Goal: Task Accomplishment & Management: Manage account settings

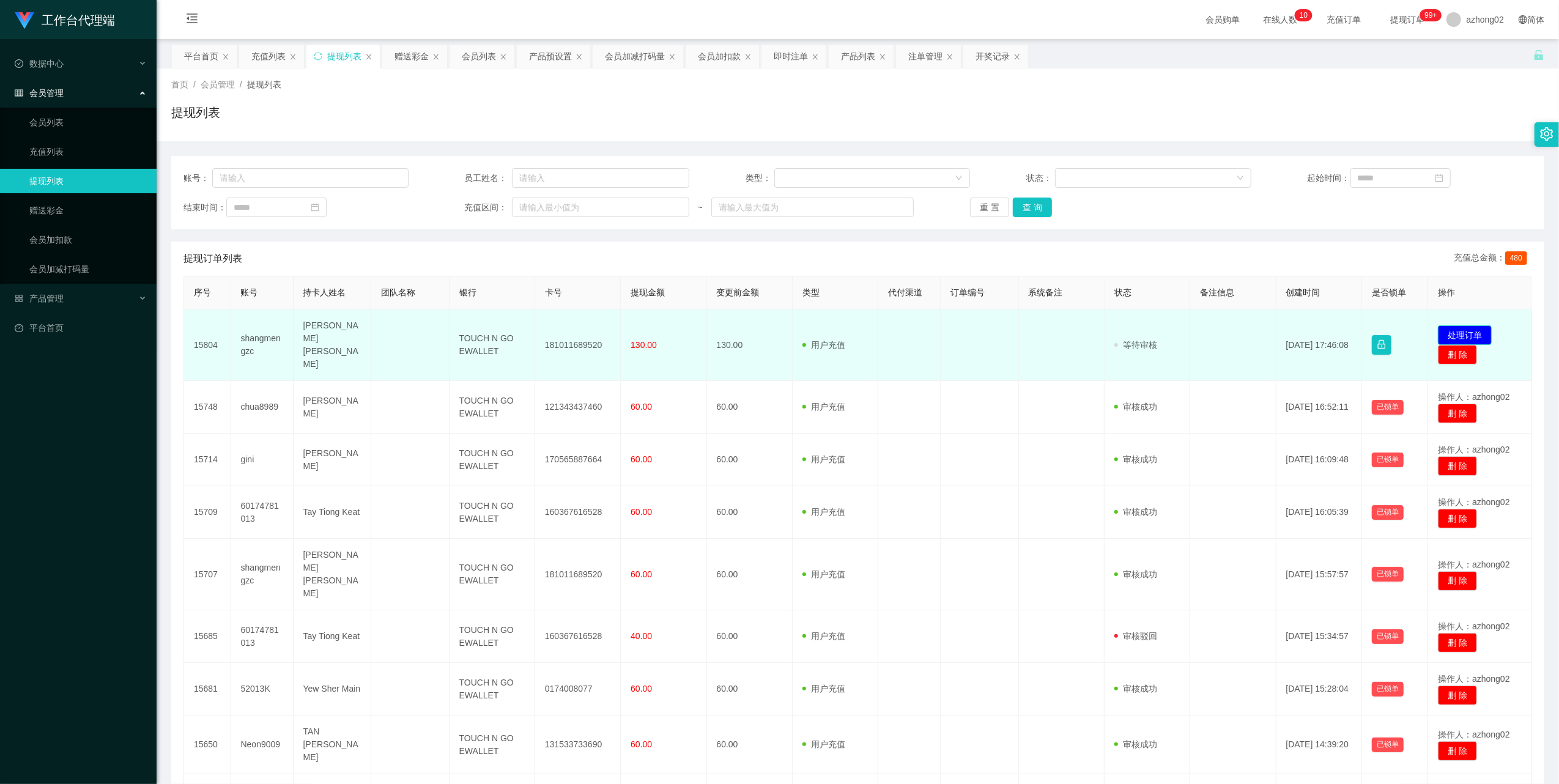
click at [1454, 331] on button "处理订单" at bounding box center [1465, 335] width 54 height 19
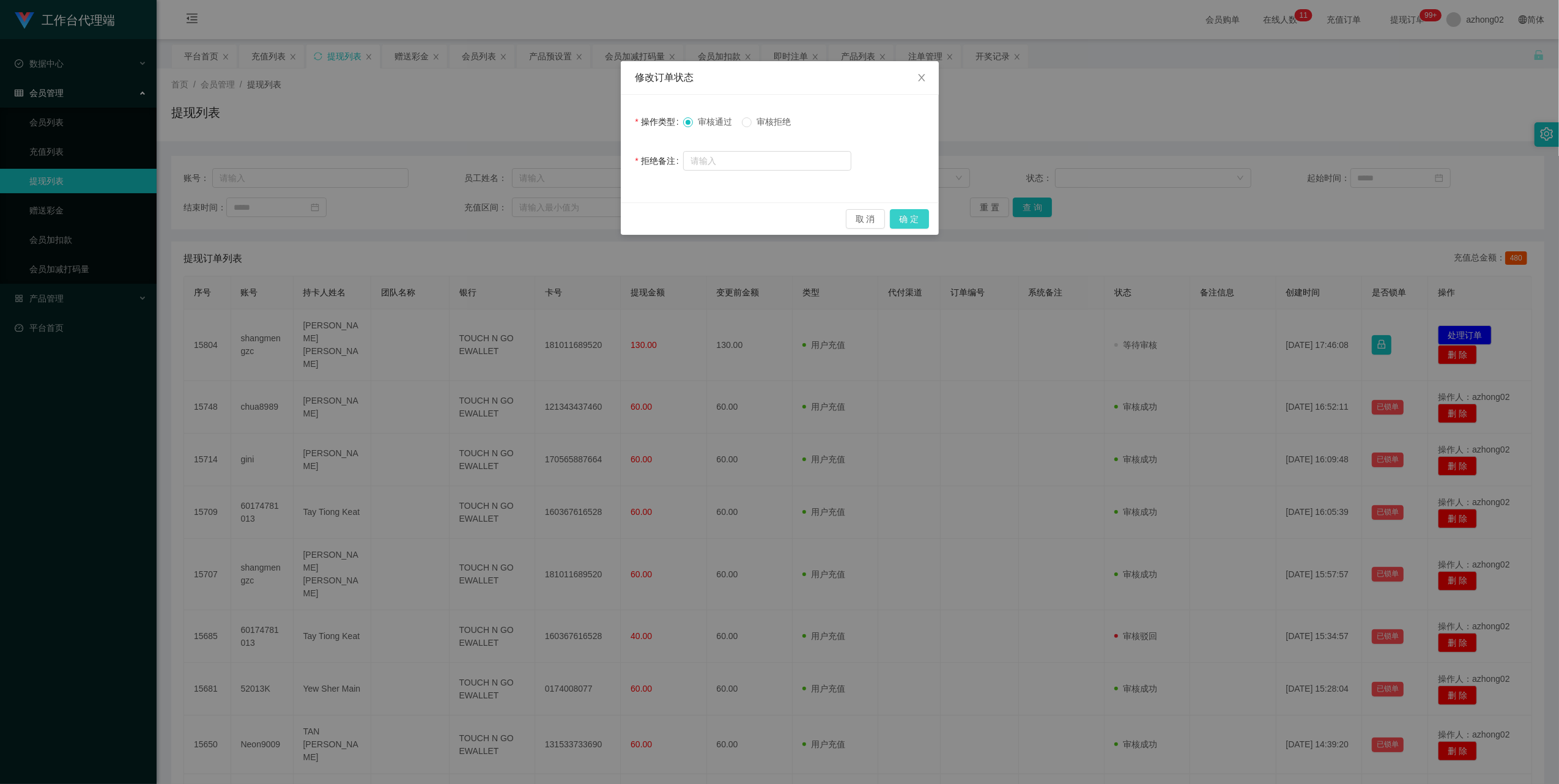
click at [921, 222] on button "确 定" at bounding box center [909, 219] width 39 height 19
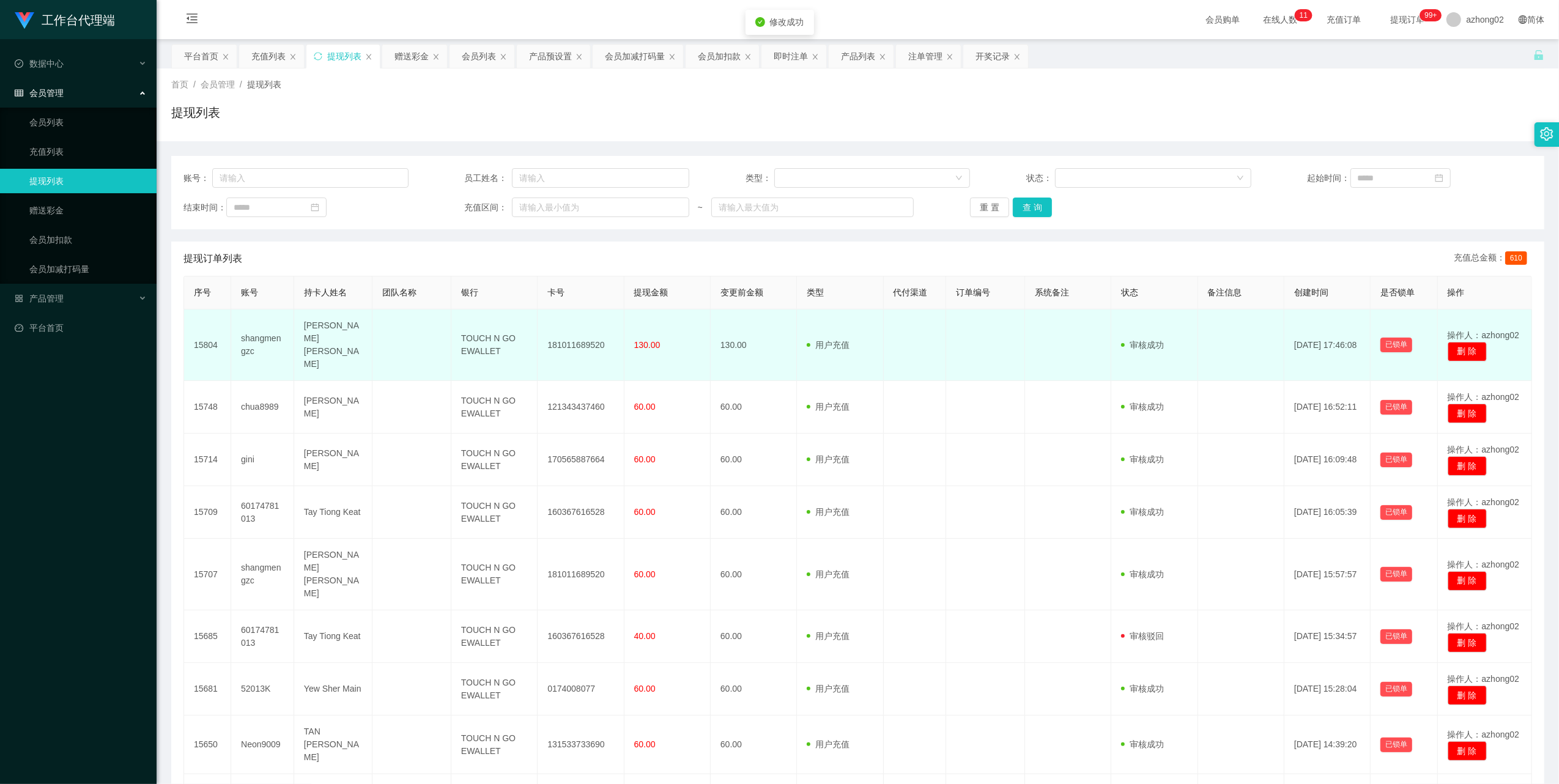
click at [570, 337] on td "181011689520" at bounding box center [580, 345] width 86 height 72
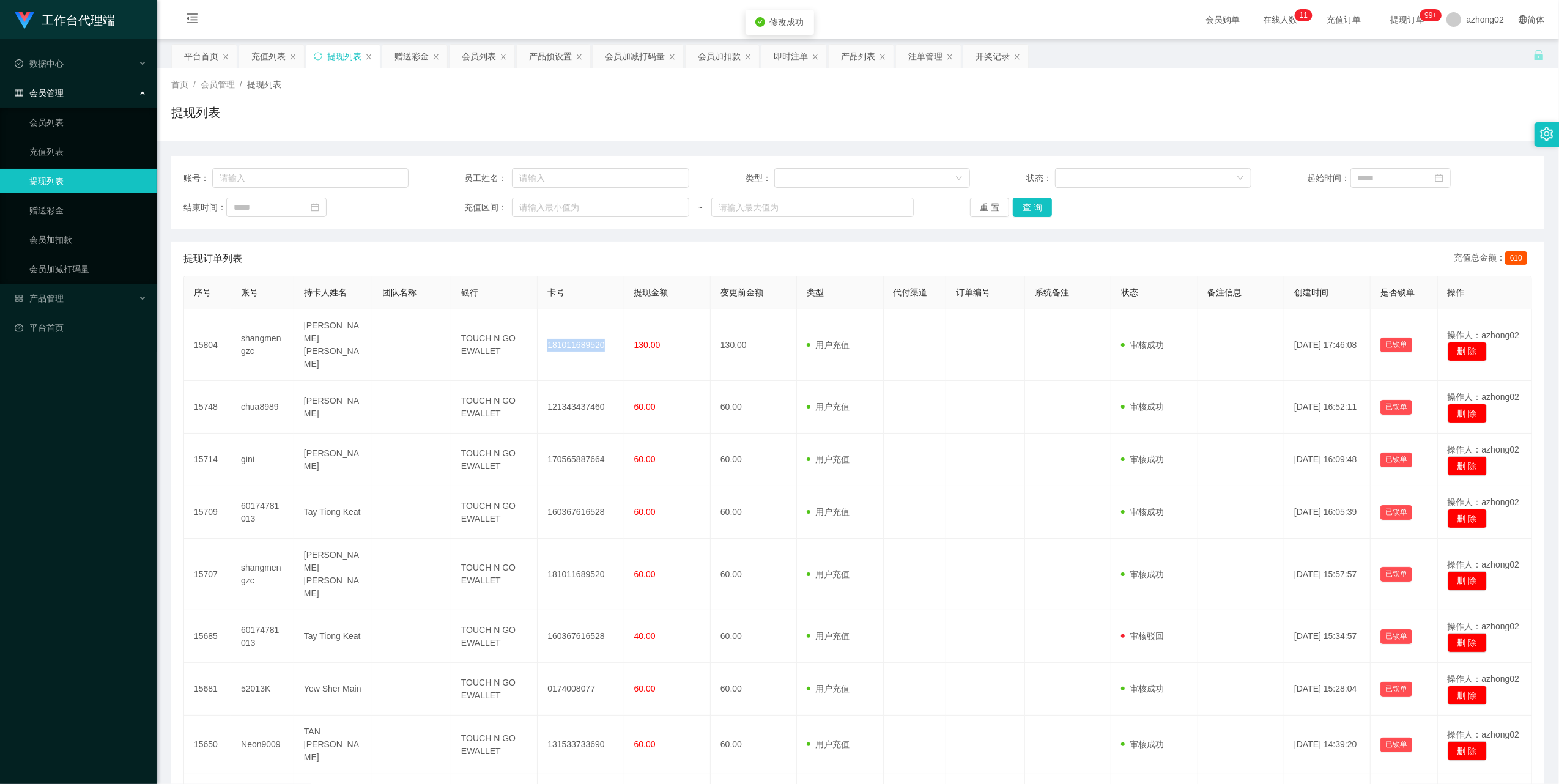
copy td "181011689520"
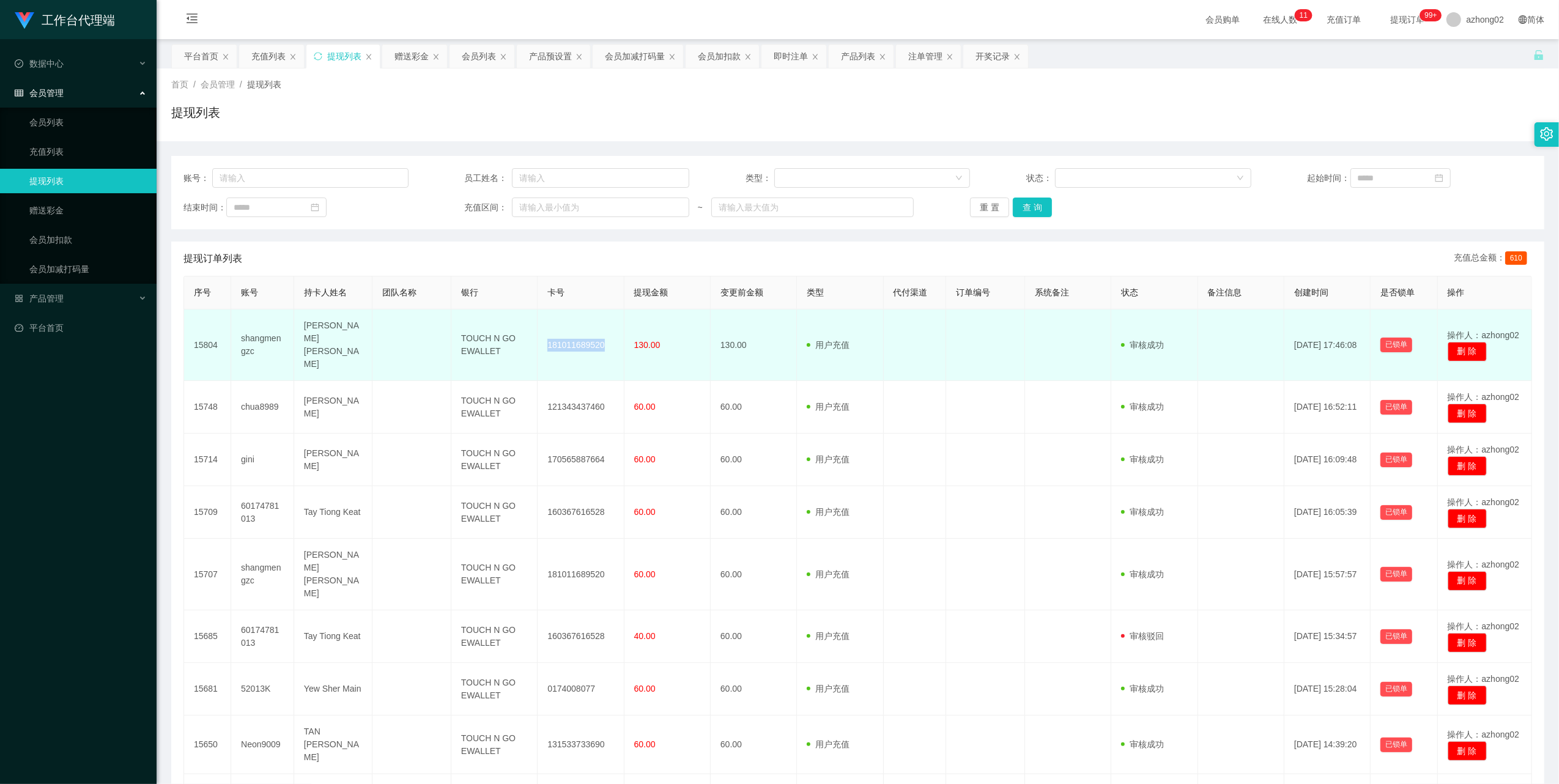
click at [570, 338] on td "181011689520" at bounding box center [580, 345] width 86 height 72
click at [569, 336] on td "181011689520" at bounding box center [580, 345] width 86 height 72
click at [566, 346] on td "181011689520" at bounding box center [580, 345] width 86 height 72
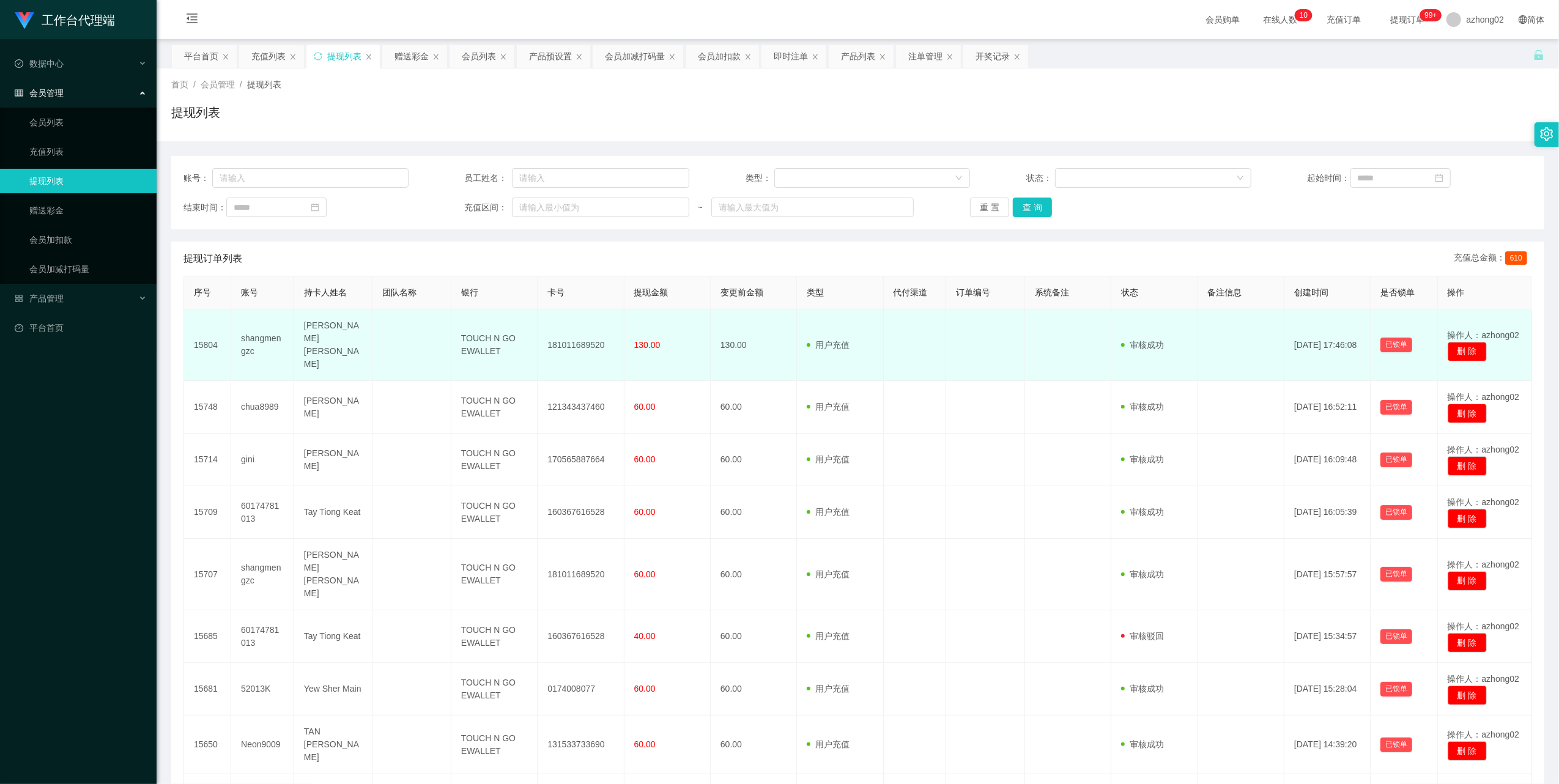
click at [571, 330] on td "181011689520" at bounding box center [580, 345] width 86 height 72
copy td "181011689520"
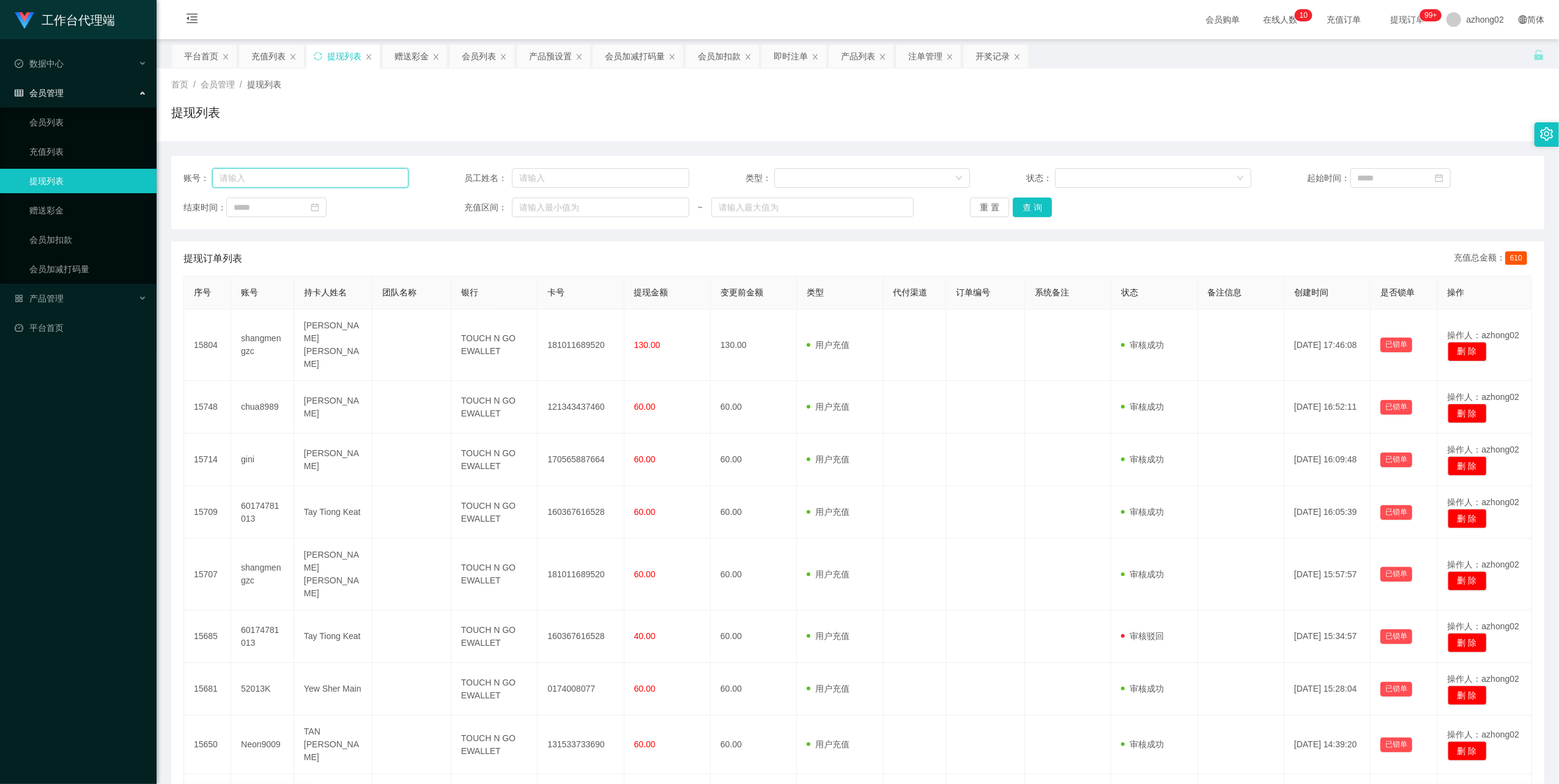
click at [324, 177] on input "text" at bounding box center [310, 178] width 196 height 19
click at [314, 177] on input "text" at bounding box center [310, 178] width 196 height 19
click at [308, 179] on input "text" at bounding box center [310, 178] width 196 height 19
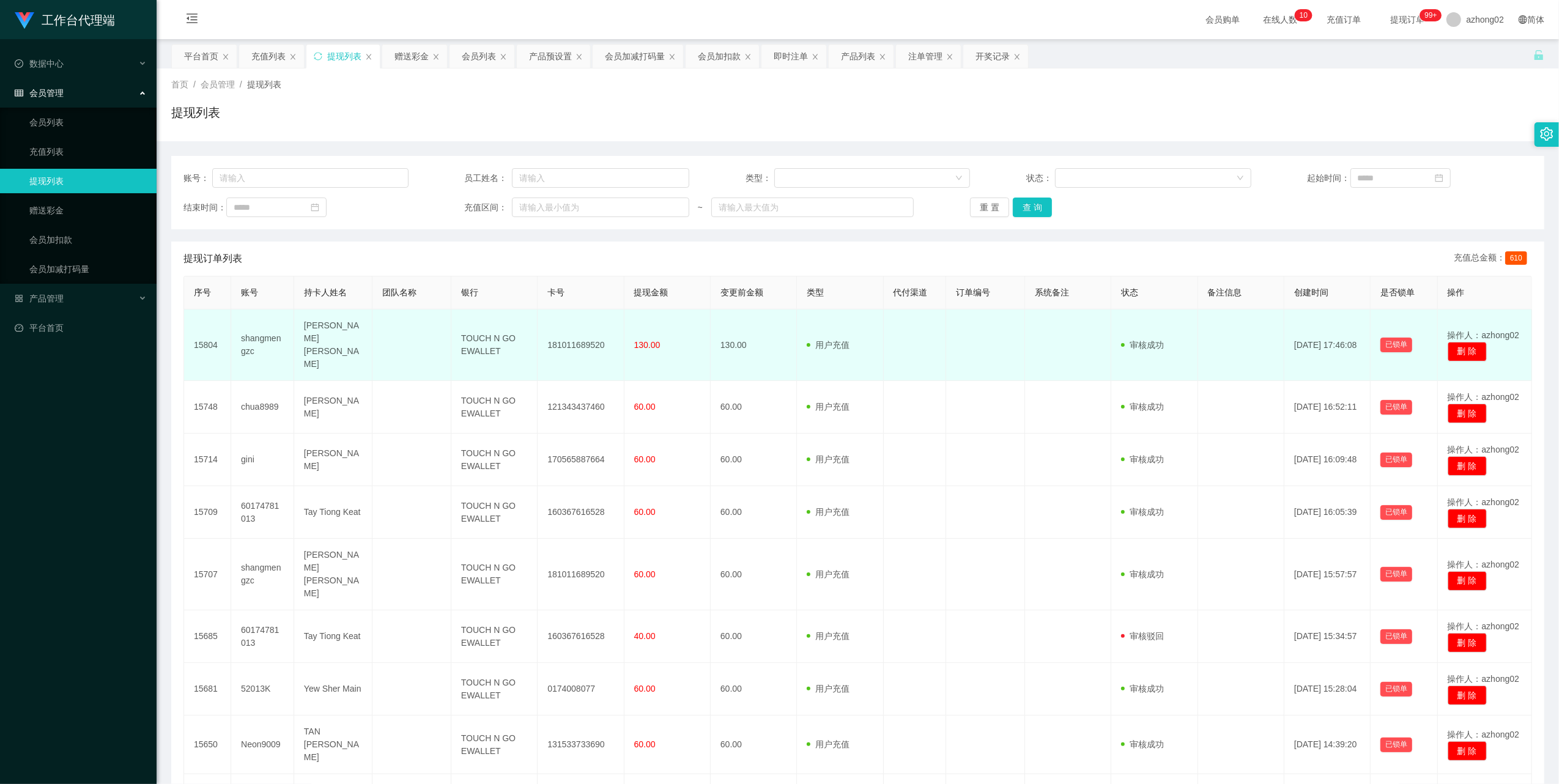
click at [578, 330] on td "181011689520" at bounding box center [580, 345] width 86 height 72
copy td "181011689520"
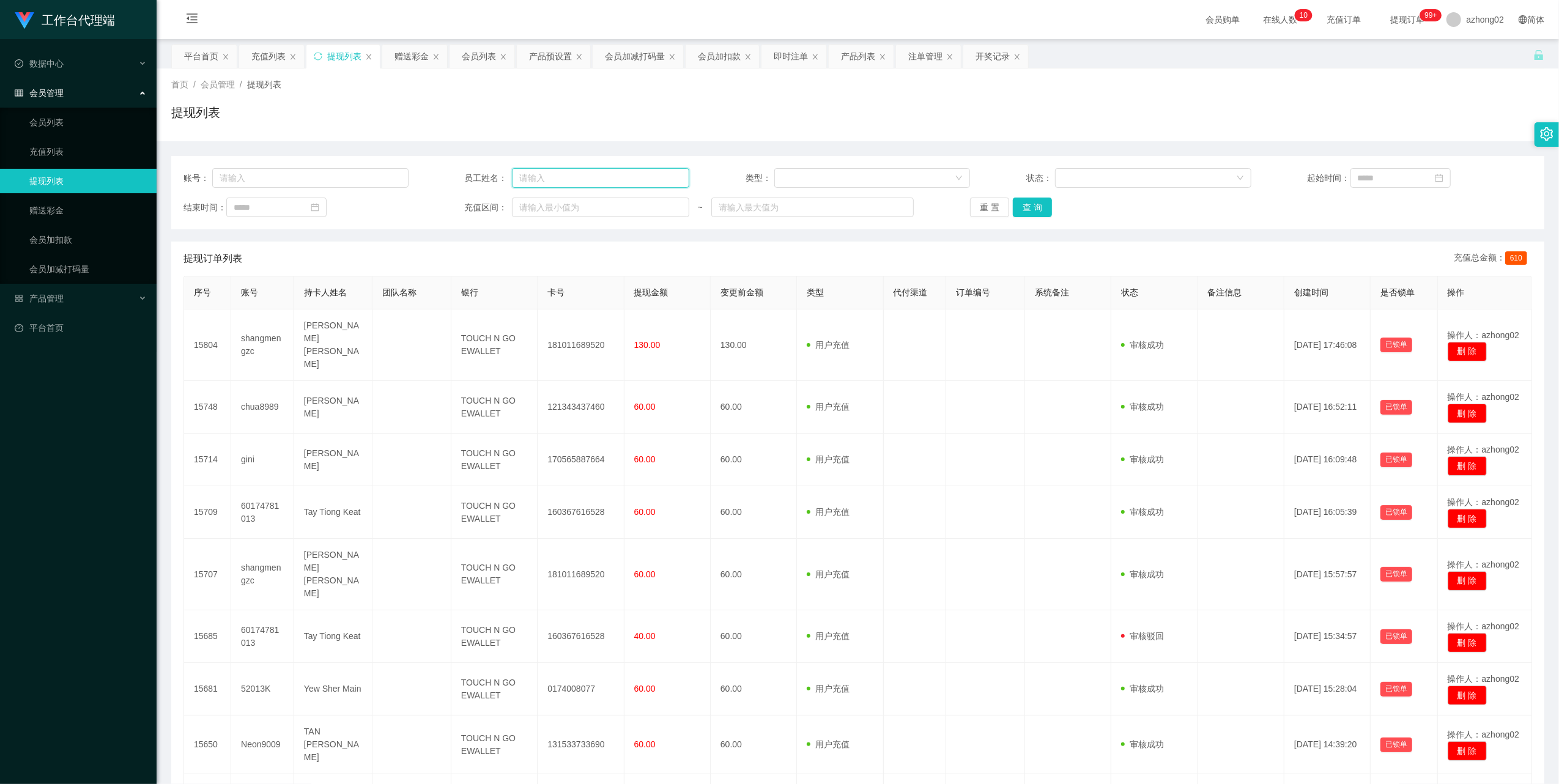
click at [583, 183] on input "text" at bounding box center [600, 178] width 178 height 19
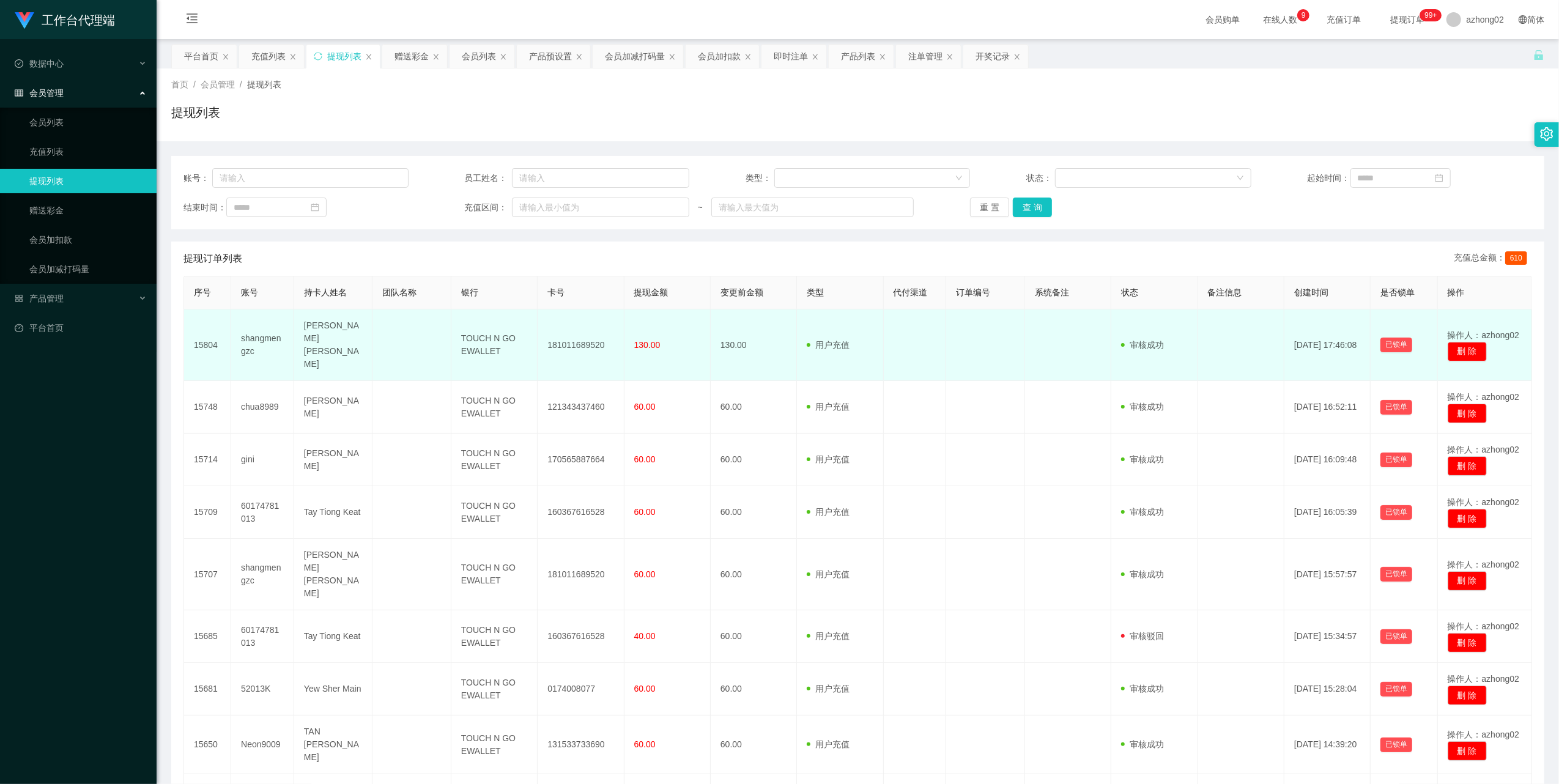
click at [583, 331] on td "181011689520" at bounding box center [580, 345] width 86 height 72
copy td "181011689520"
click at [583, 331] on td "181011689520" at bounding box center [580, 345] width 86 height 72
copy td "181011689520"
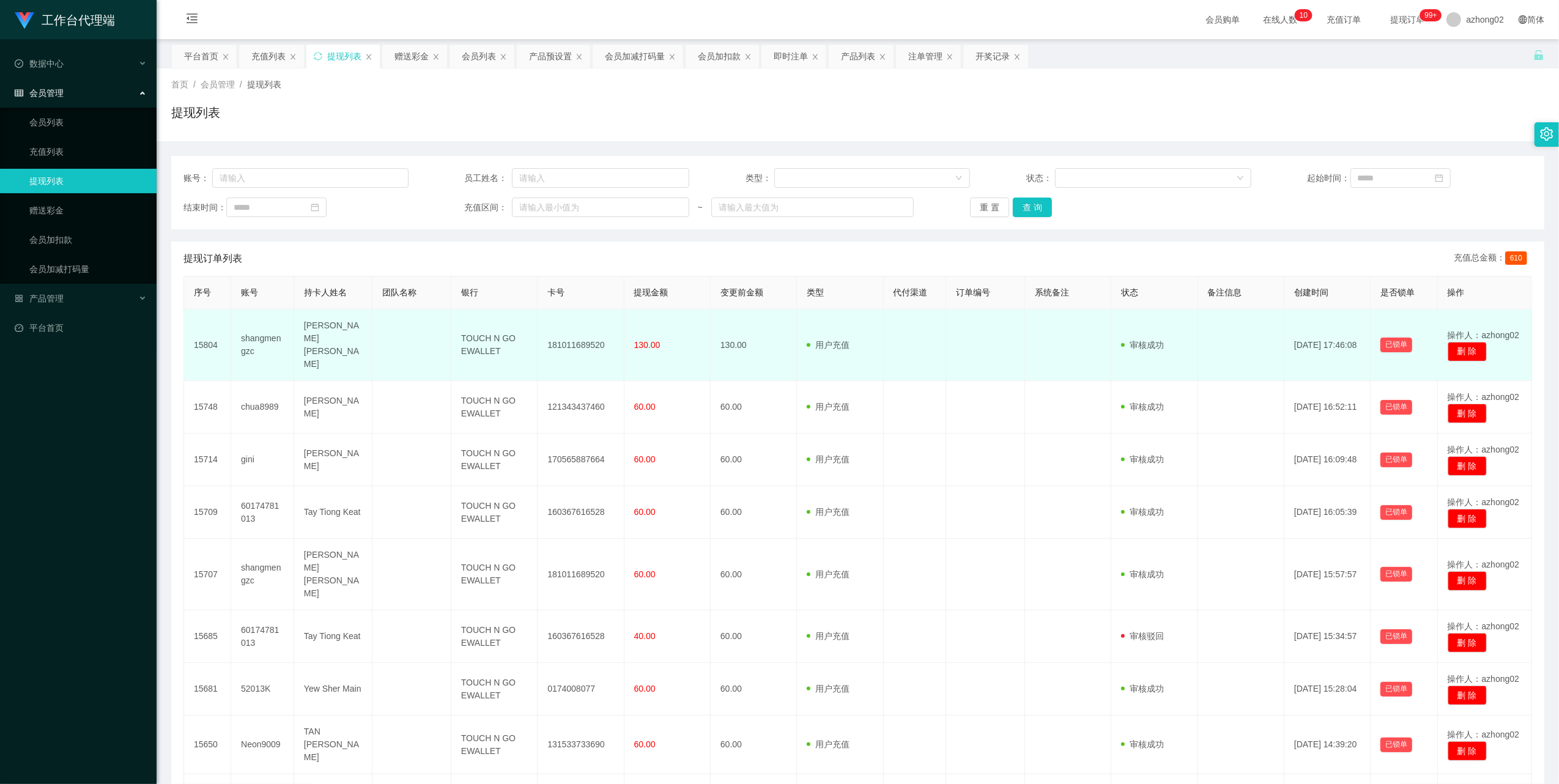
click at [258, 332] on td "shangmengzc" at bounding box center [262, 345] width 63 height 72
copy td "shangmengzc"
click at [563, 330] on td "181011689520" at bounding box center [580, 345] width 86 height 72
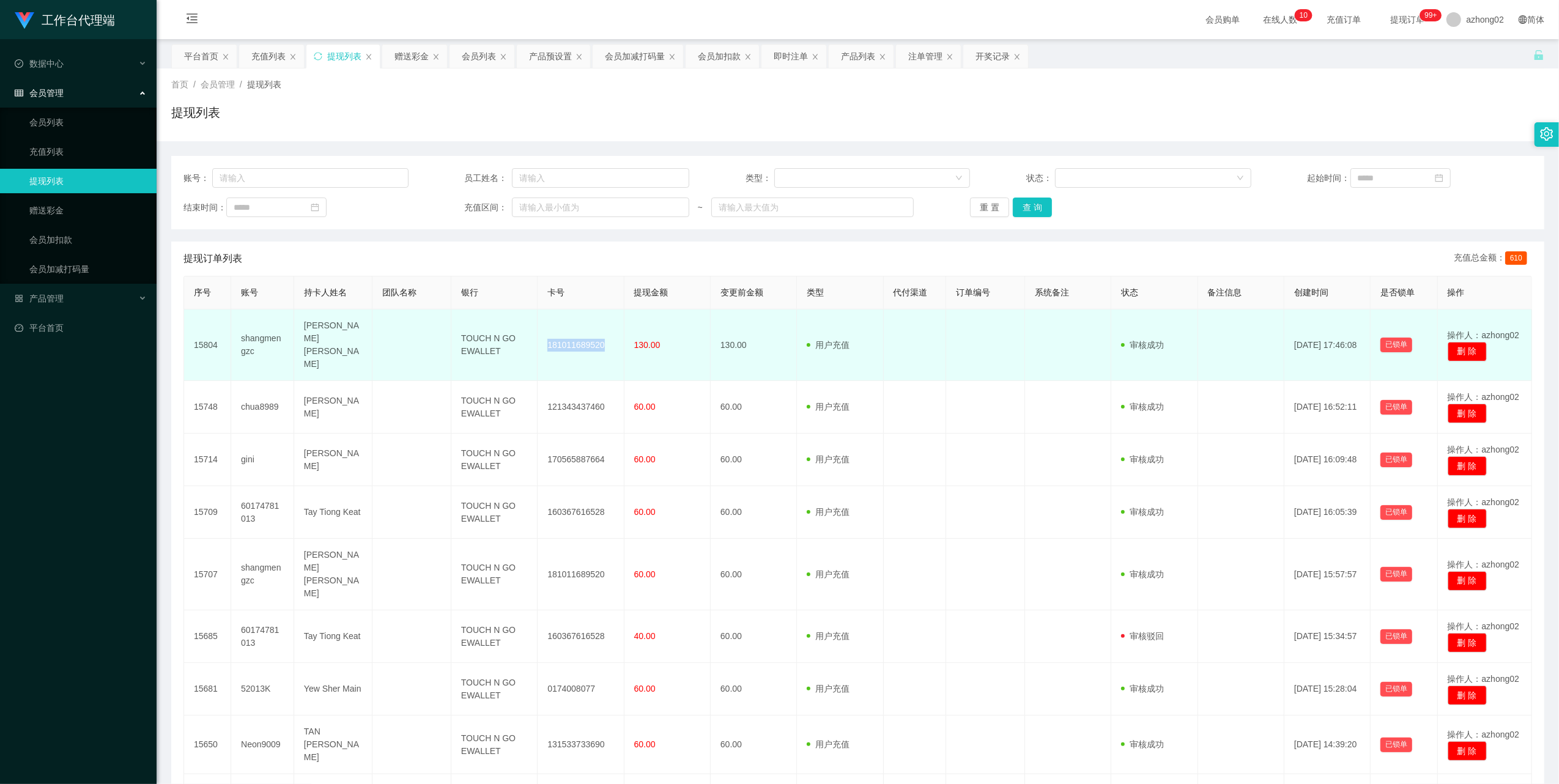
copy td "181011689520"
click at [559, 330] on td "181011689520" at bounding box center [580, 345] width 86 height 72
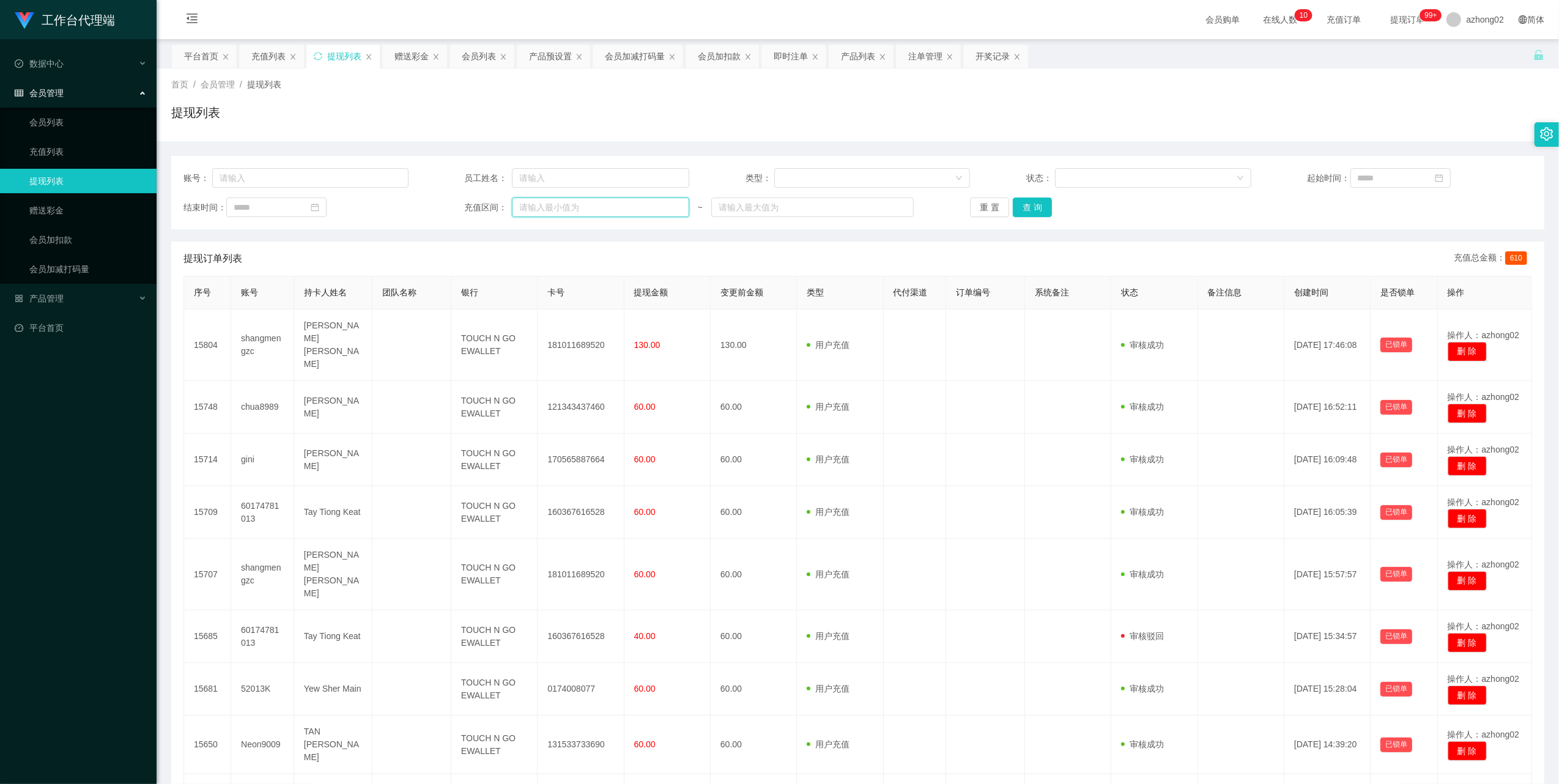
click at [565, 202] on input "text" at bounding box center [600, 207] width 178 height 19
click at [571, 184] on input "text" at bounding box center [600, 178] width 178 height 19
click at [302, 187] on input "text" at bounding box center [310, 178] width 196 height 19
click at [284, 184] on input "text" at bounding box center [310, 178] width 196 height 19
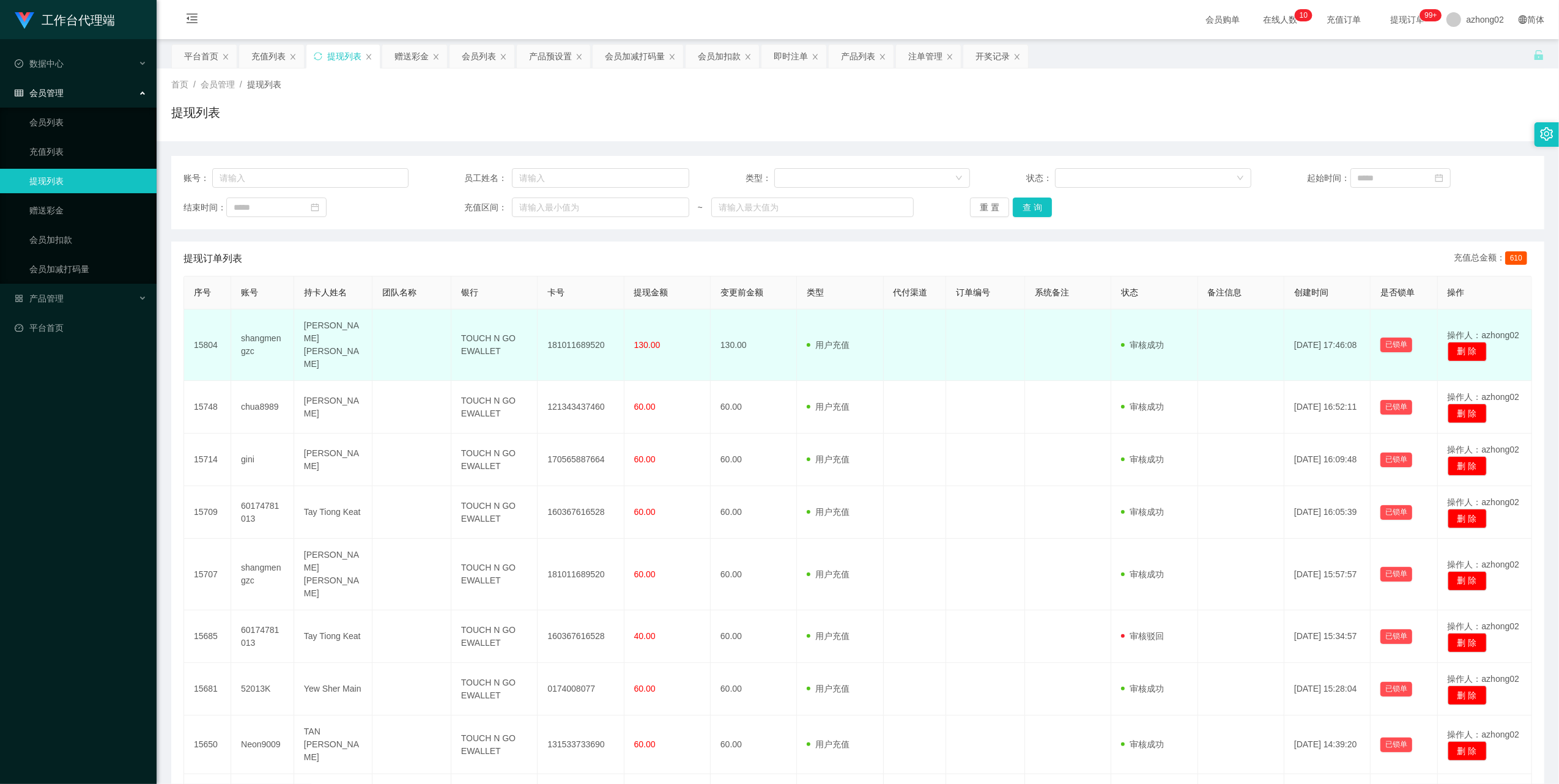
click at [582, 338] on td "181011689520" at bounding box center [580, 345] width 86 height 72
copy td "181011689520"
click at [260, 330] on td "shangmengzc" at bounding box center [262, 345] width 63 height 72
click at [260, 330] on td "shangmengzc" at bounding box center [262, 345] width 63 height 72
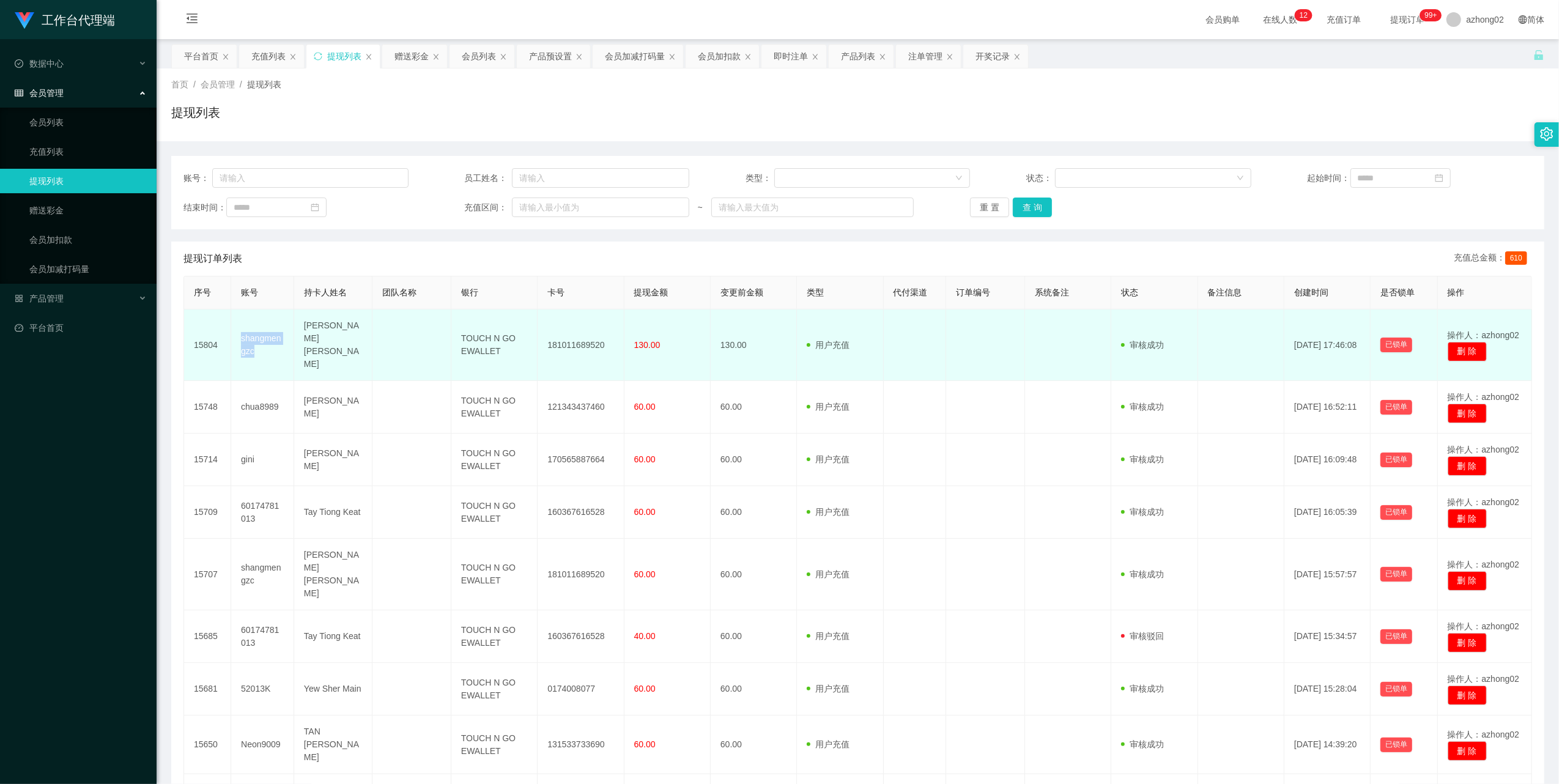
copy td "shangmengzc"
click at [582, 339] on td "181011689520" at bounding box center [580, 345] width 86 height 72
copy td "181011689520"
click at [582, 337] on td "181011689520" at bounding box center [580, 345] width 86 height 72
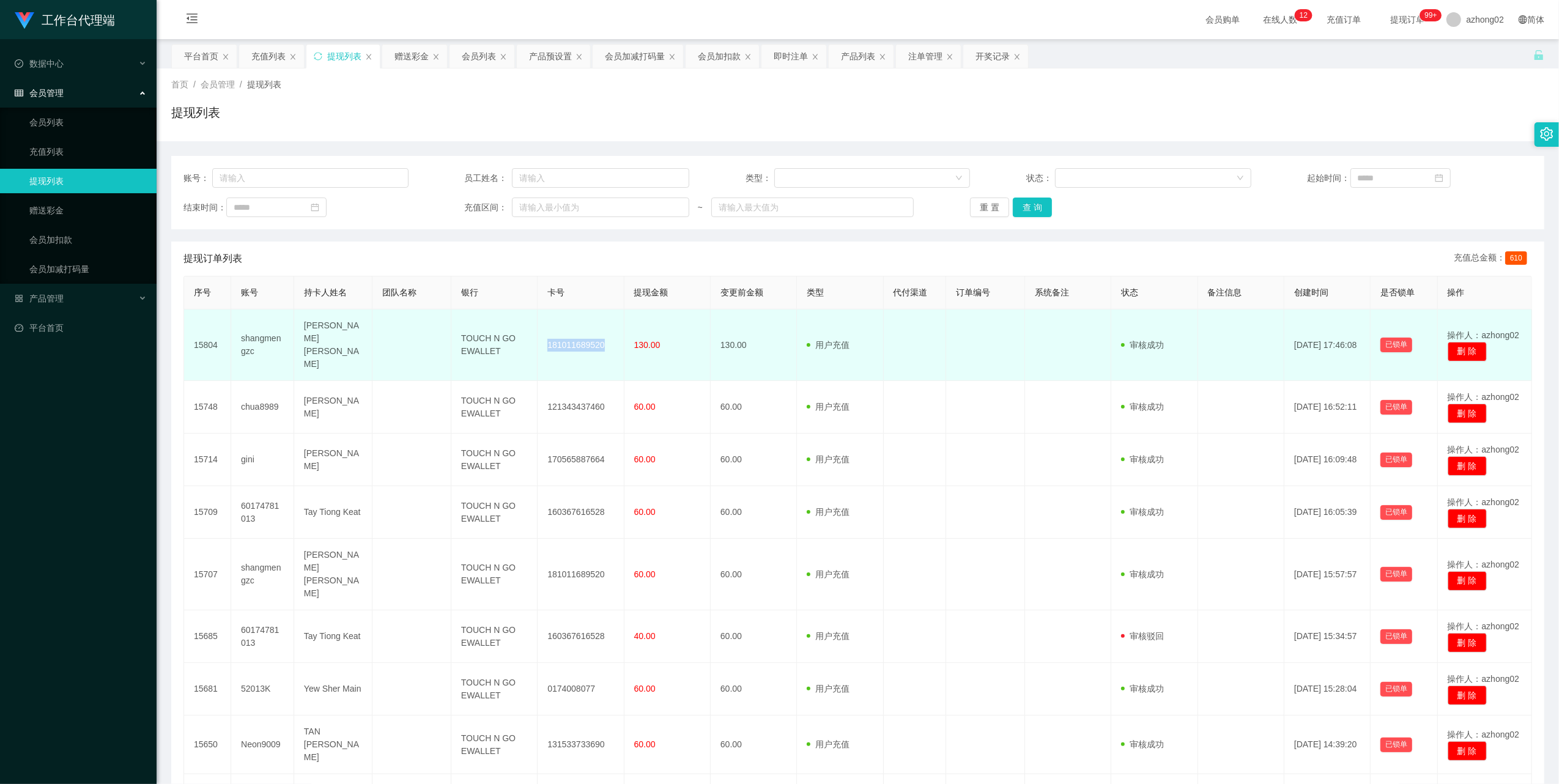
click at [571, 336] on td "181011689520" at bounding box center [580, 345] width 86 height 72
click at [265, 331] on td "shangmengzc" at bounding box center [262, 345] width 63 height 72
copy td "shangmengzc"
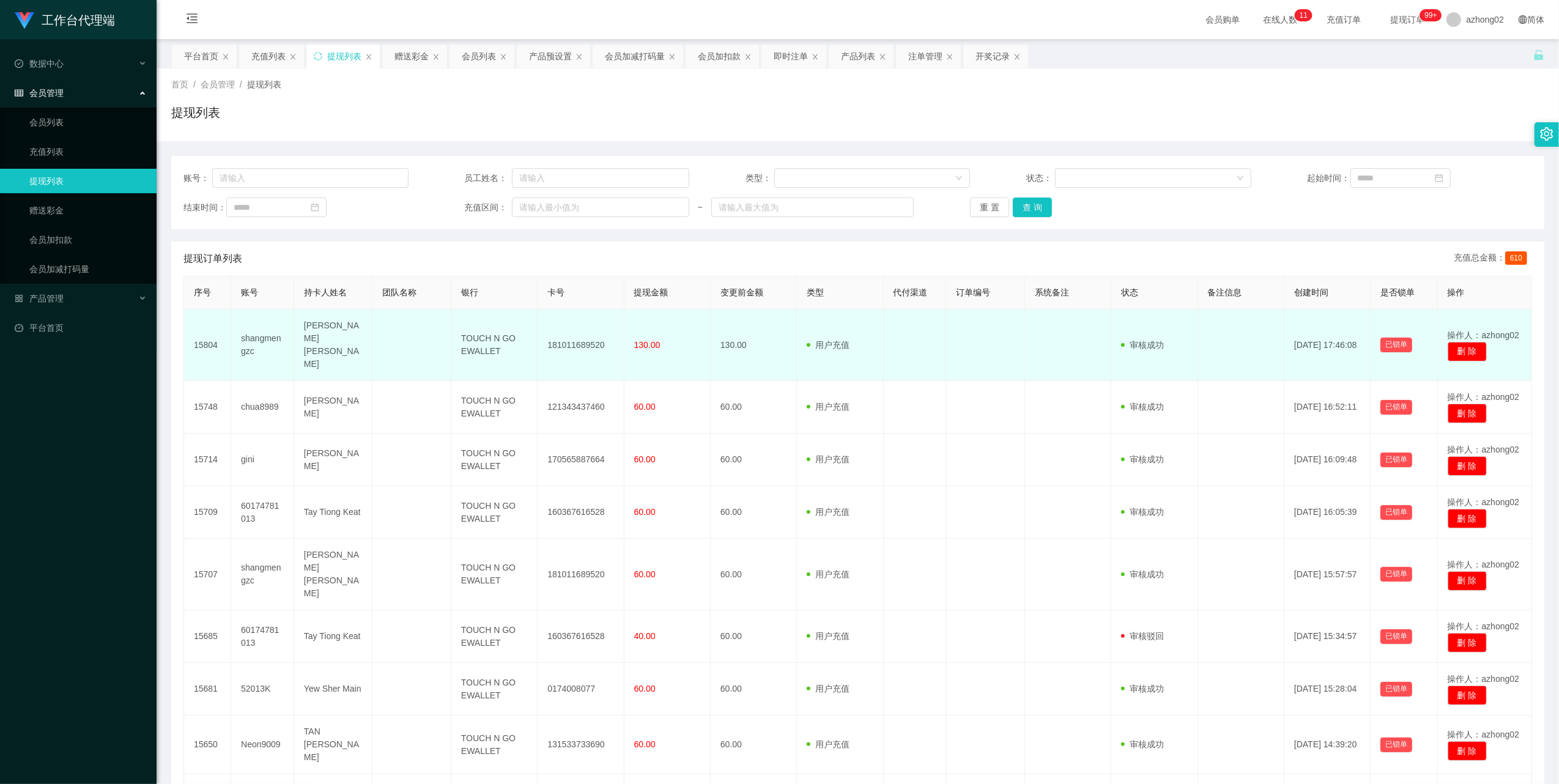
click at [563, 332] on td "181011689520" at bounding box center [580, 345] width 86 height 72
copy td "181011689520"
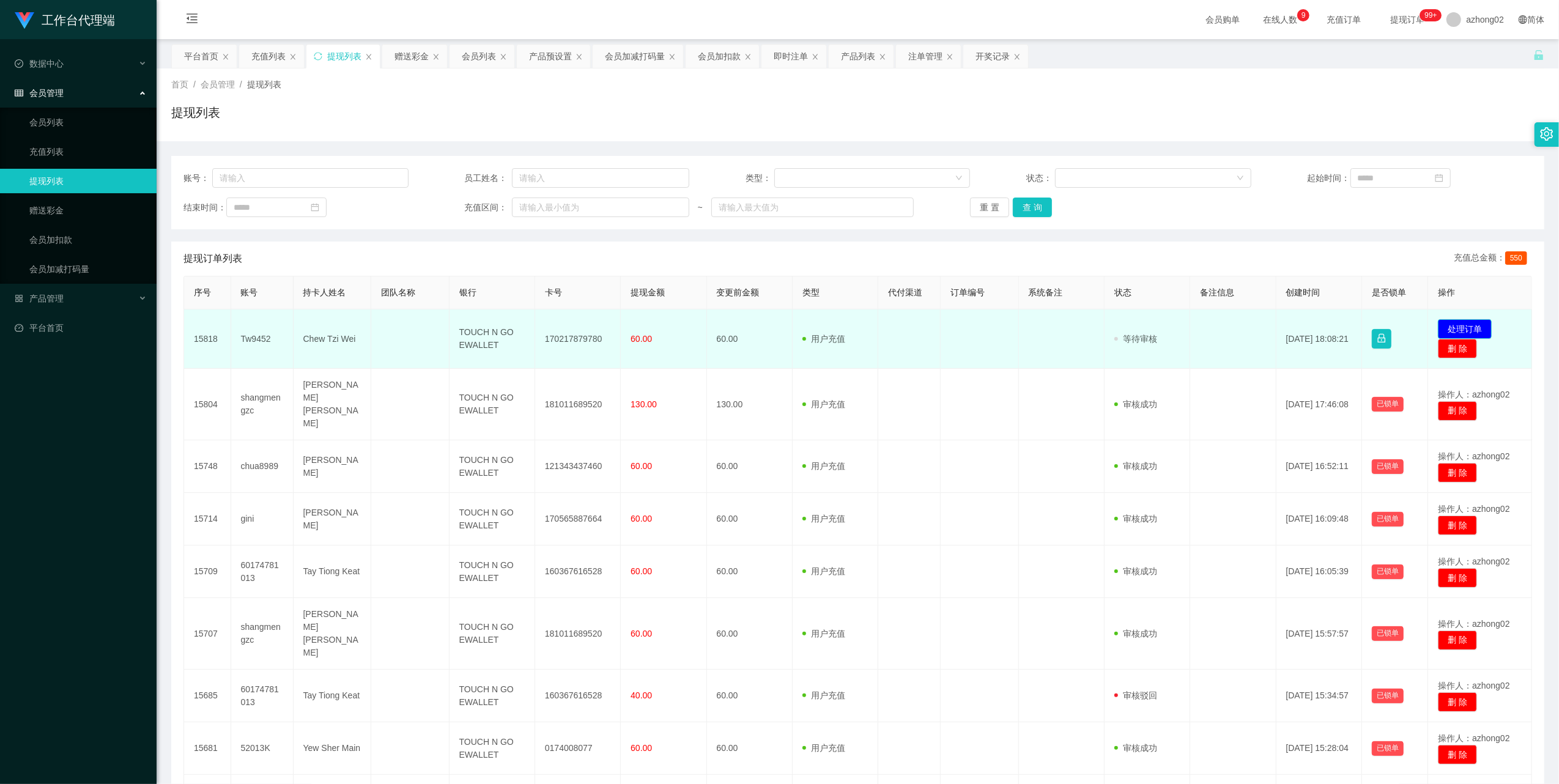
click at [1456, 320] on button "处理订单" at bounding box center [1465, 329] width 54 height 19
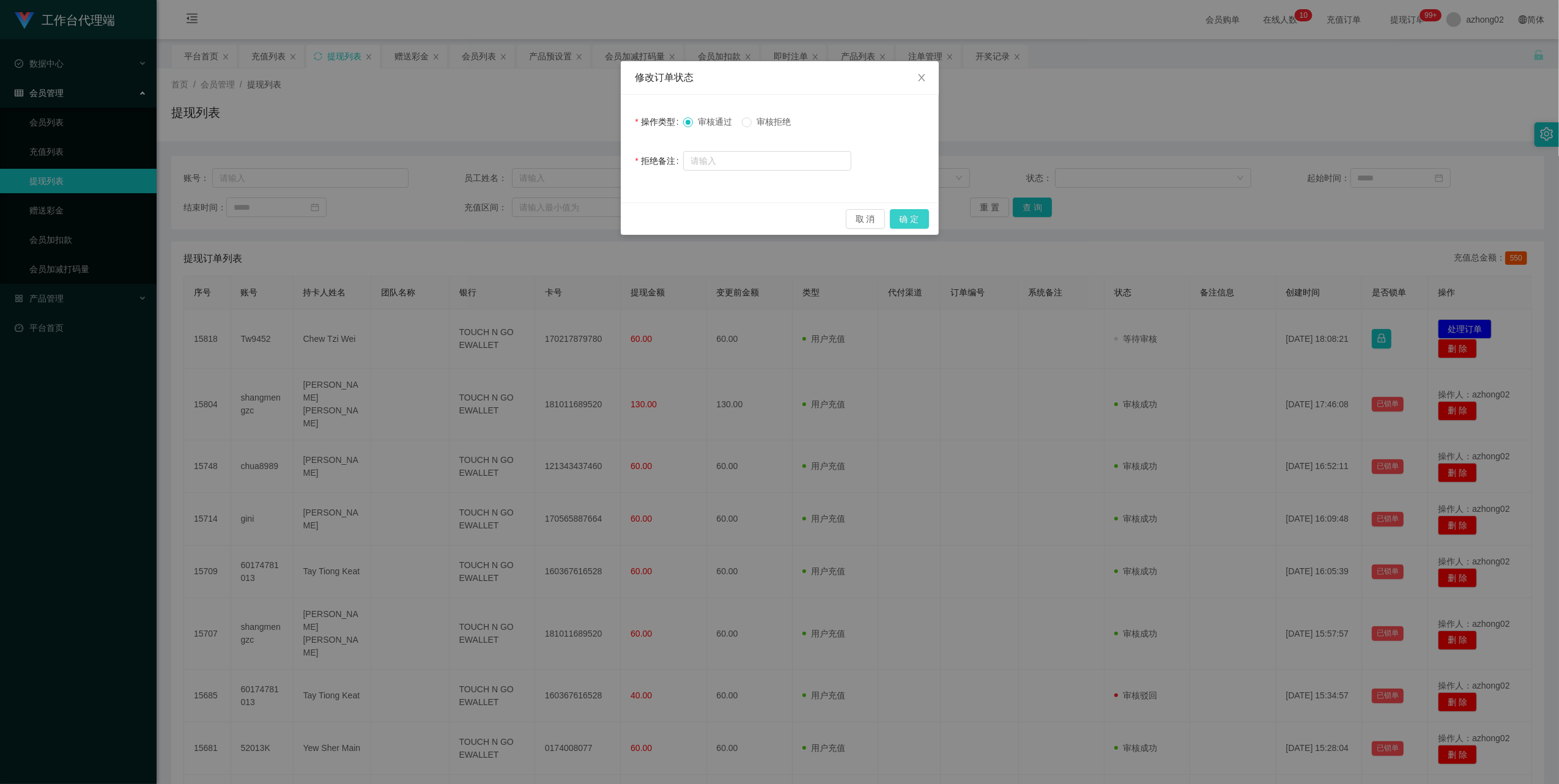
click at [914, 213] on button "确 定" at bounding box center [909, 219] width 39 height 19
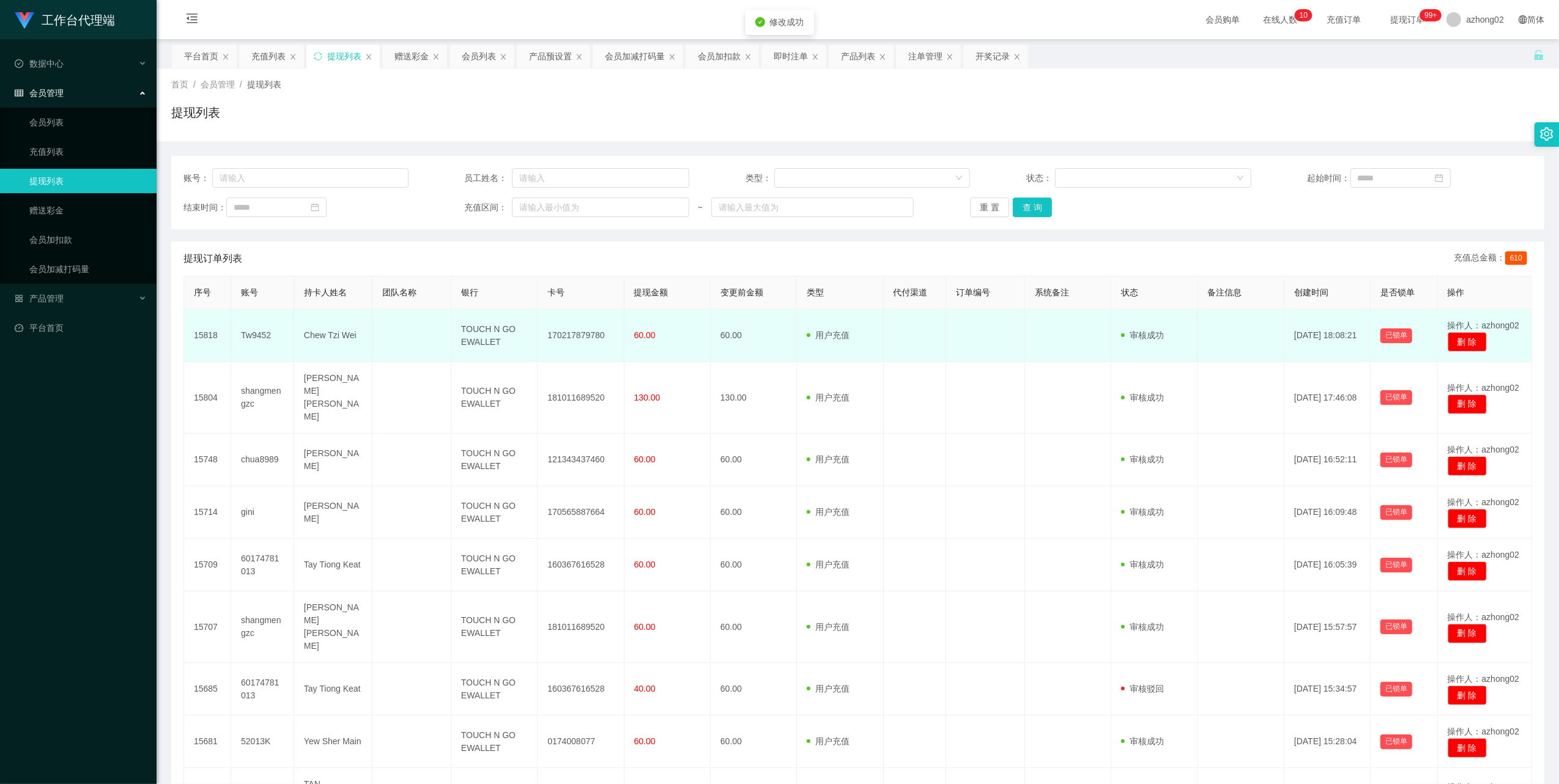
click at [552, 330] on td "170217879780" at bounding box center [580, 335] width 86 height 52
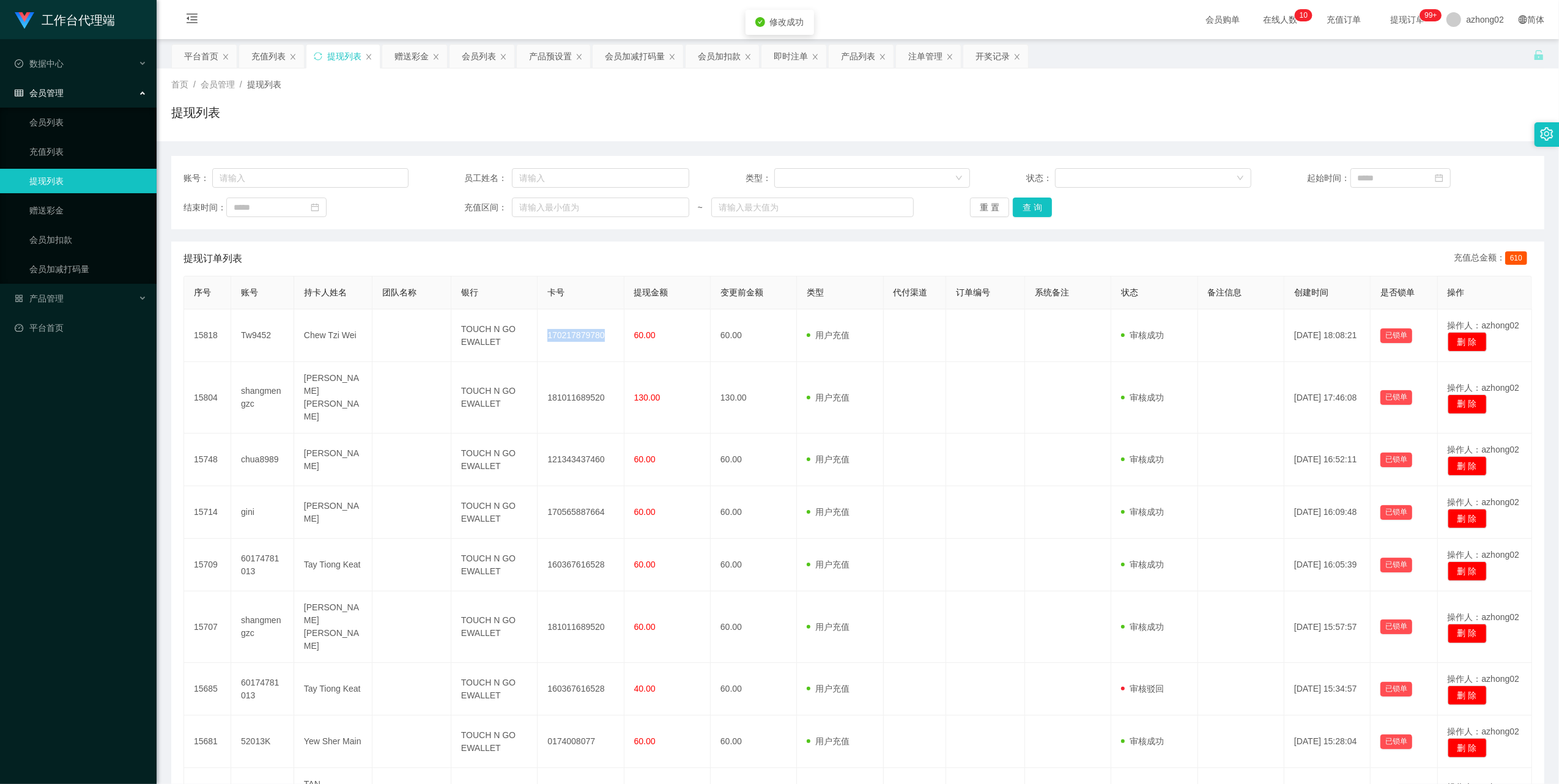
copy td "170217879780"
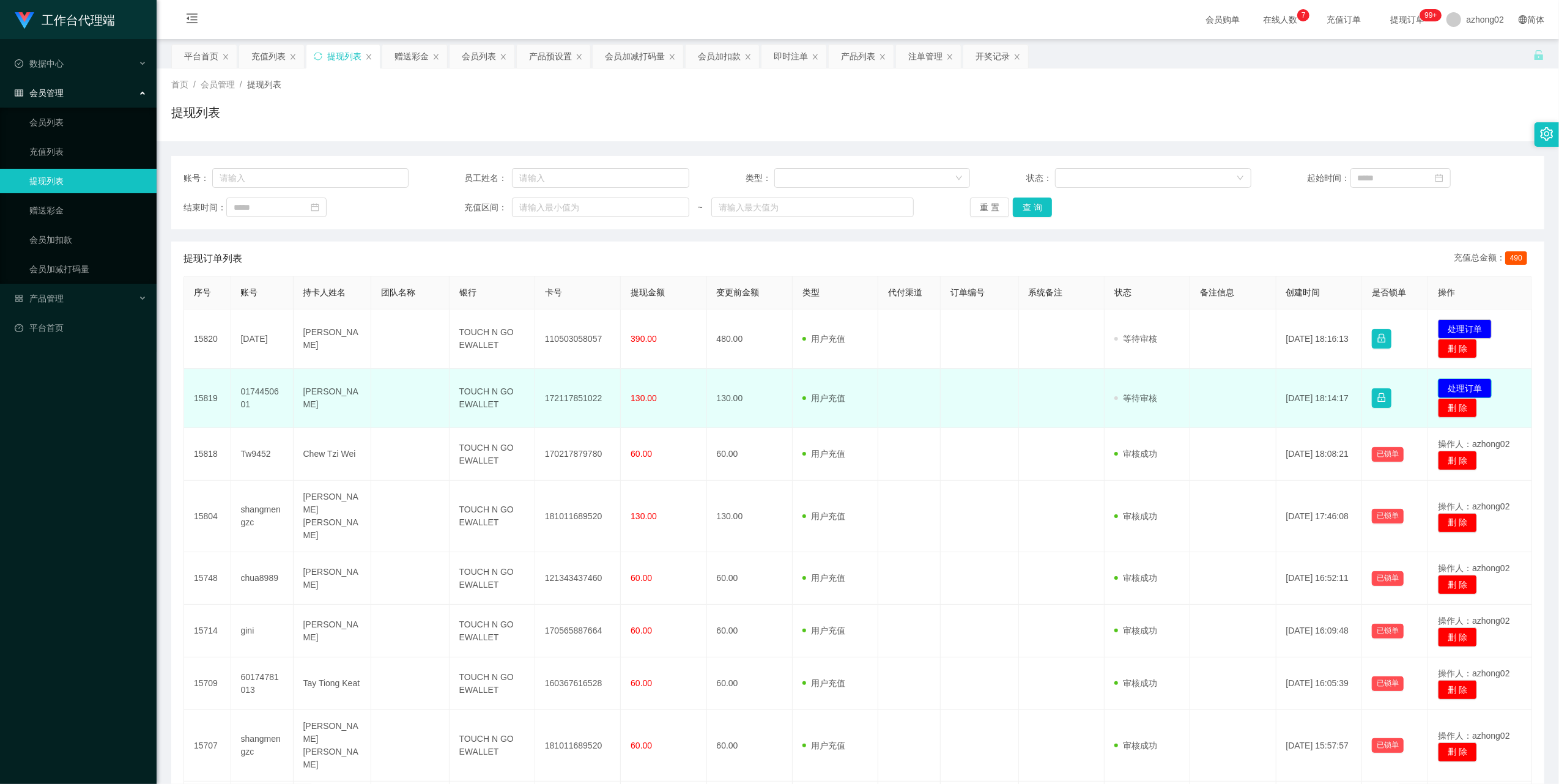
click at [1461, 392] on button "处理订单" at bounding box center [1465, 388] width 54 height 19
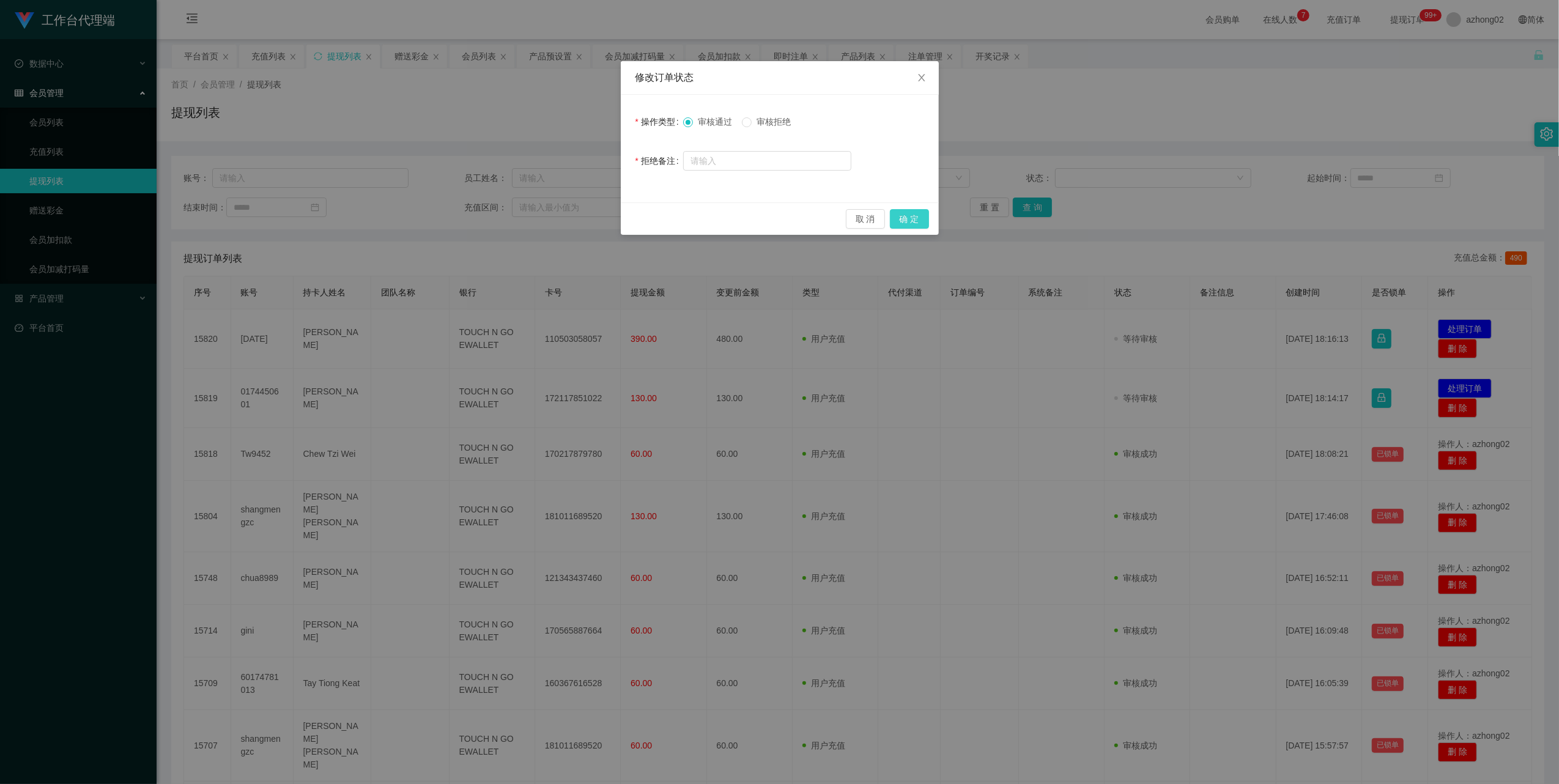
click at [905, 218] on button "确 定" at bounding box center [909, 219] width 39 height 19
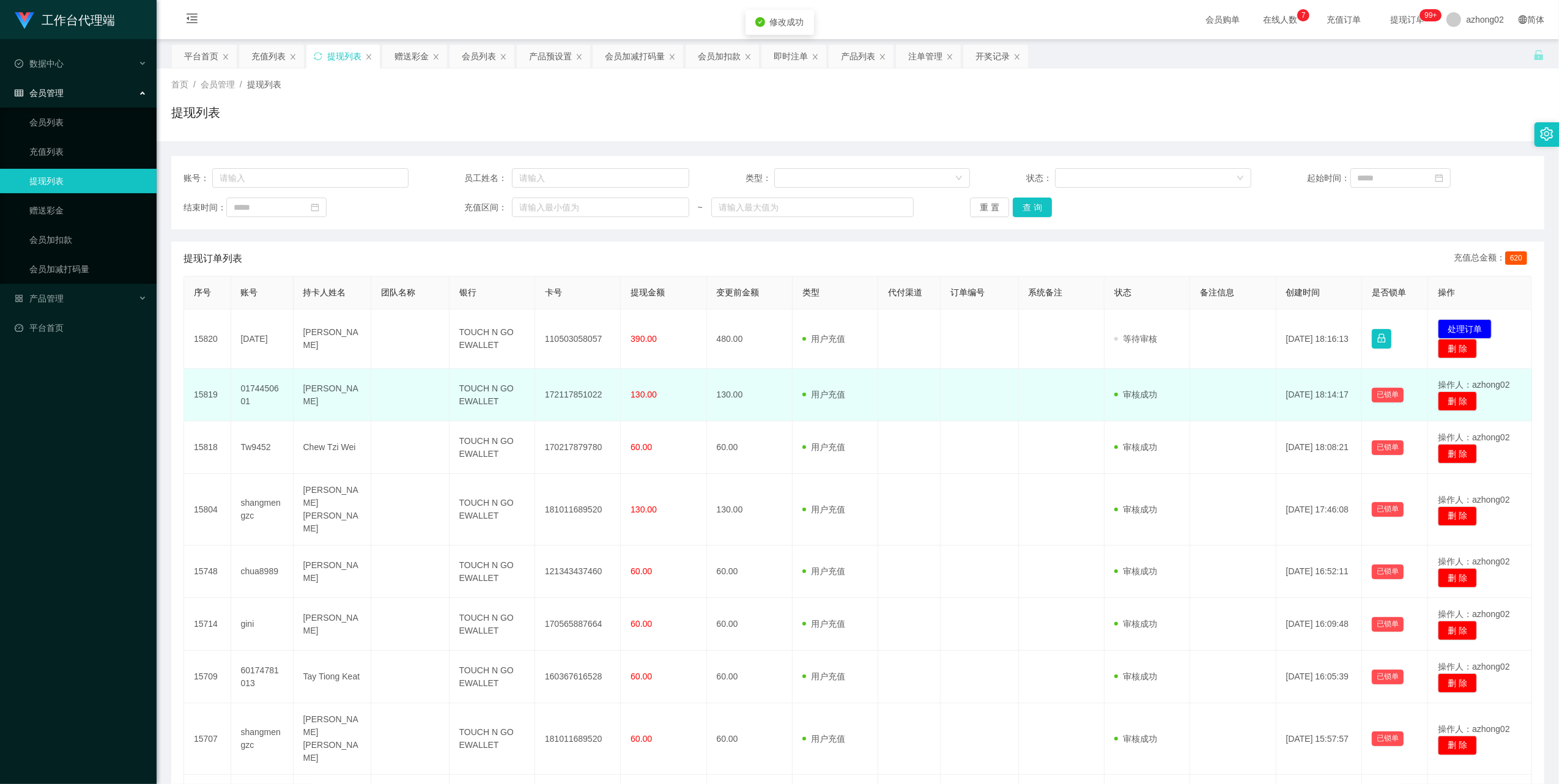
click at [573, 391] on td "172117851022" at bounding box center [578, 395] width 85 height 52
click at [565, 396] on td "172117851022" at bounding box center [578, 395] width 85 height 52
copy td "172117851022"
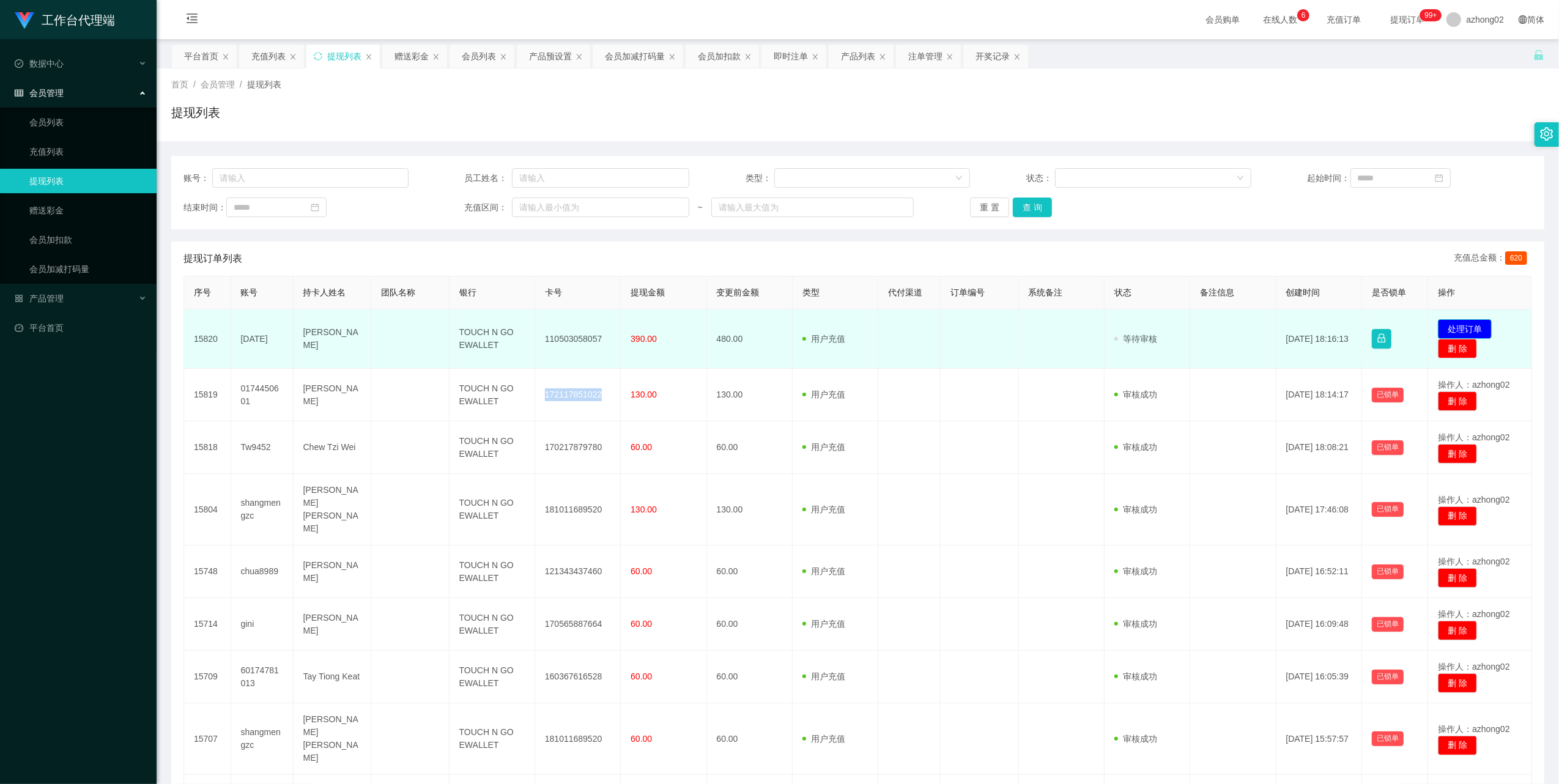
click at [1445, 323] on button "处理订单" at bounding box center [1465, 329] width 54 height 19
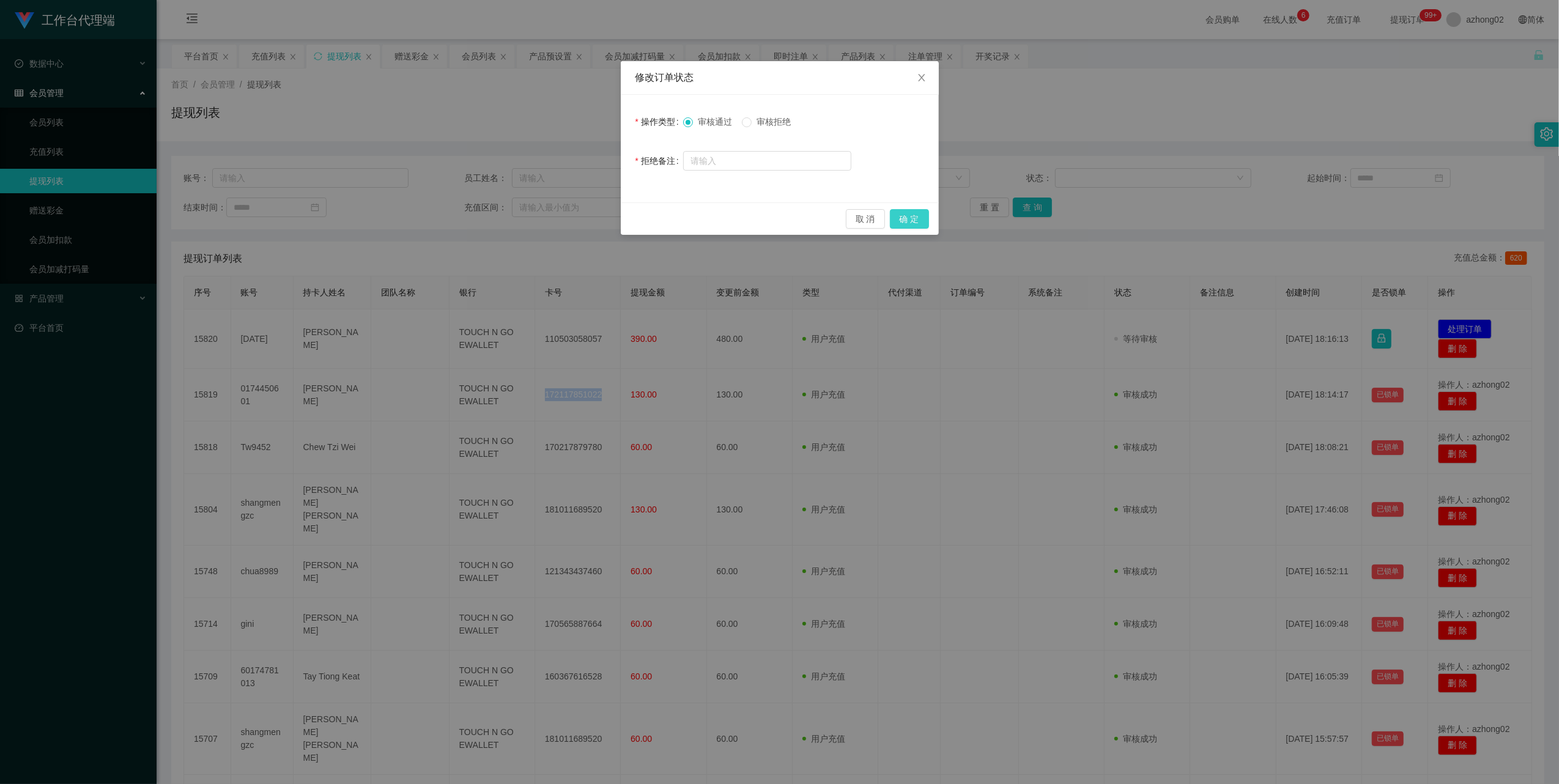
click at [903, 218] on button "确 定" at bounding box center [909, 219] width 39 height 19
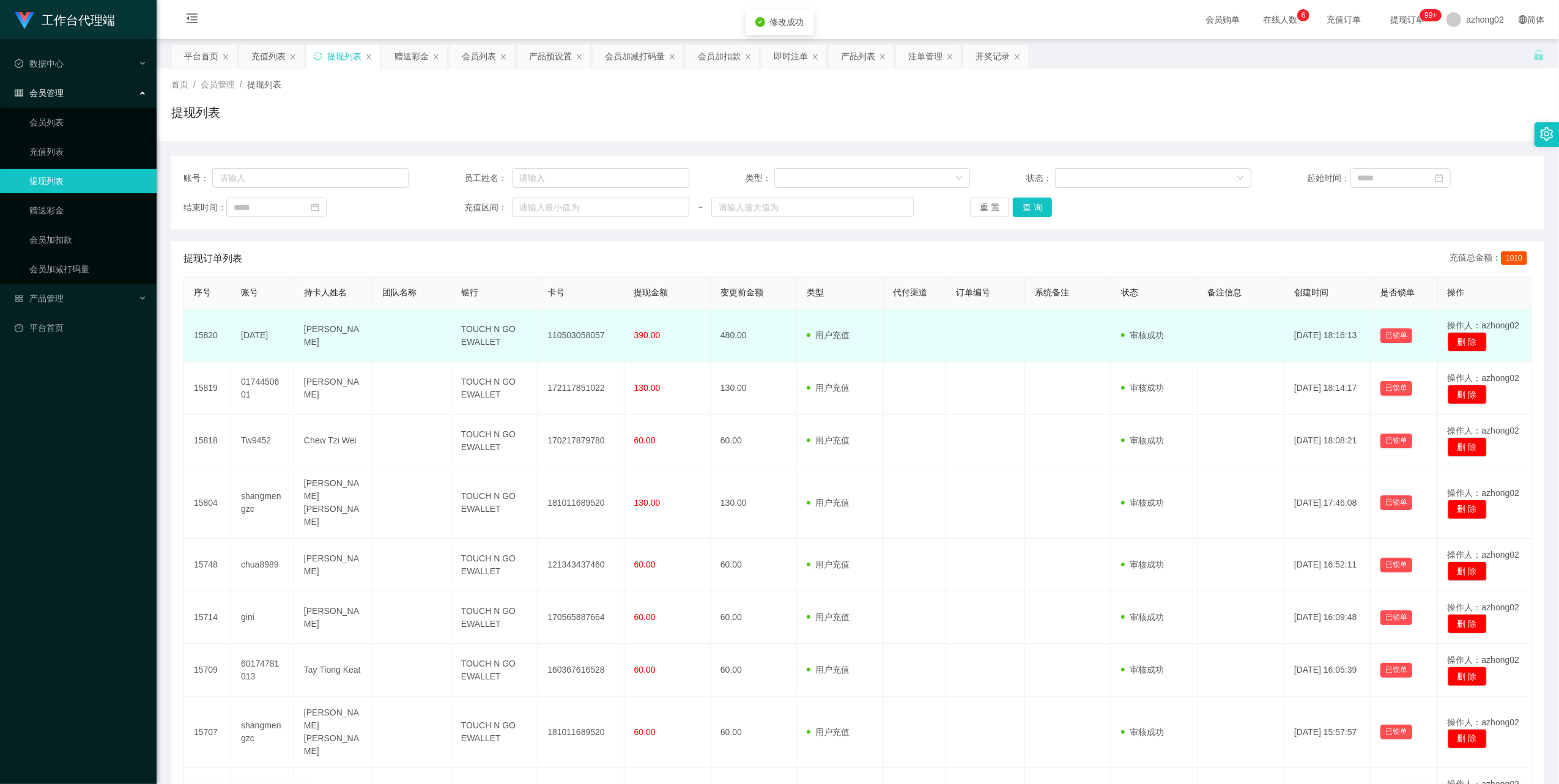
click at [561, 337] on td "110503058057" at bounding box center [580, 335] width 86 height 52
copy td "110503058057"
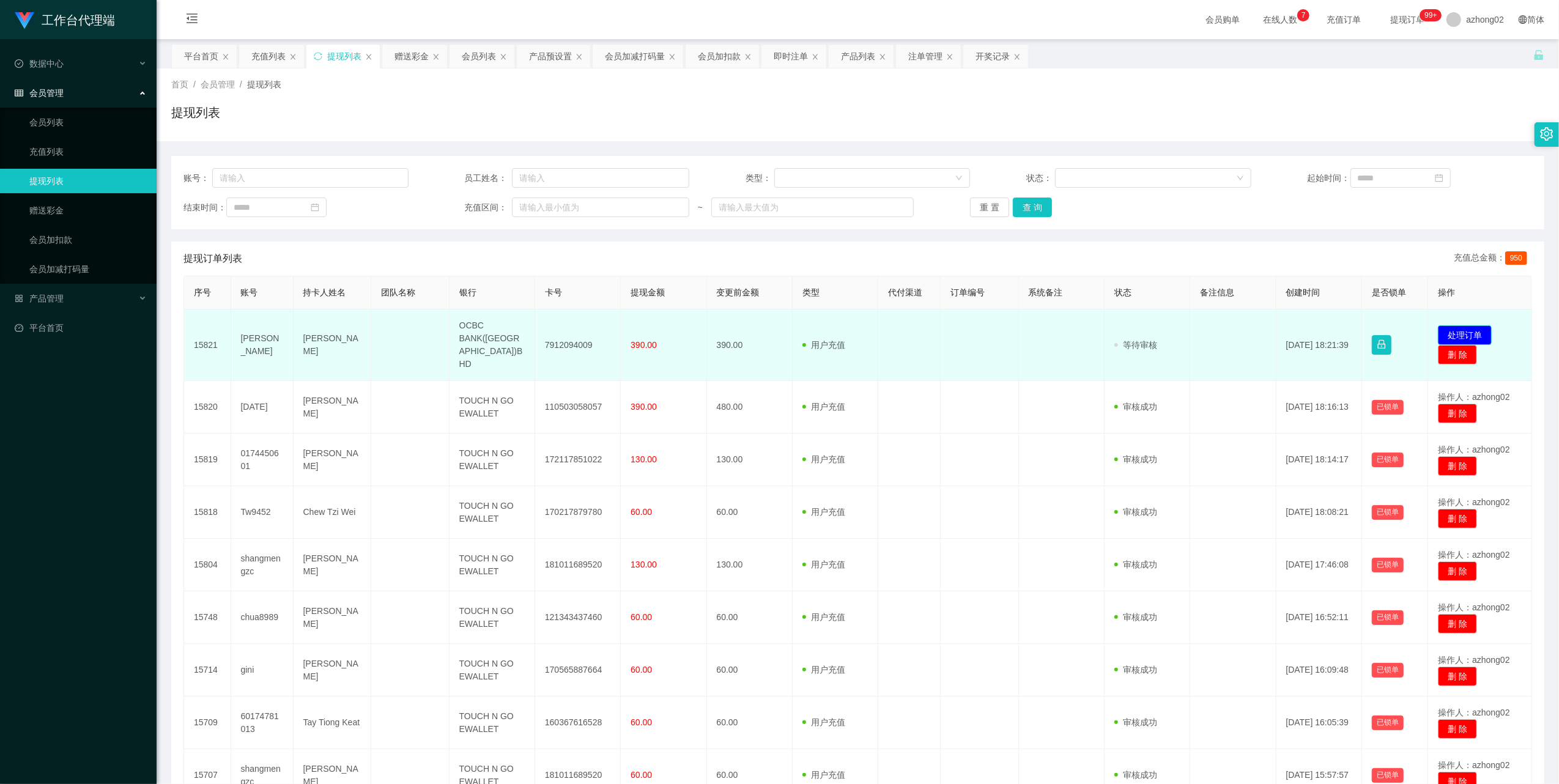
click at [1438, 325] on button "处理订单" at bounding box center [1465, 335] width 54 height 19
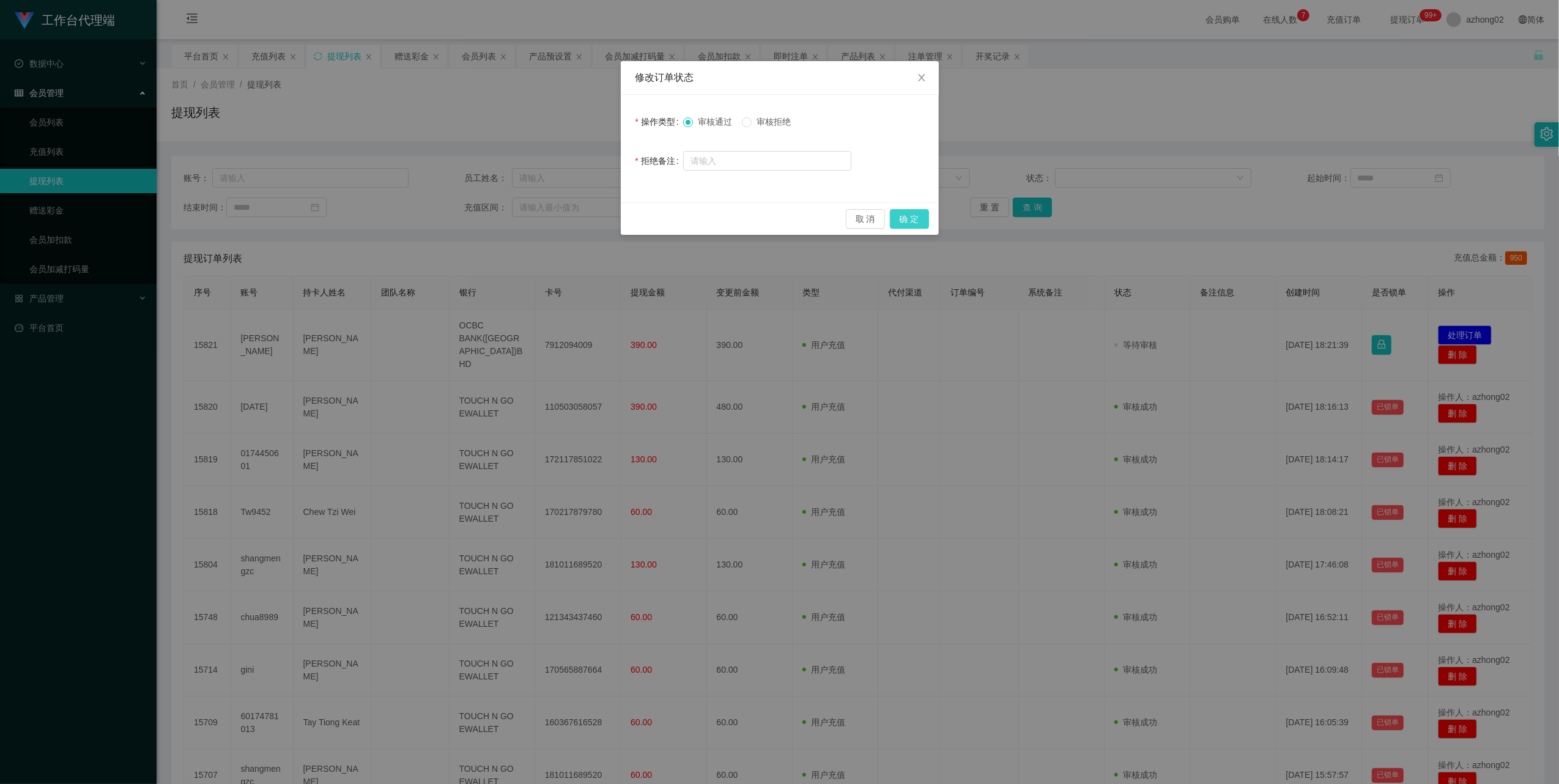
click at [901, 220] on button "确 定" at bounding box center [909, 219] width 39 height 19
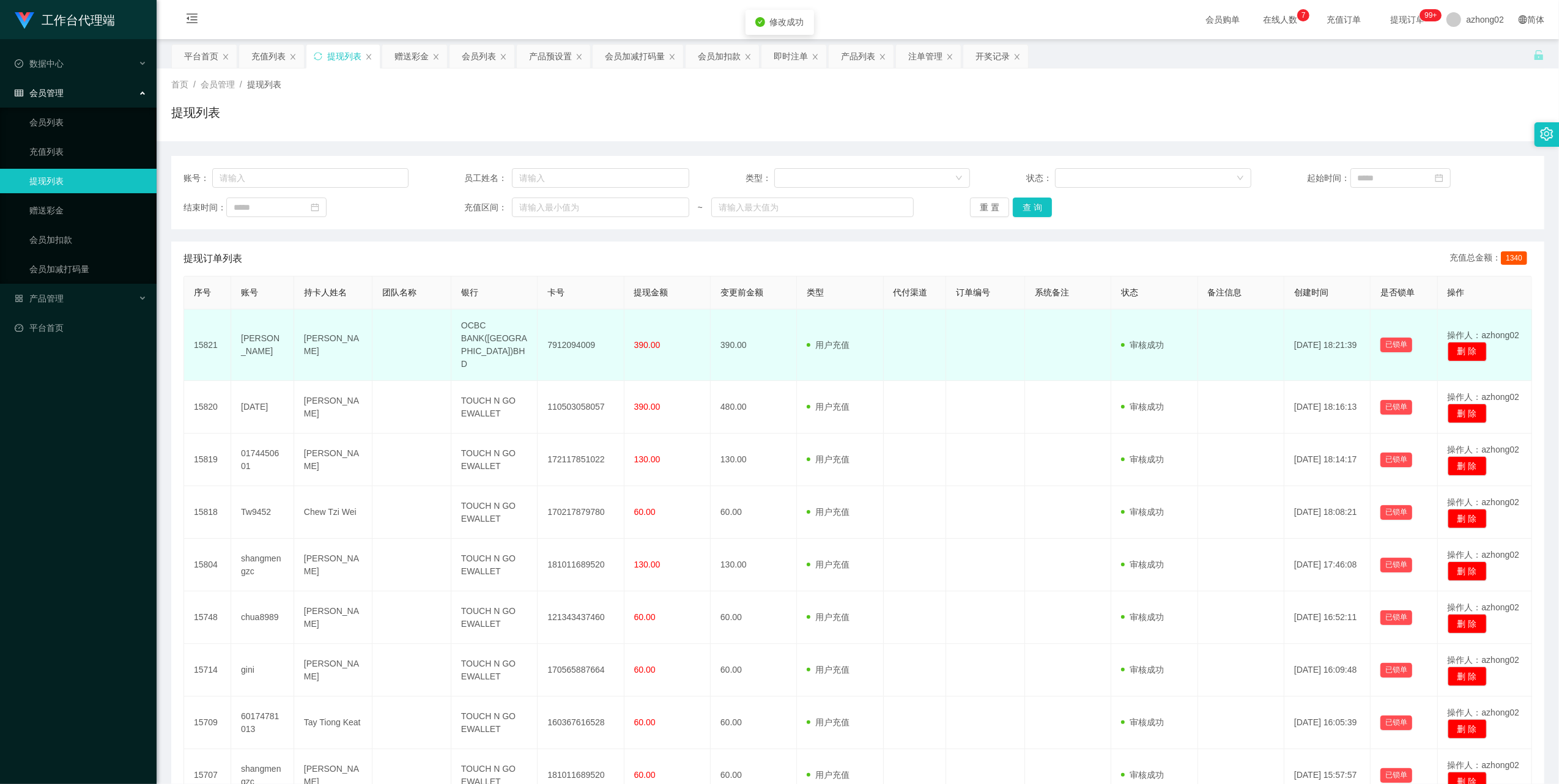
click at [554, 338] on td "7912094009" at bounding box center [580, 345] width 86 height 72
copy td "7912094009"
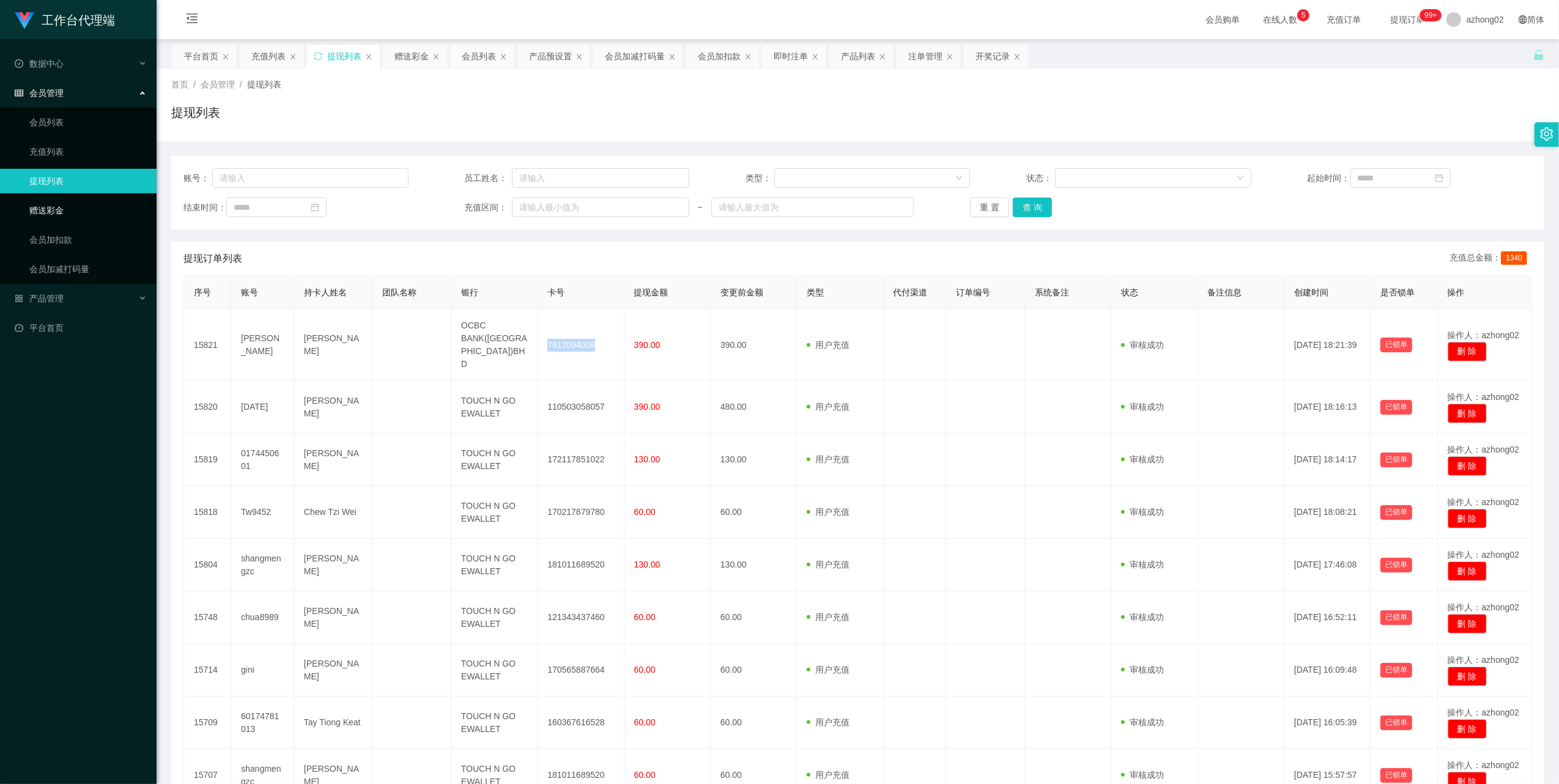
click at [57, 213] on link "赠送彩金" at bounding box center [88, 211] width 118 height 25
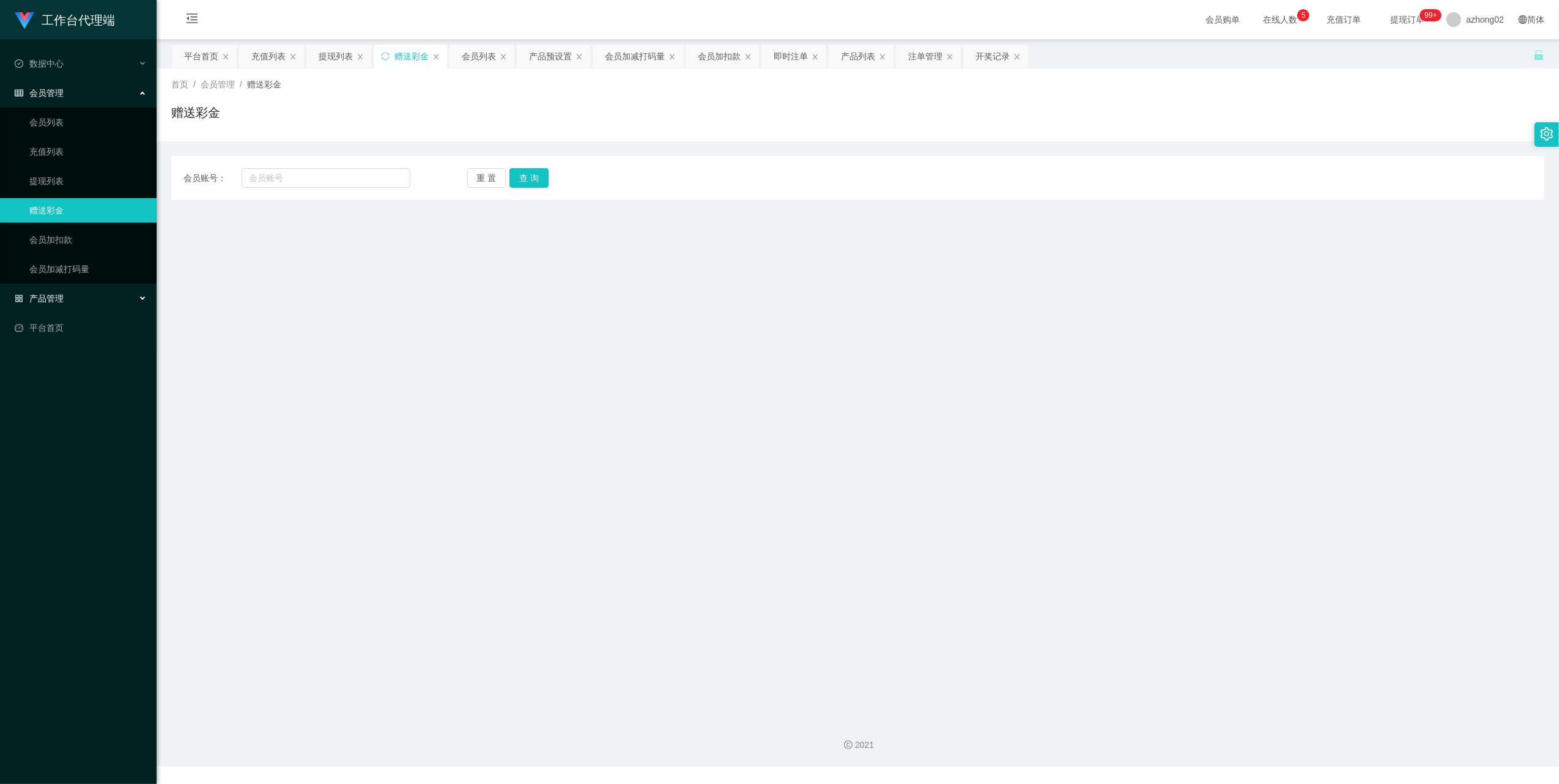
click at [57, 297] on span "产品管理" at bounding box center [39, 298] width 49 height 10
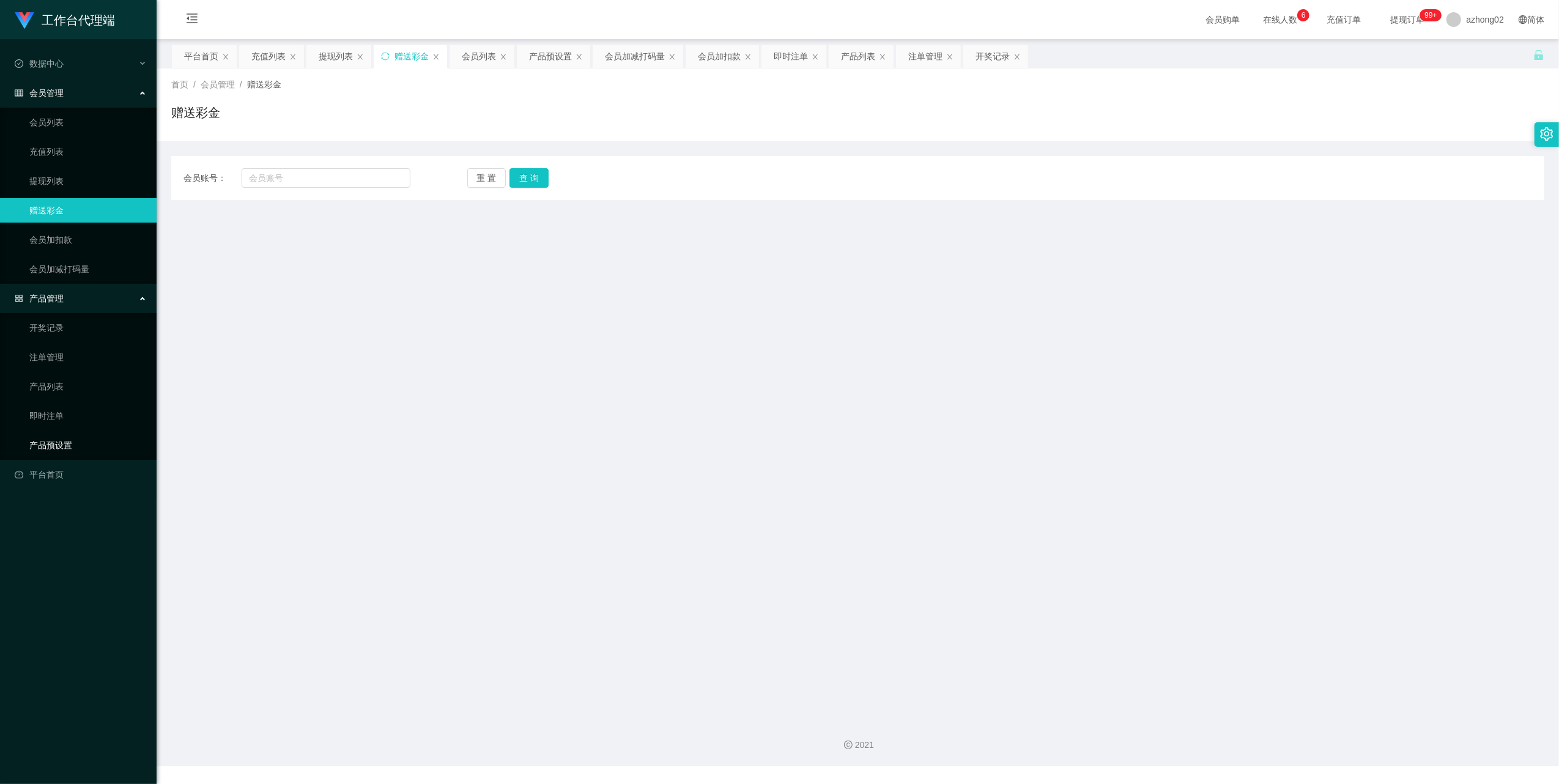
click at [52, 440] on link "产品预设置" at bounding box center [88, 445] width 118 height 25
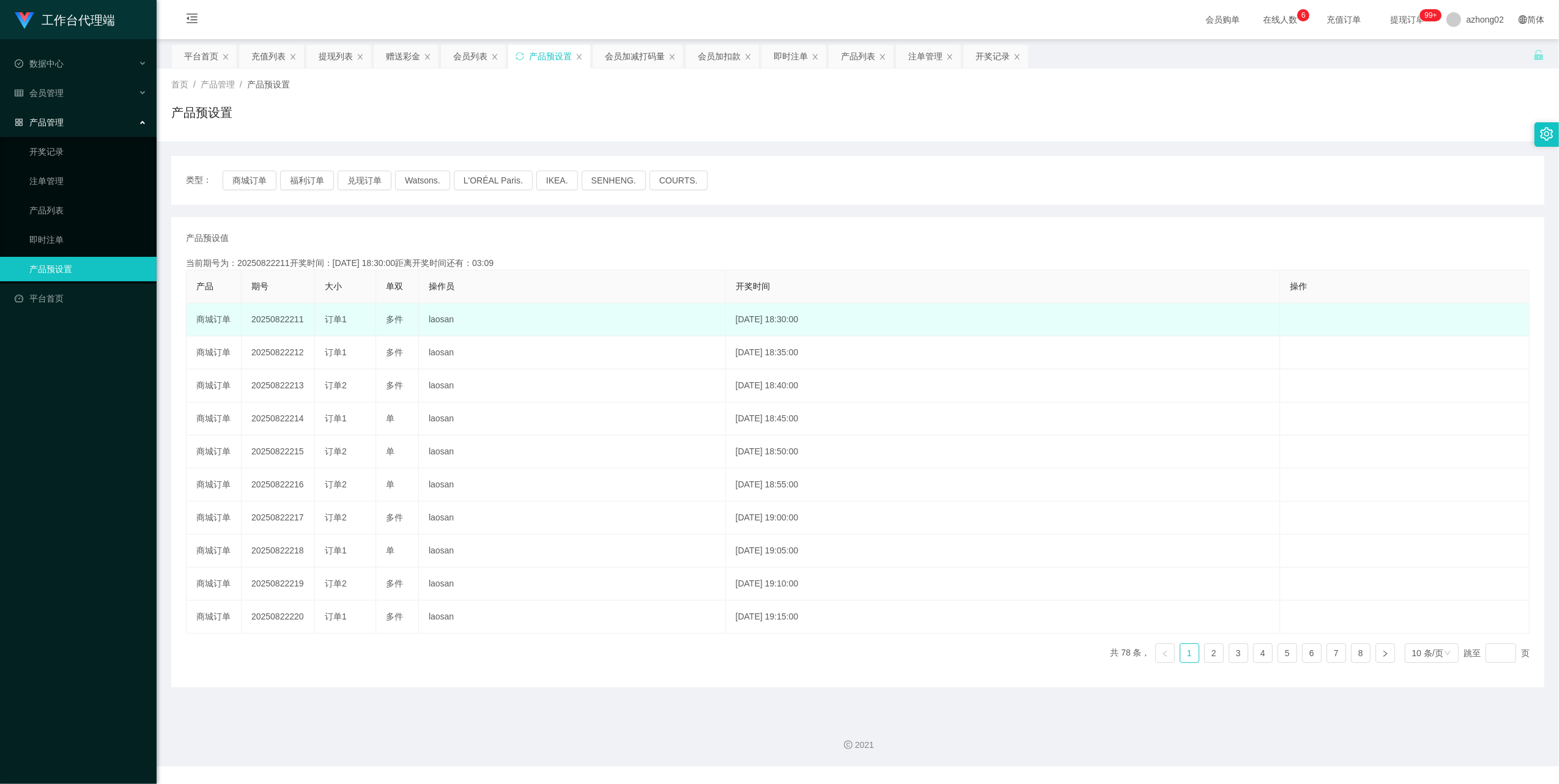
click at [284, 323] on td "20250822211" at bounding box center [278, 319] width 74 height 33
click at [282, 323] on td "20250822211" at bounding box center [278, 319] width 74 height 33
click at [284, 323] on td "20250822211" at bounding box center [278, 319] width 74 height 33
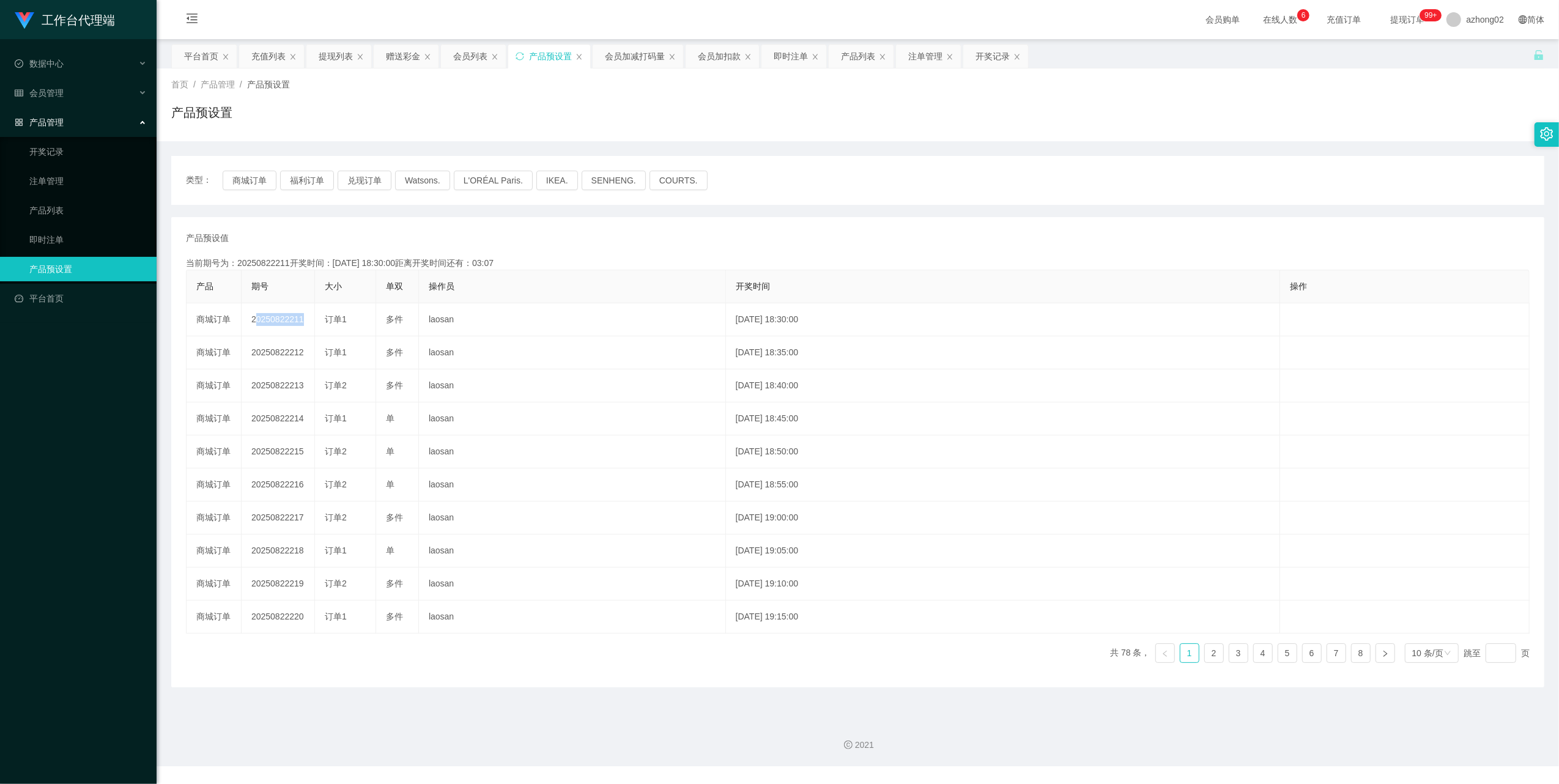
copy td "20250822211"
click at [43, 173] on link "注单管理" at bounding box center [88, 181] width 118 height 25
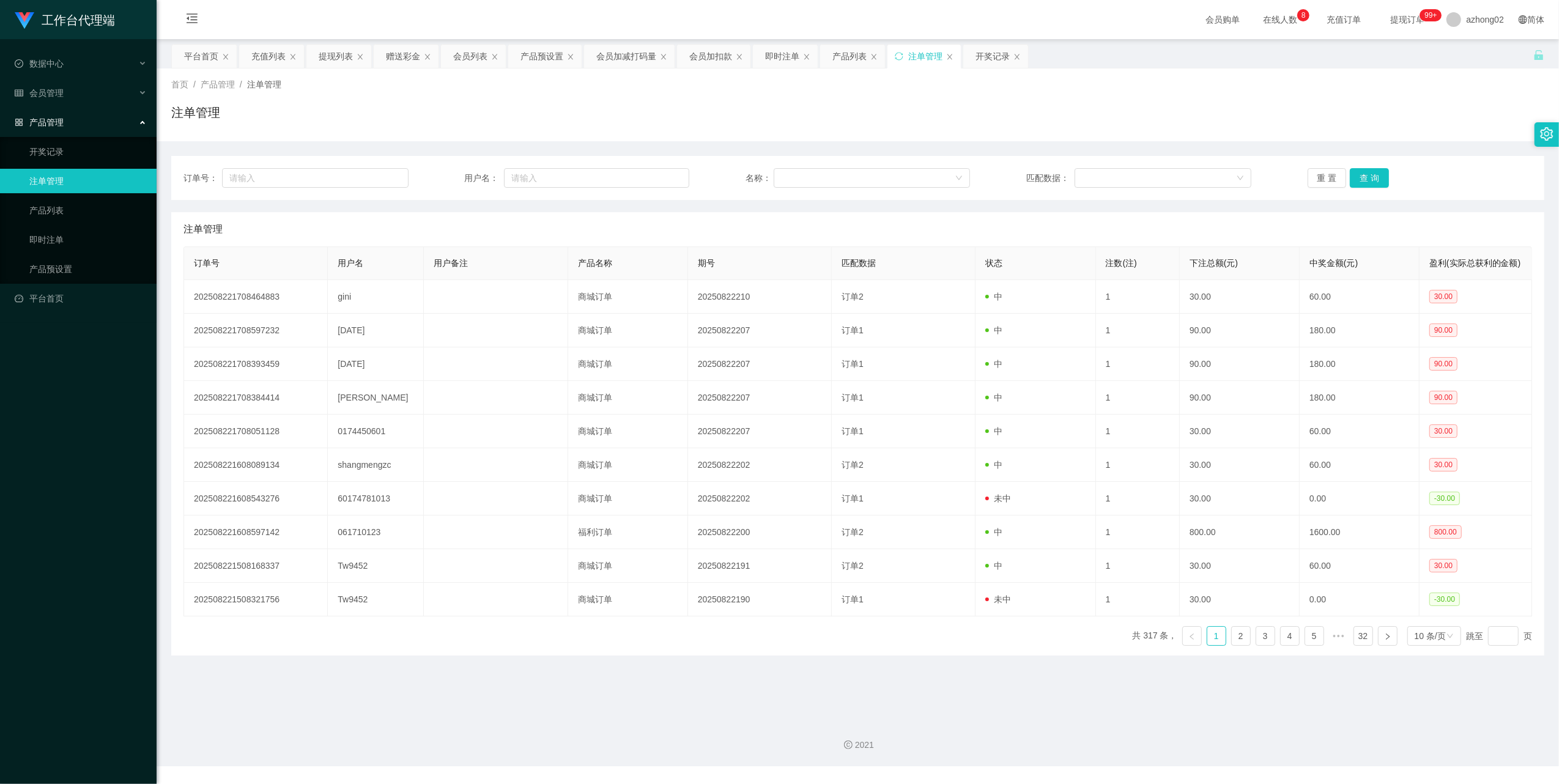
drag, startPoint x: 43, startPoint y: 132, endPoint x: 46, endPoint y: 109, distance: 23.2
click at [43, 131] on li "产品管理 开奖记录 注单管理 产品列表 即时注单 产品预设置" at bounding box center [78, 197] width 156 height 173
click at [46, 110] on div "产品管理" at bounding box center [78, 123] width 156 height 25
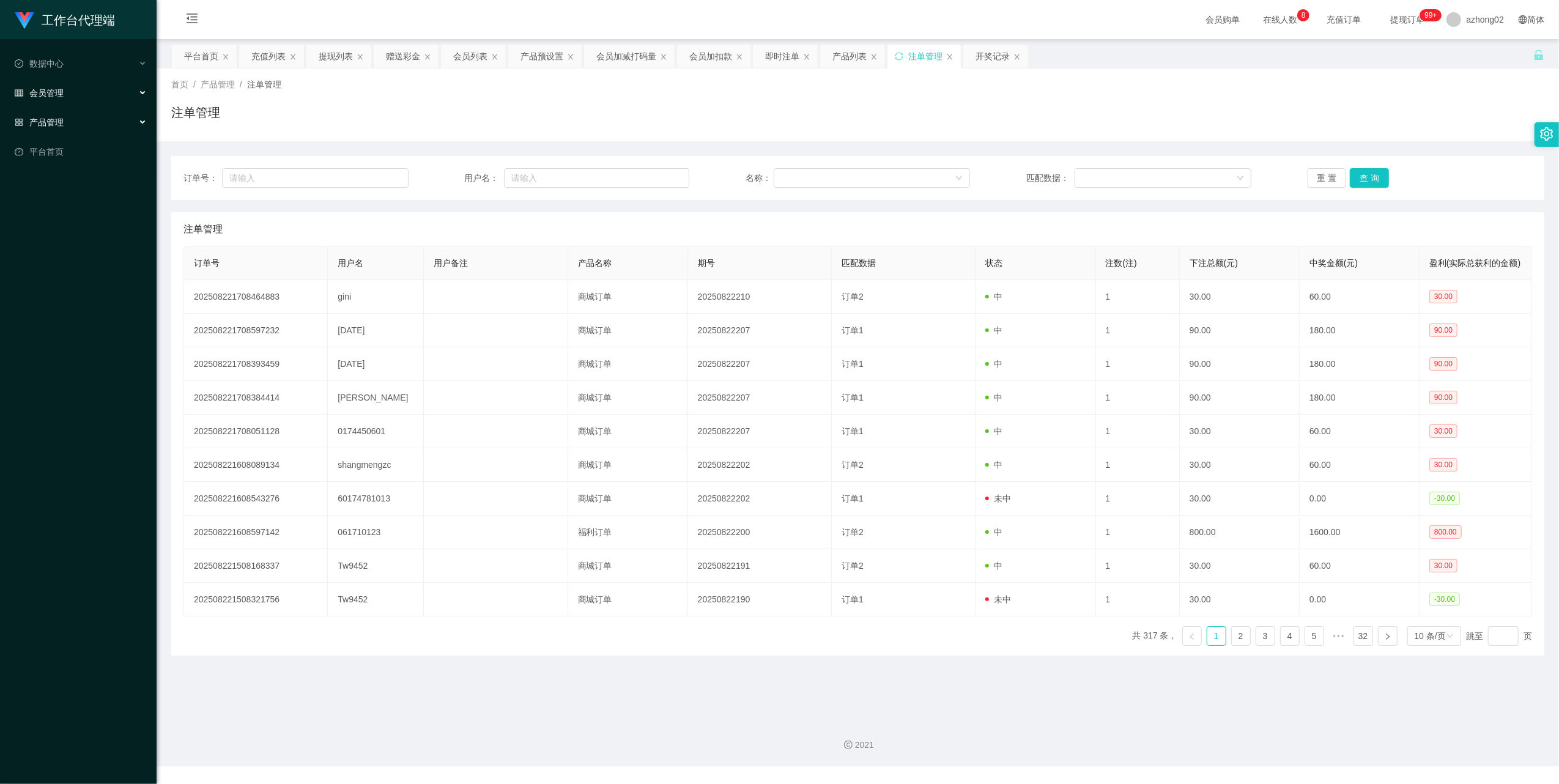
drag, startPoint x: 43, startPoint y: 94, endPoint x: 43, endPoint y: 68, distance: 26.0
click at [43, 94] on span "会员管理" at bounding box center [39, 93] width 49 height 10
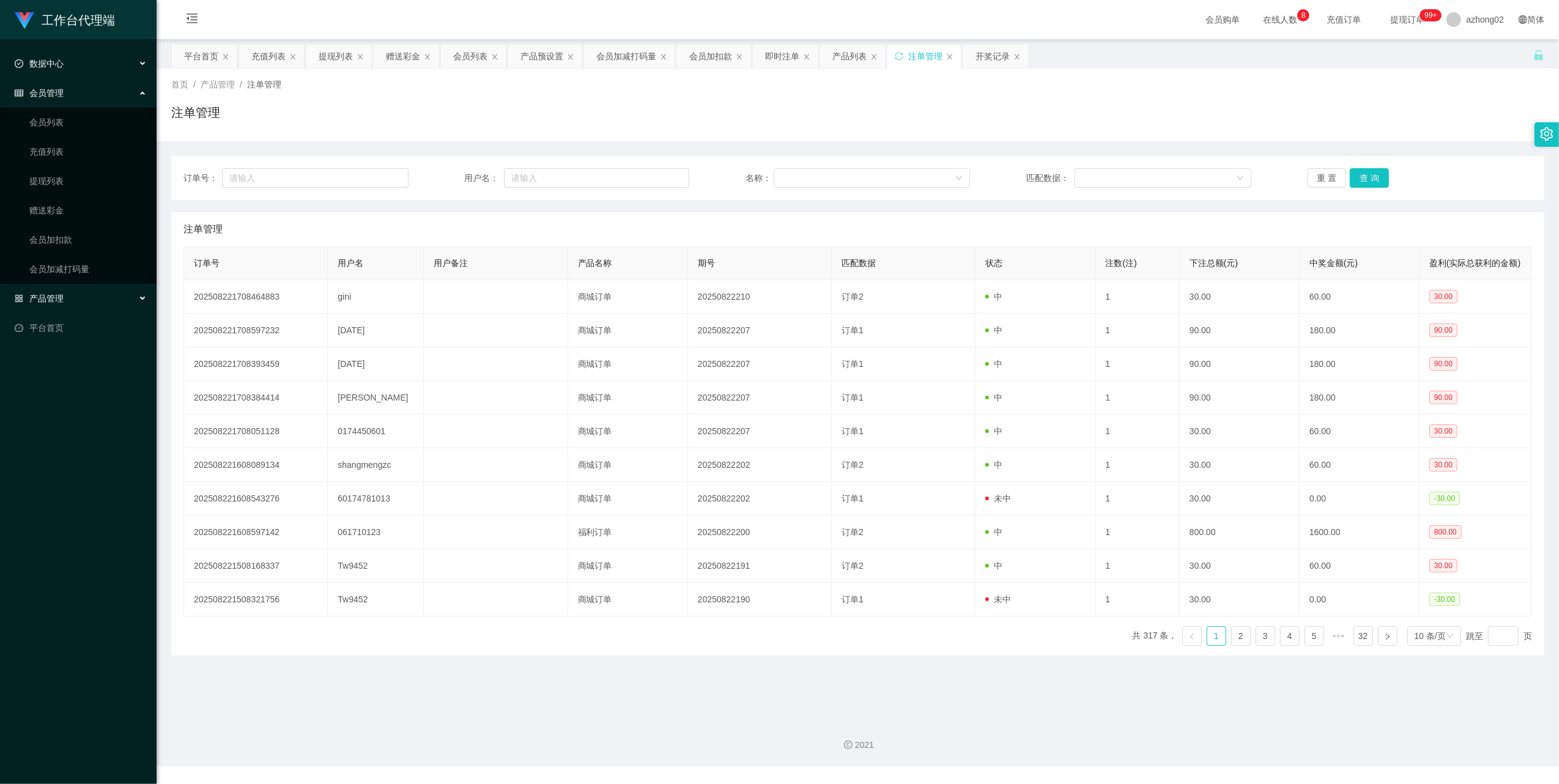
click at [43, 67] on span "数据中心" at bounding box center [39, 63] width 49 height 10
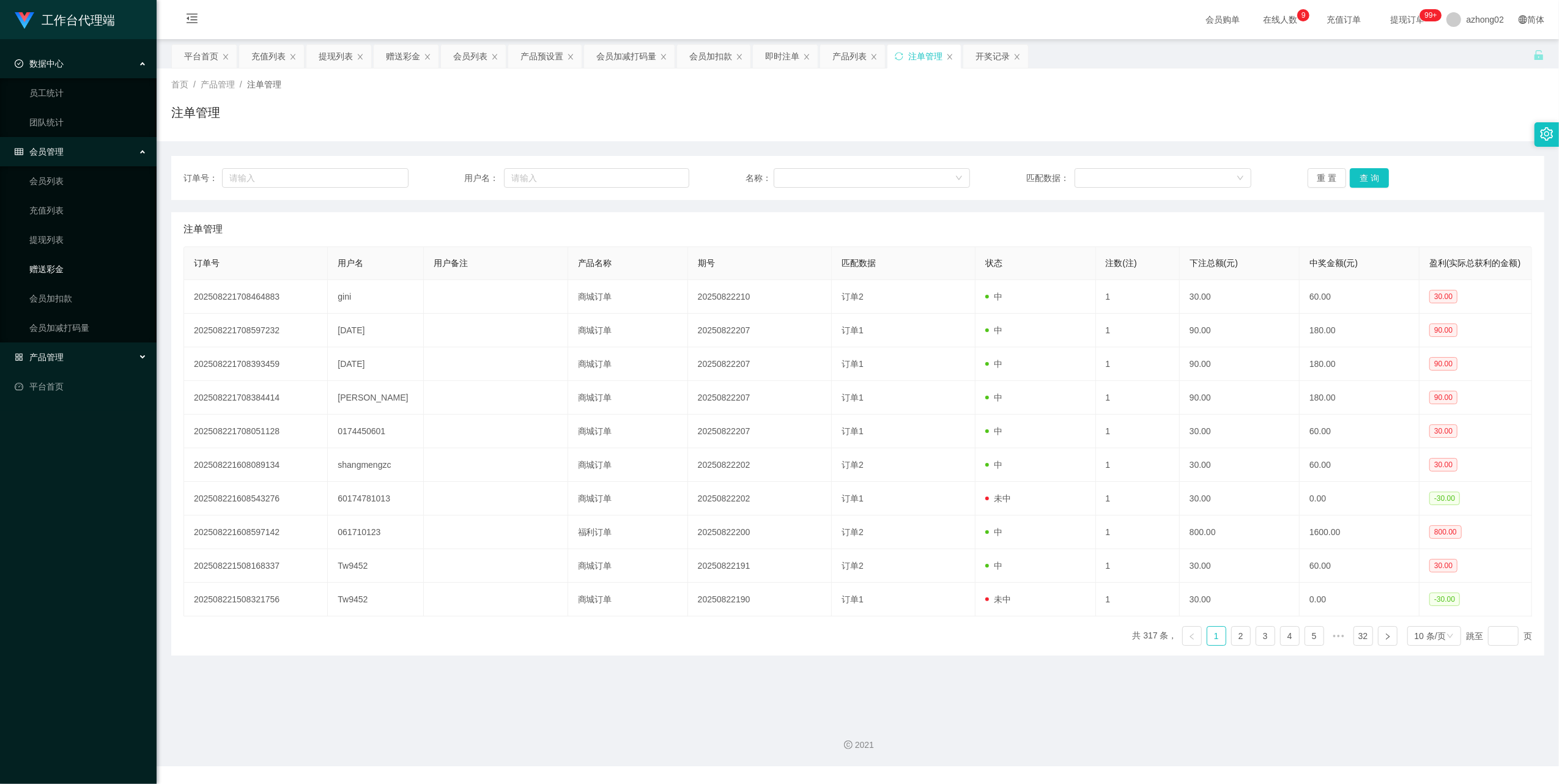
click at [50, 257] on link "赠送彩金" at bounding box center [88, 269] width 118 height 25
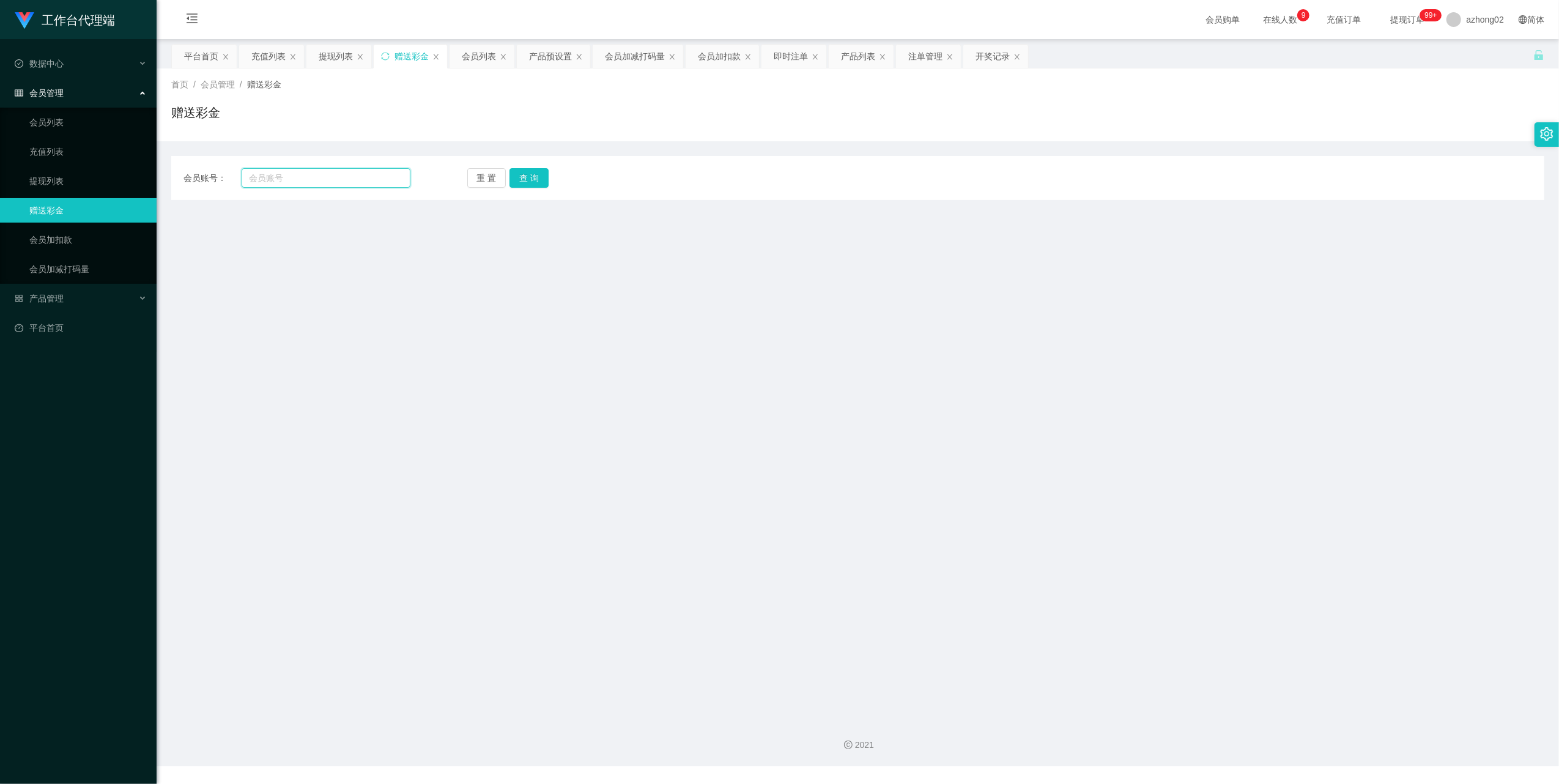
click at [340, 184] on input "text" at bounding box center [326, 178] width 169 height 19
paste input "Tw9452"
type input "Tw9452"
click at [519, 173] on button "查 询" at bounding box center [529, 178] width 39 height 19
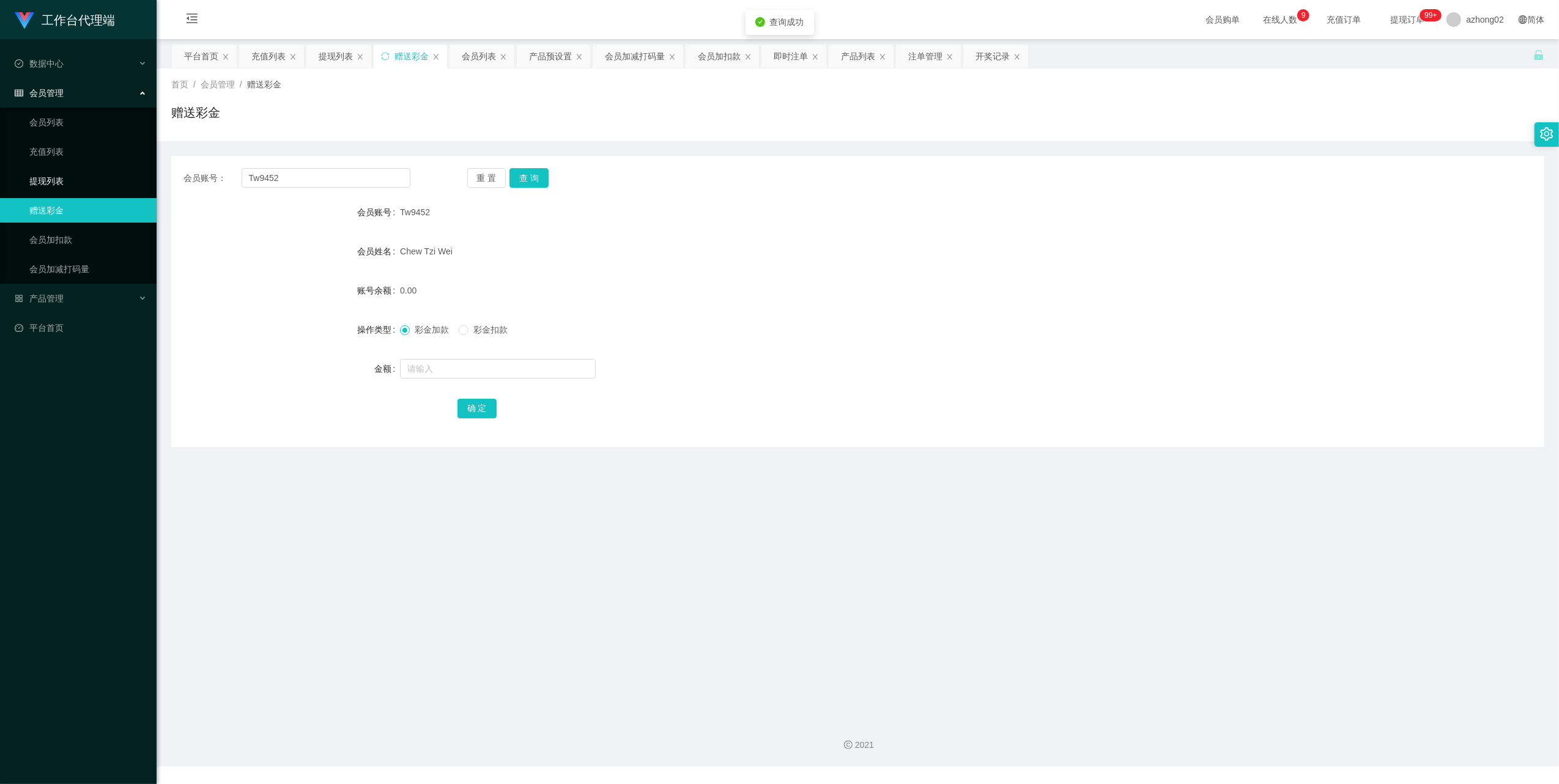
click at [59, 169] on link "提现列表" at bounding box center [88, 181] width 118 height 25
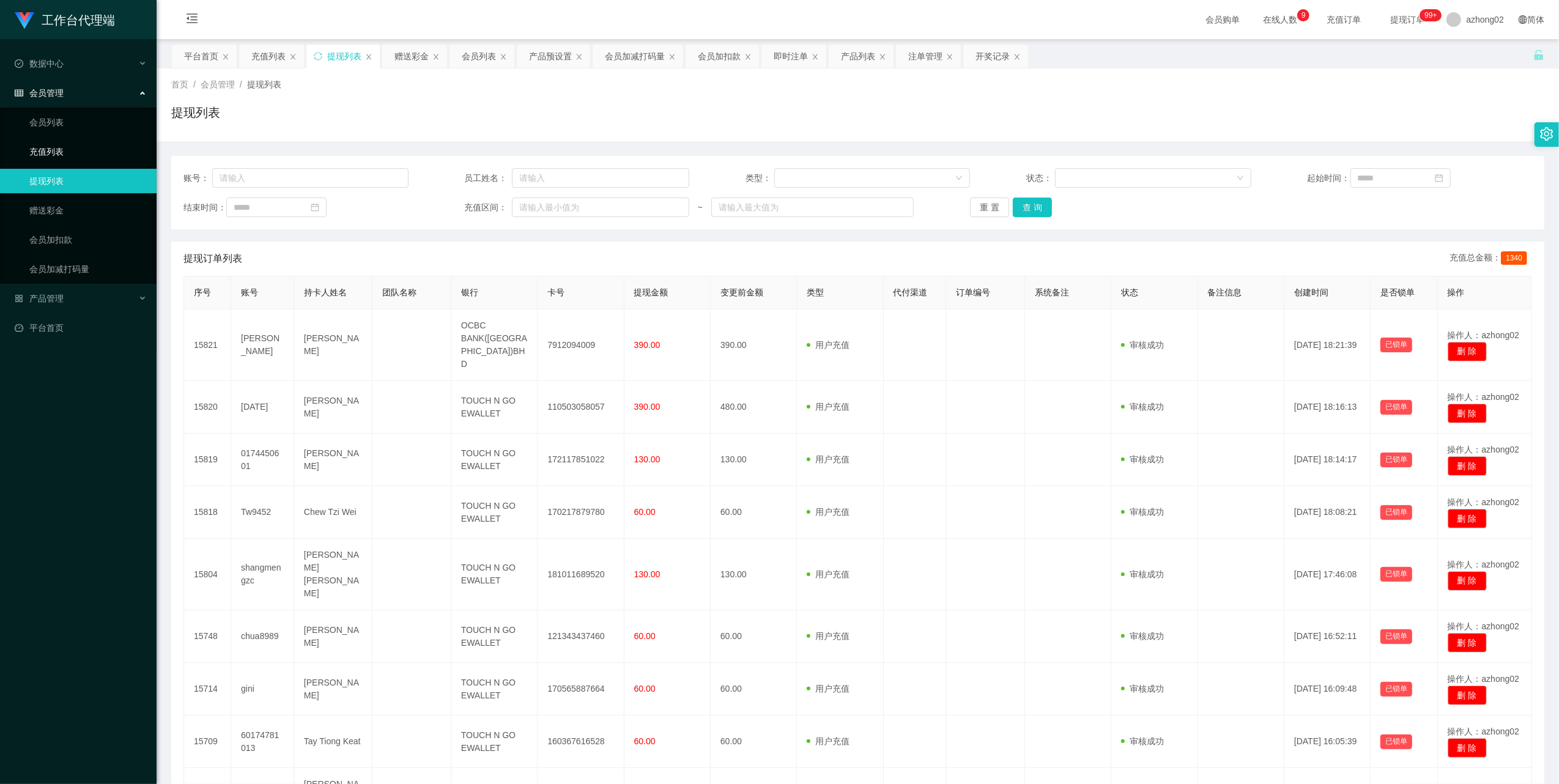
click at [35, 150] on link "充值列表" at bounding box center [88, 151] width 118 height 25
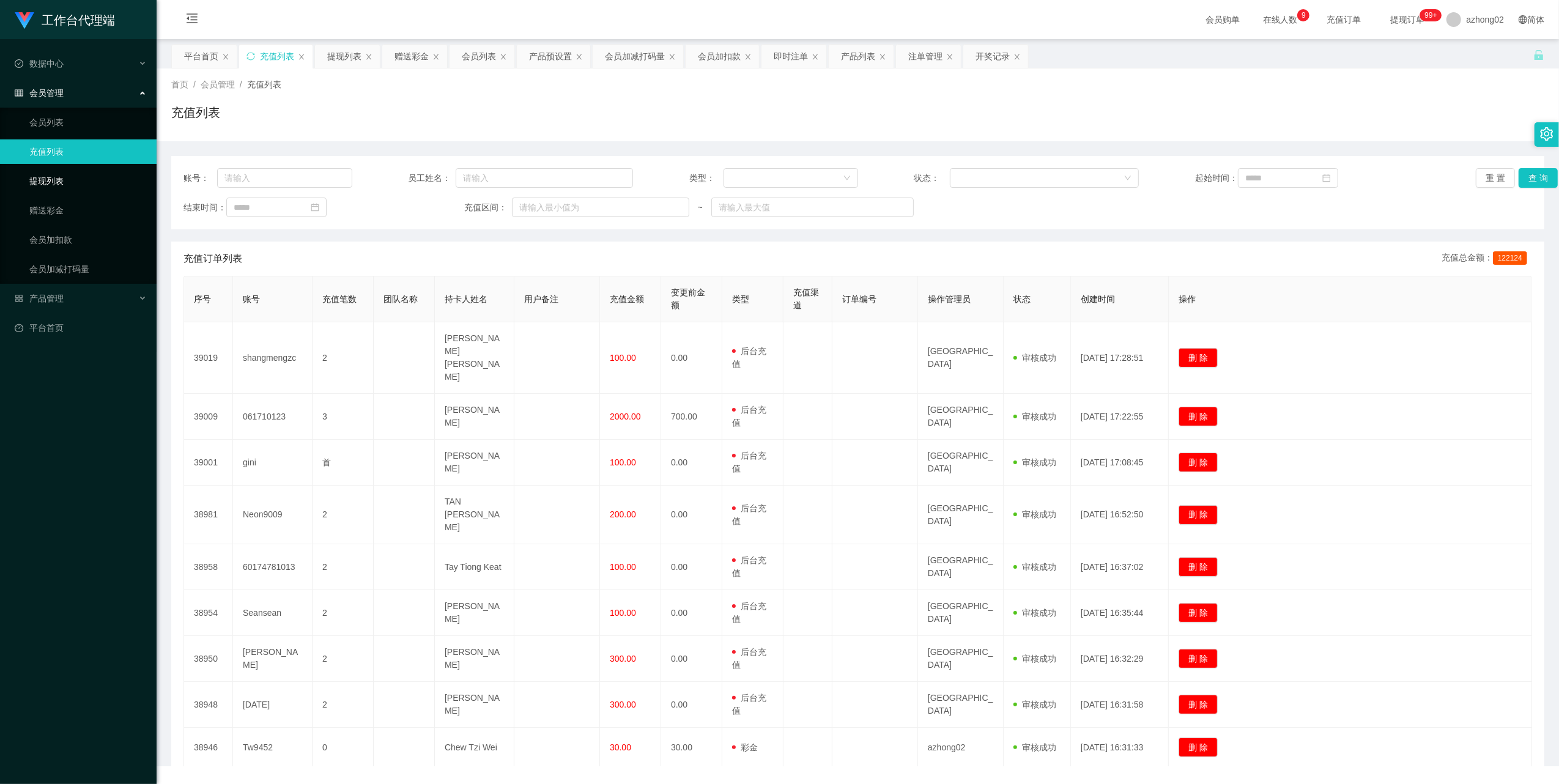
click at [33, 177] on link "提现列表" at bounding box center [88, 181] width 118 height 25
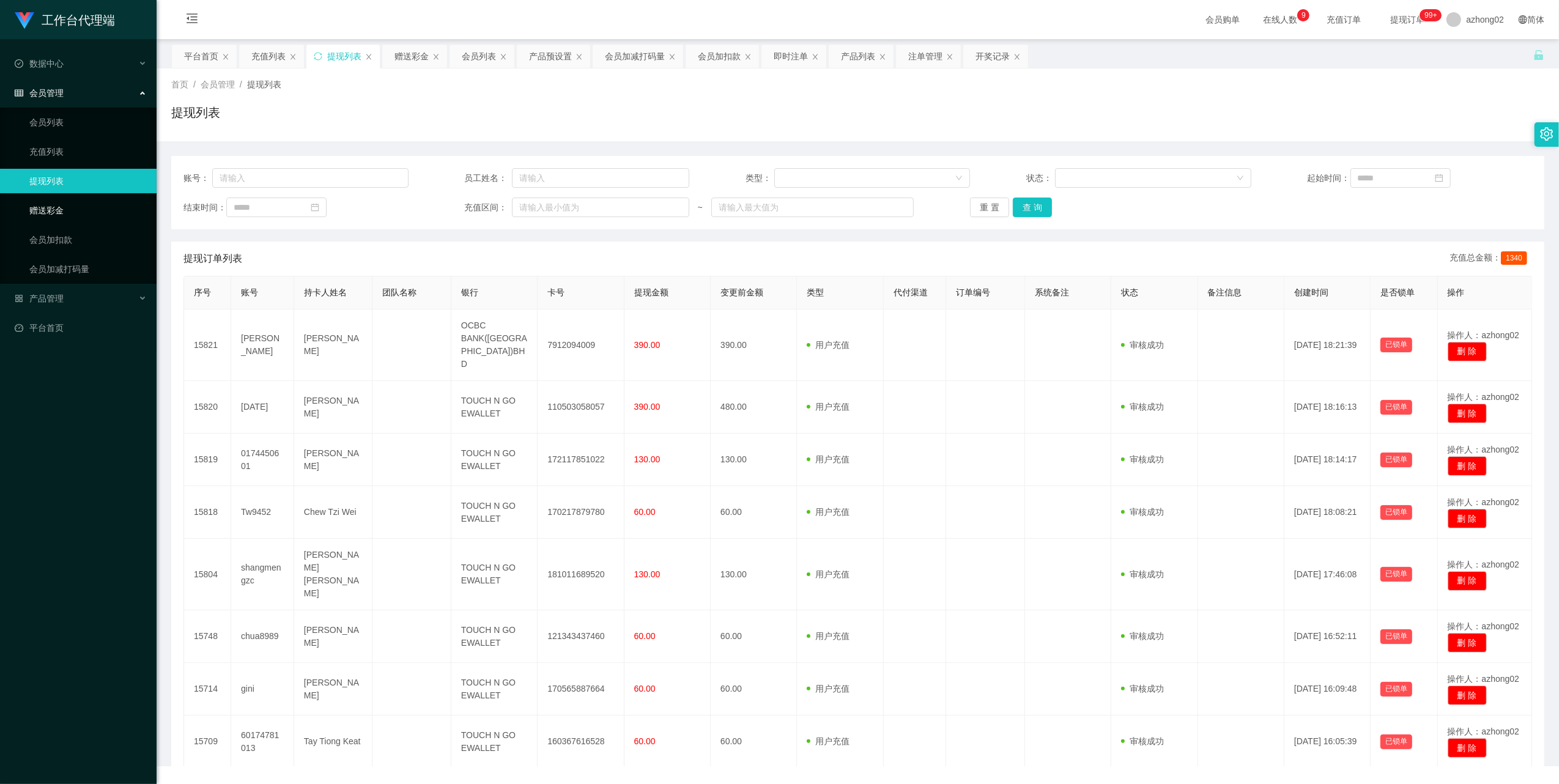
click at [56, 209] on link "赠送彩金" at bounding box center [88, 211] width 118 height 25
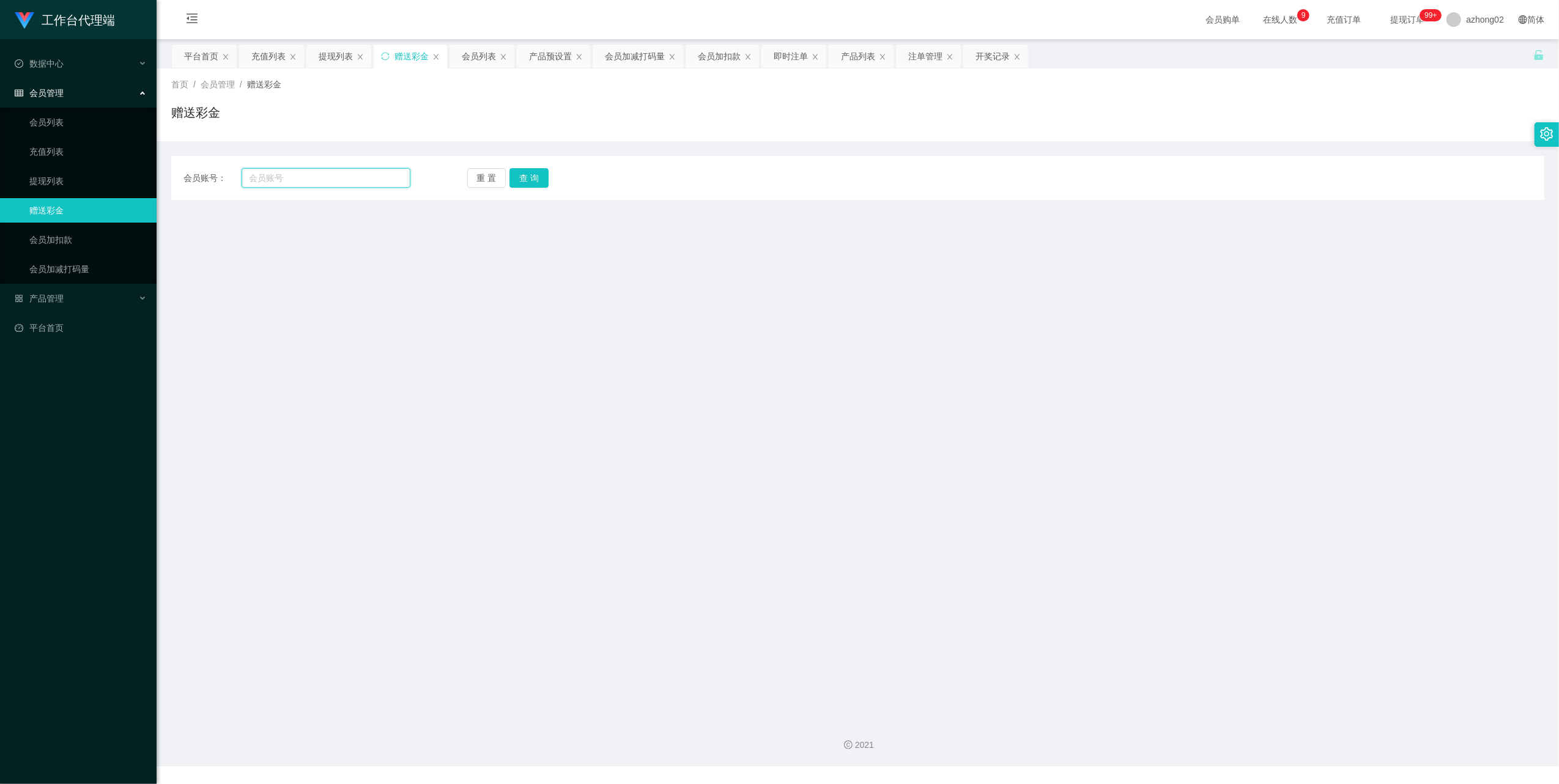
drag, startPoint x: 325, startPoint y: 182, endPoint x: 336, endPoint y: 178, distance: 11.7
click at [325, 182] on input "text" at bounding box center [326, 178] width 169 height 19
paste input "wenxin"
type input "wenxin"
click at [525, 178] on button "查 询" at bounding box center [529, 178] width 39 height 19
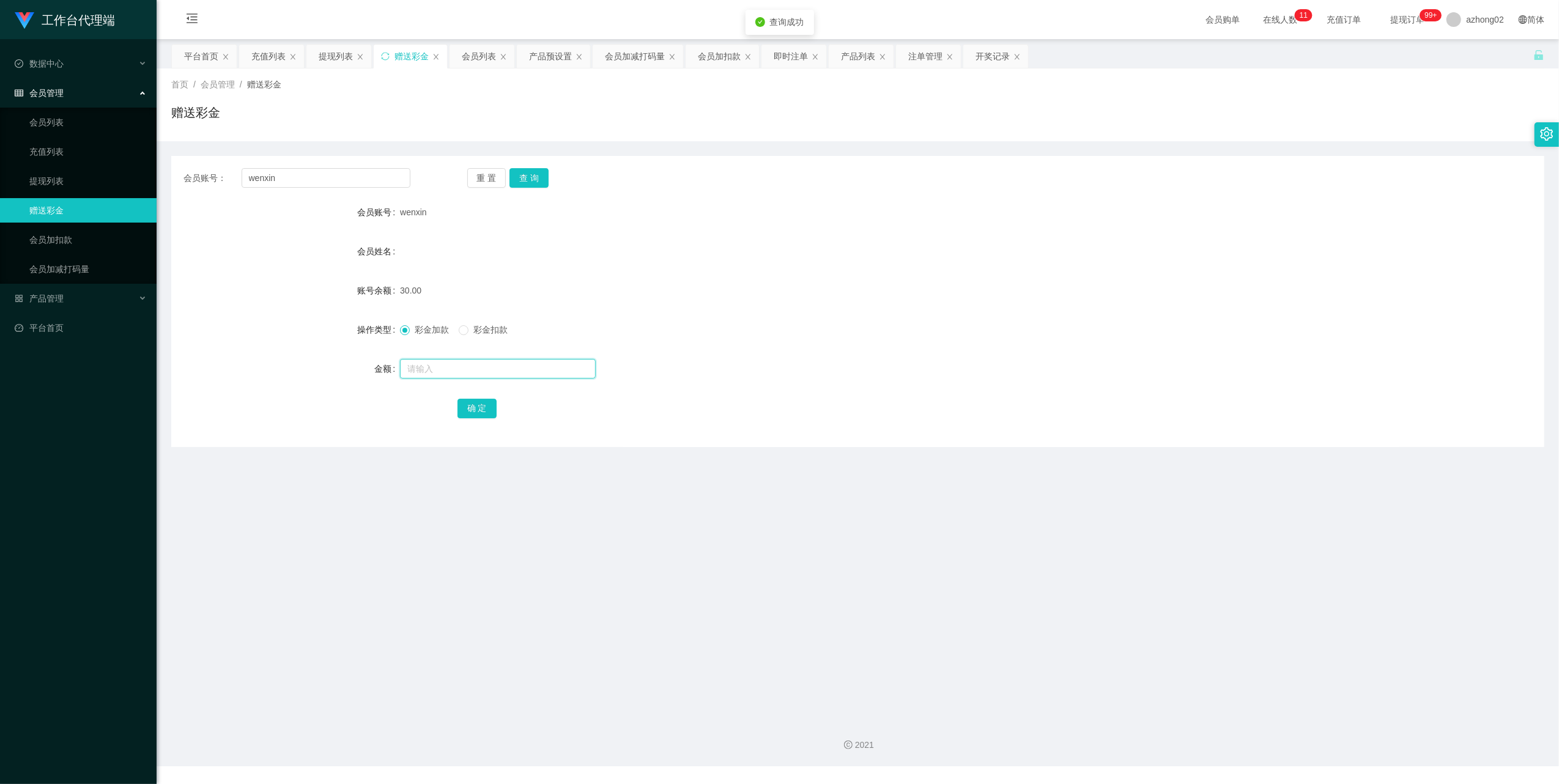
click at [435, 362] on input "text" at bounding box center [498, 368] width 196 height 19
type input "30"
click at [470, 413] on button "确 定" at bounding box center [477, 408] width 39 height 19
click at [48, 170] on link "提现列表" at bounding box center [88, 181] width 118 height 25
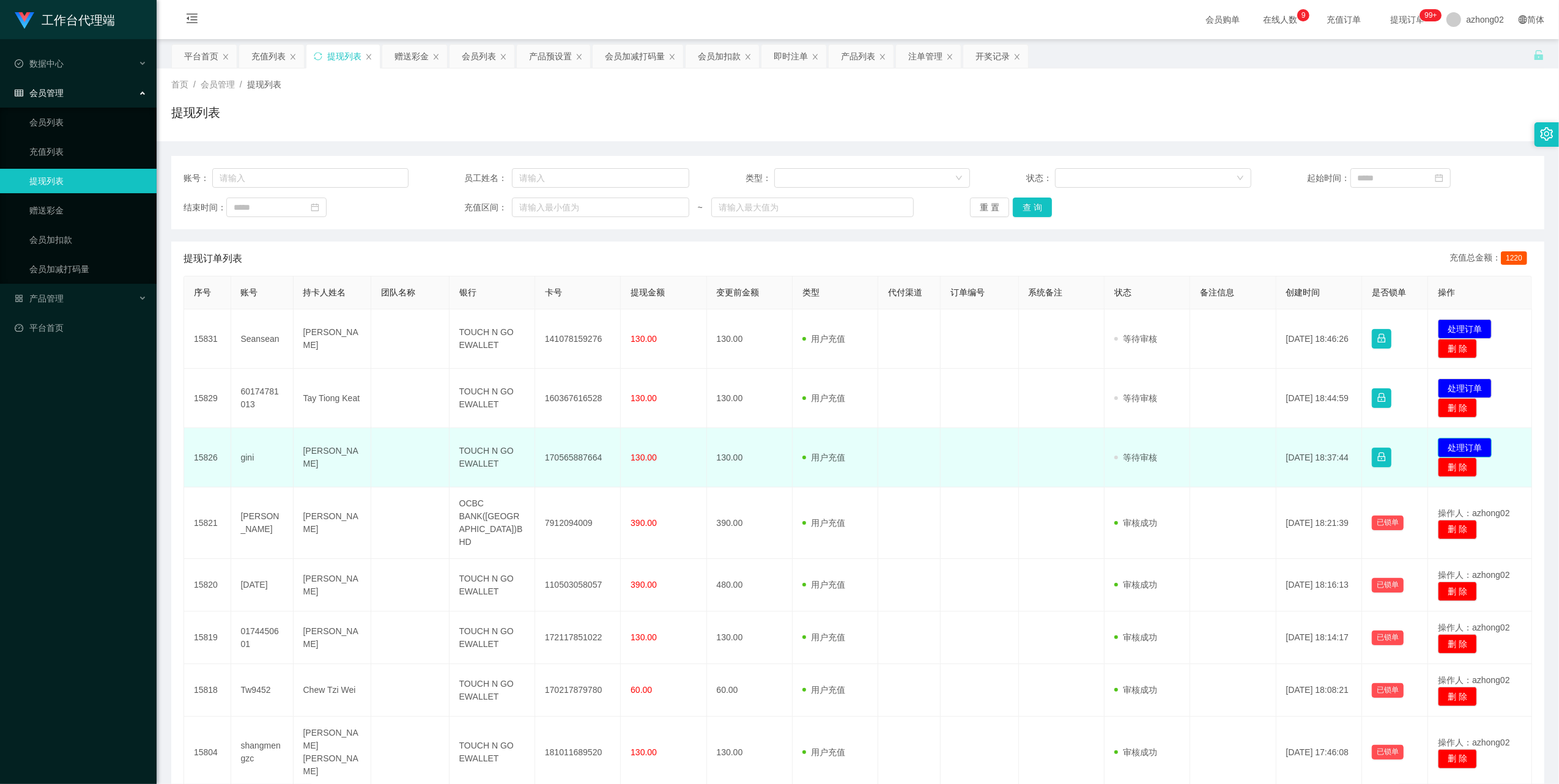
click at [1445, 448] on button "处理订单" at bounding box center [1465, 447] width 54 height 19
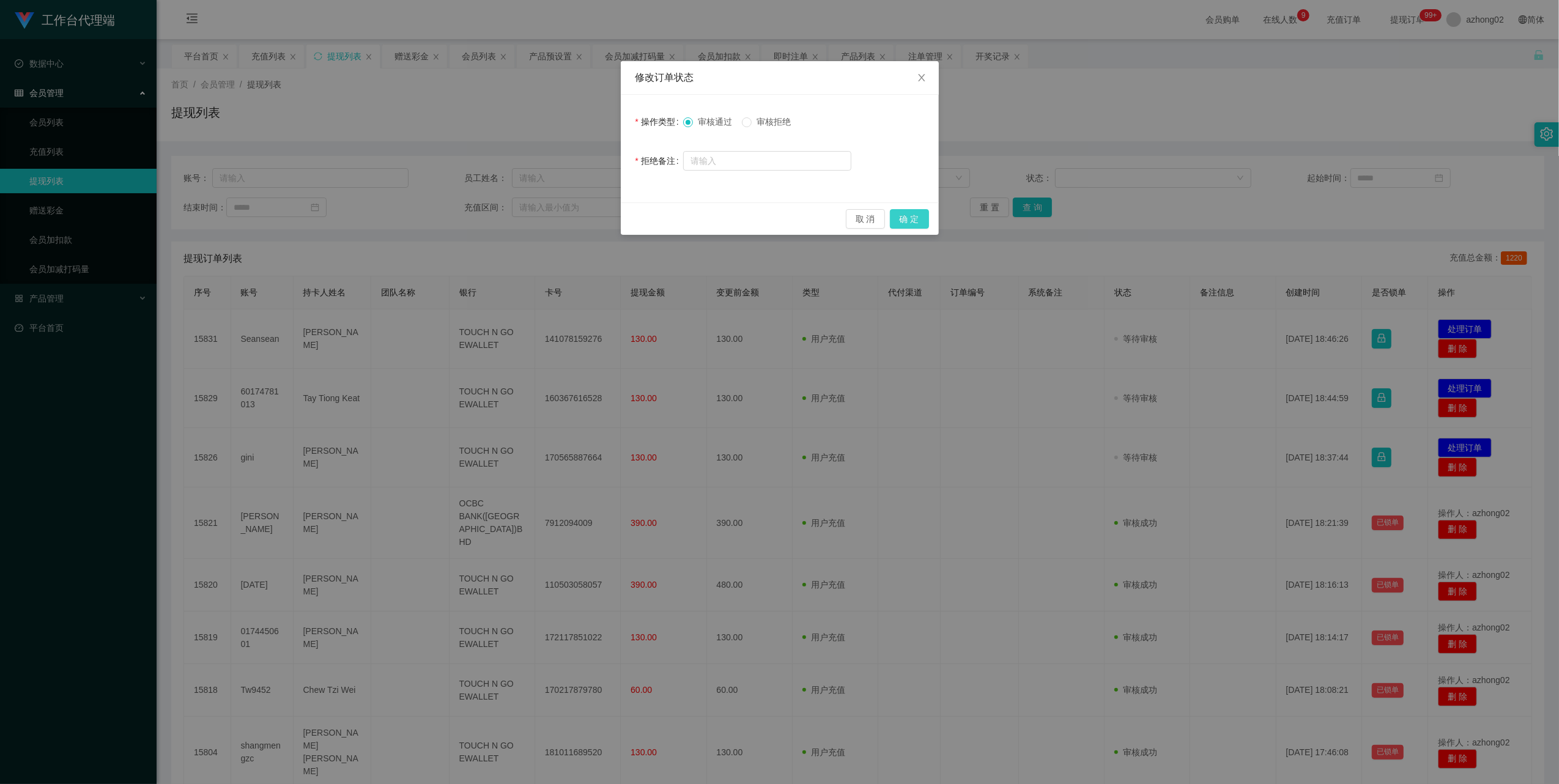
click at [913, 215] on button "确 定" at bounding box center [909, 219] width 39 height 19
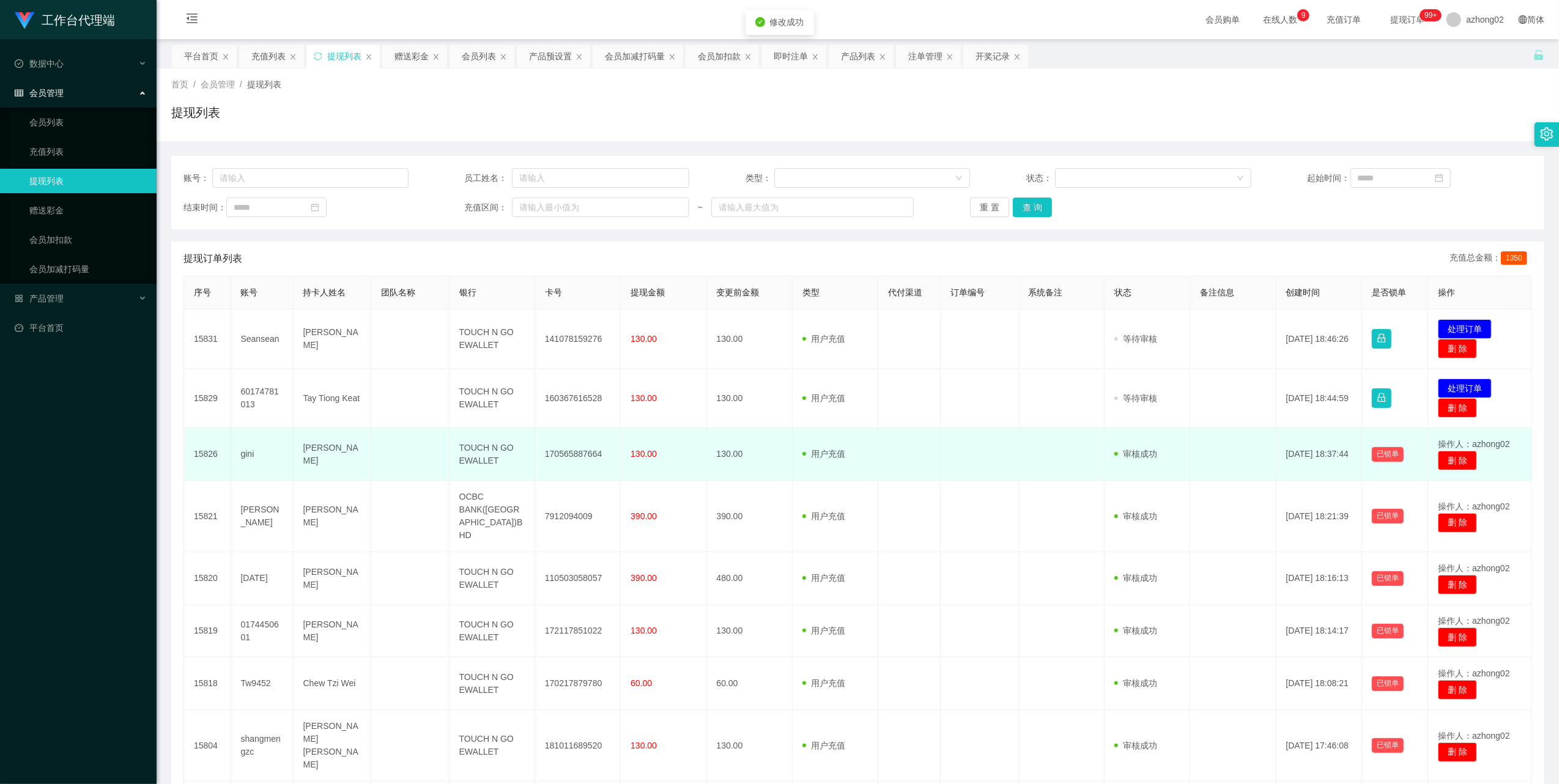
click at [568, 456] on td "170565887664" at bounding box center [578, 454] width 85 height 52
copy td "170565887664"
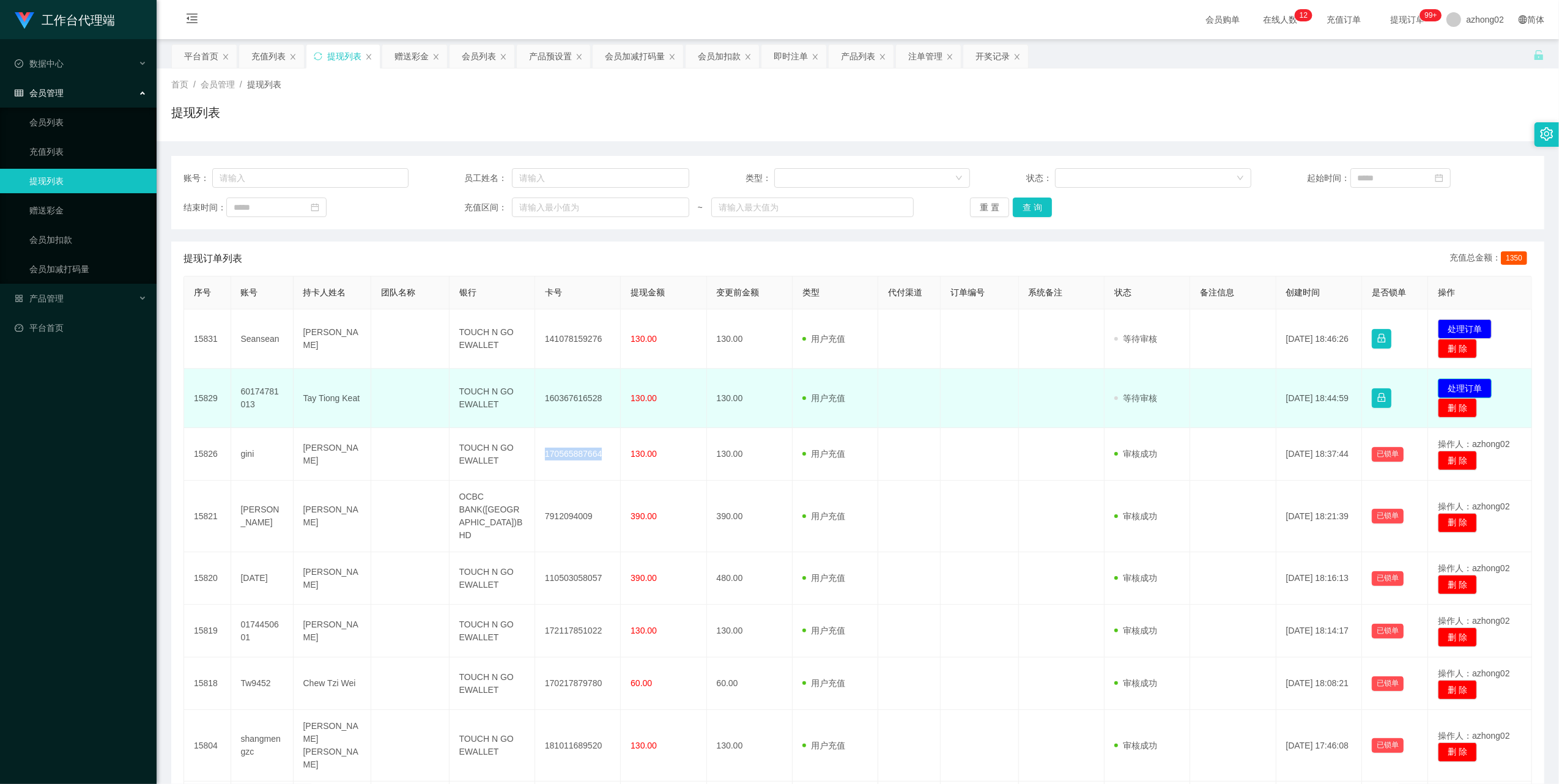
click at [1471, 392] on button "处理订单" at bounding box center [1465, 388] width 54 height 19
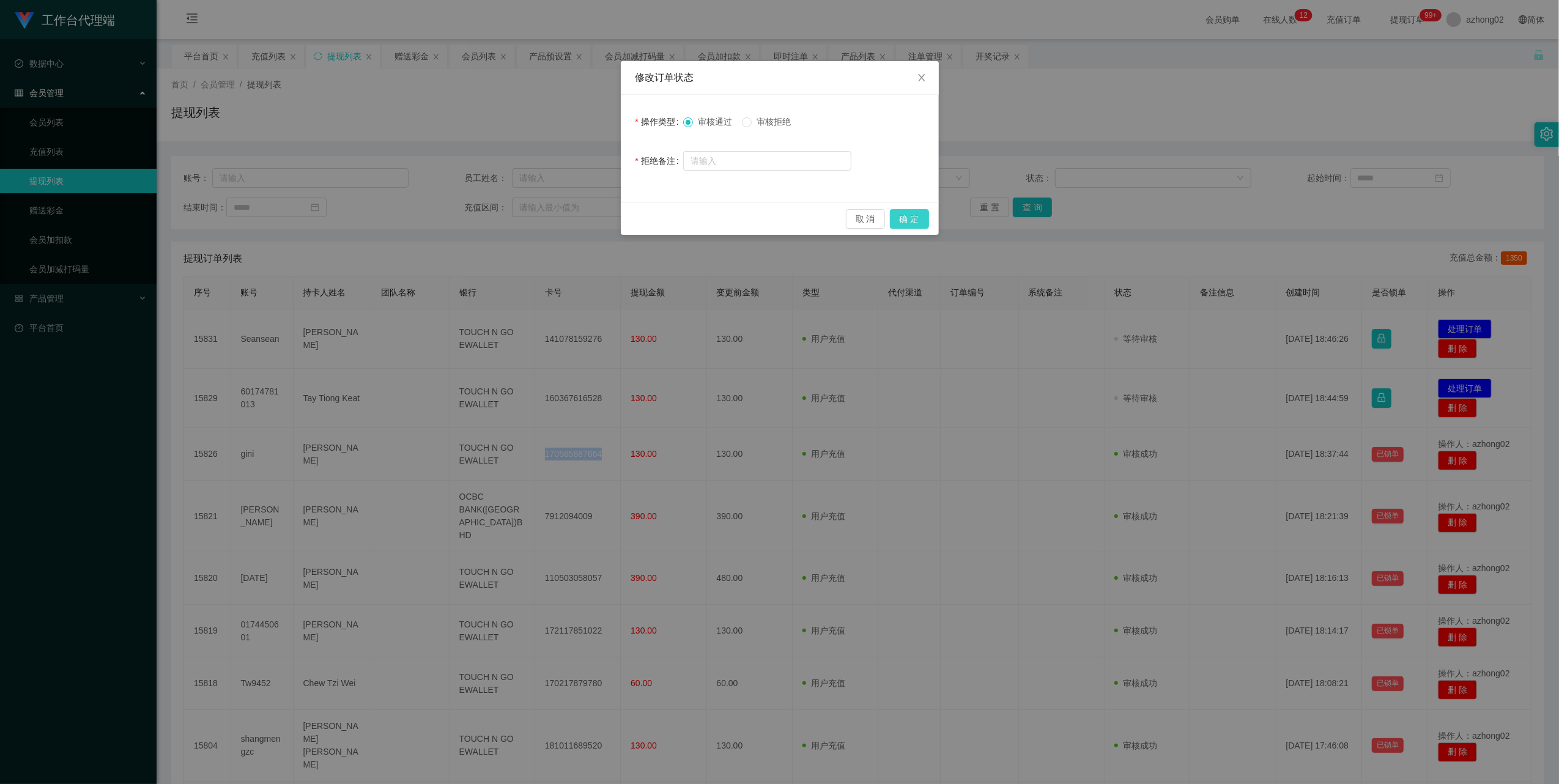
click at [909, 216] on button "确 定" at bounding box center [909, 219] width 39 height 19
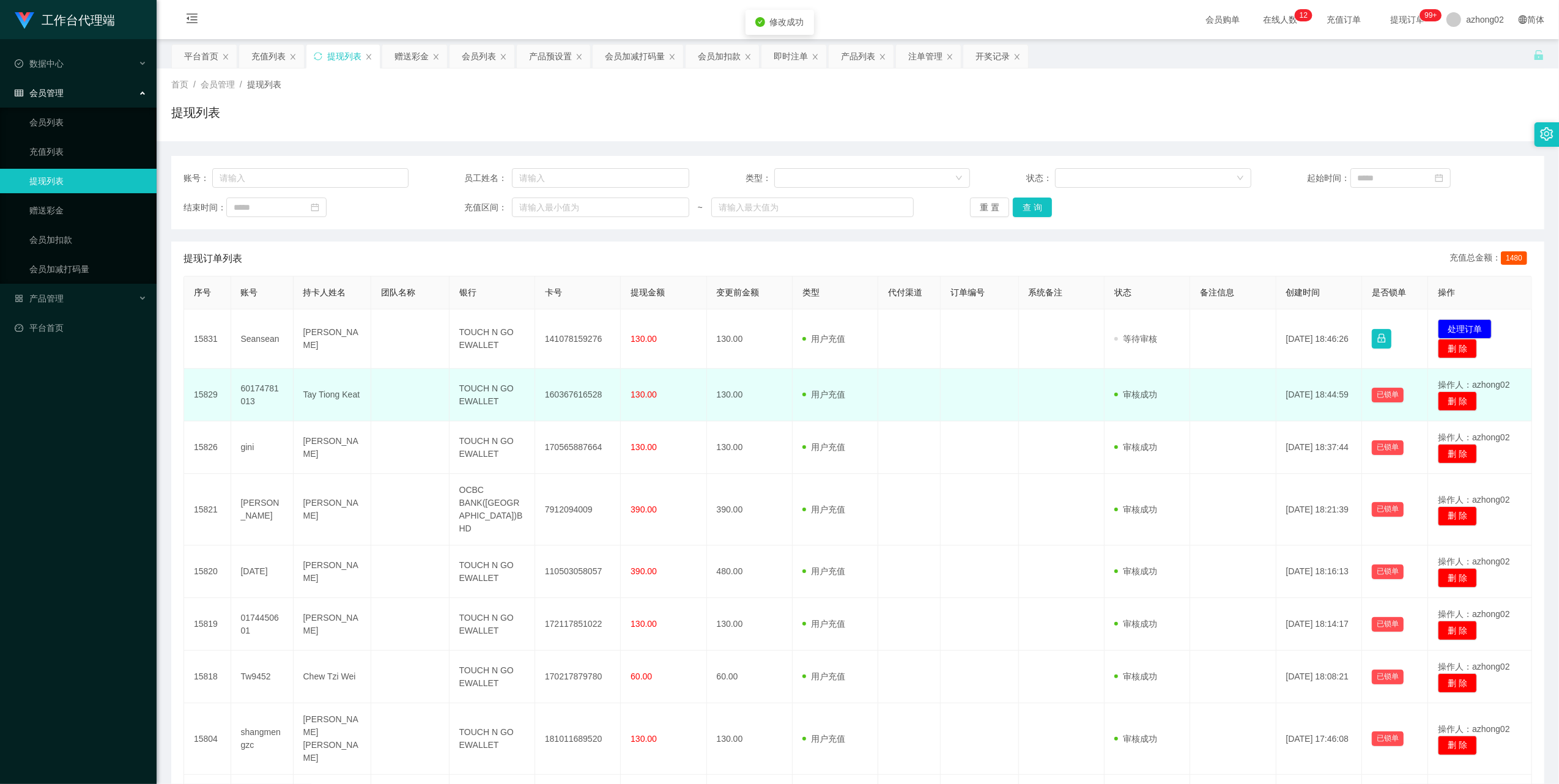
click at [578, 389] on td "160367616528" at bounding box center [578, 395] width 85 height 52
copy td "160367616528"
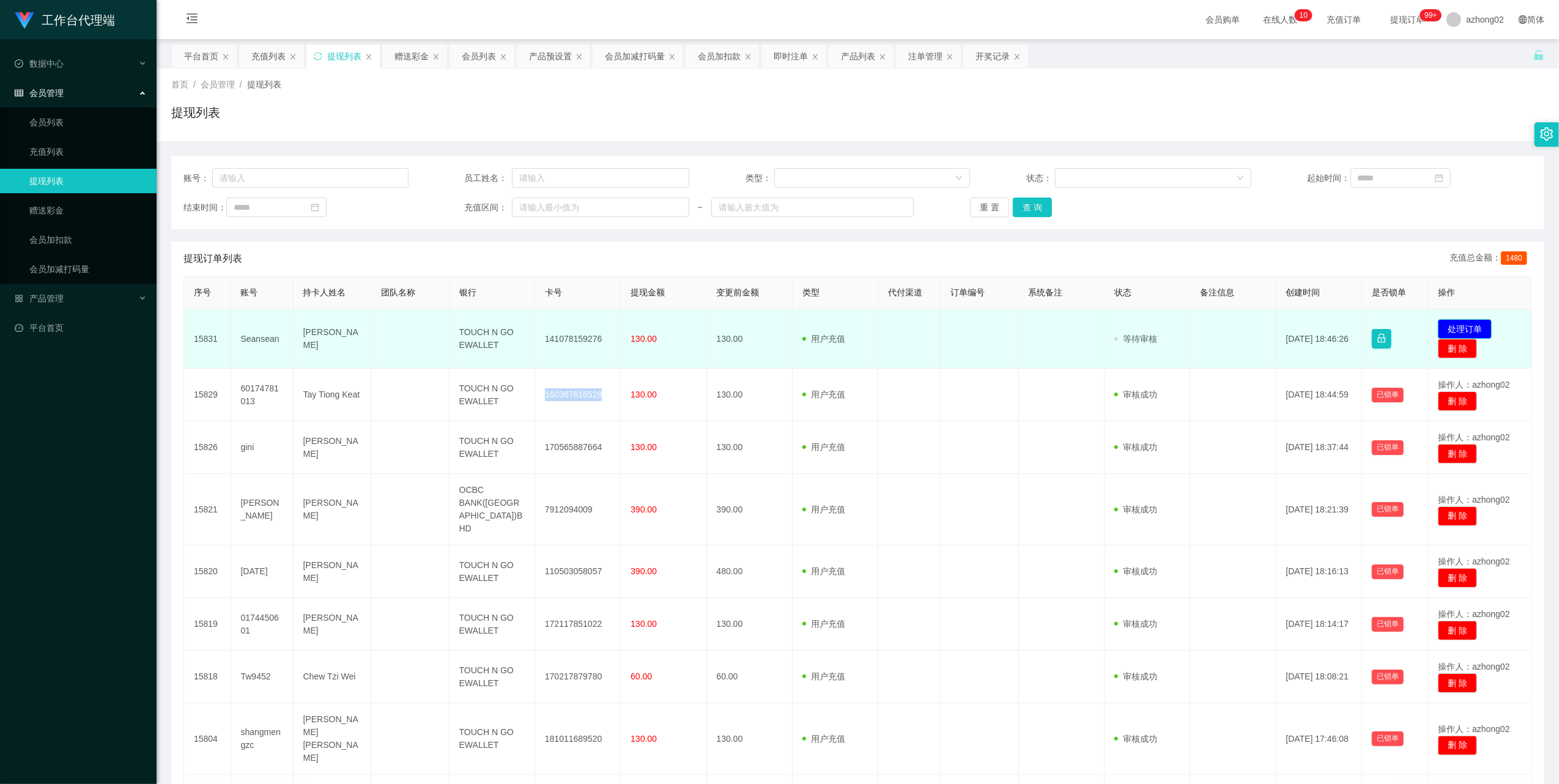
click at [1451, 324] on button "处理订单" at bounding box center [1465, 329] width 54 height 19
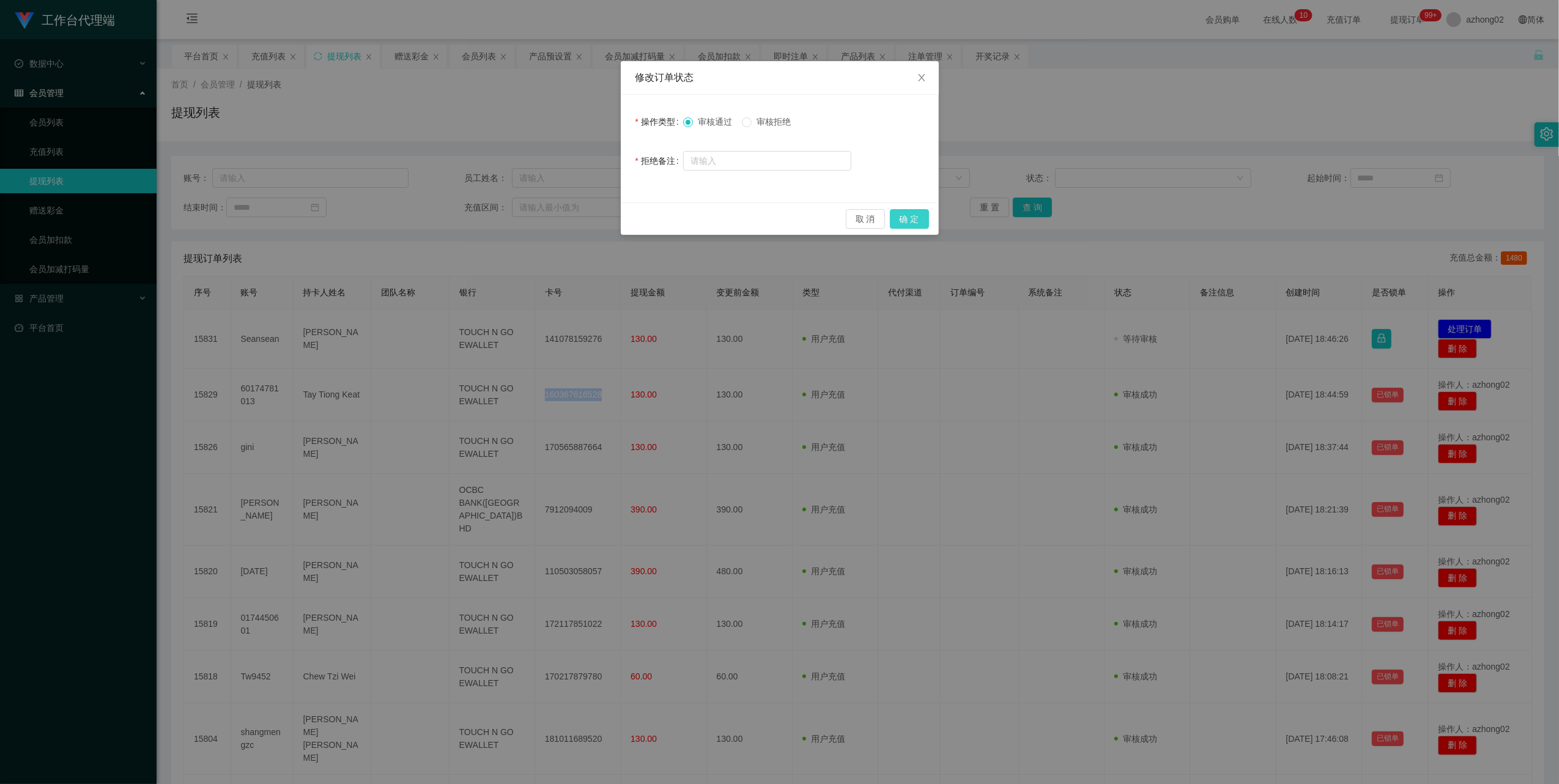
click at [905, 220] on button "确 定" at bounding box center [909, 219] width 39 height 19
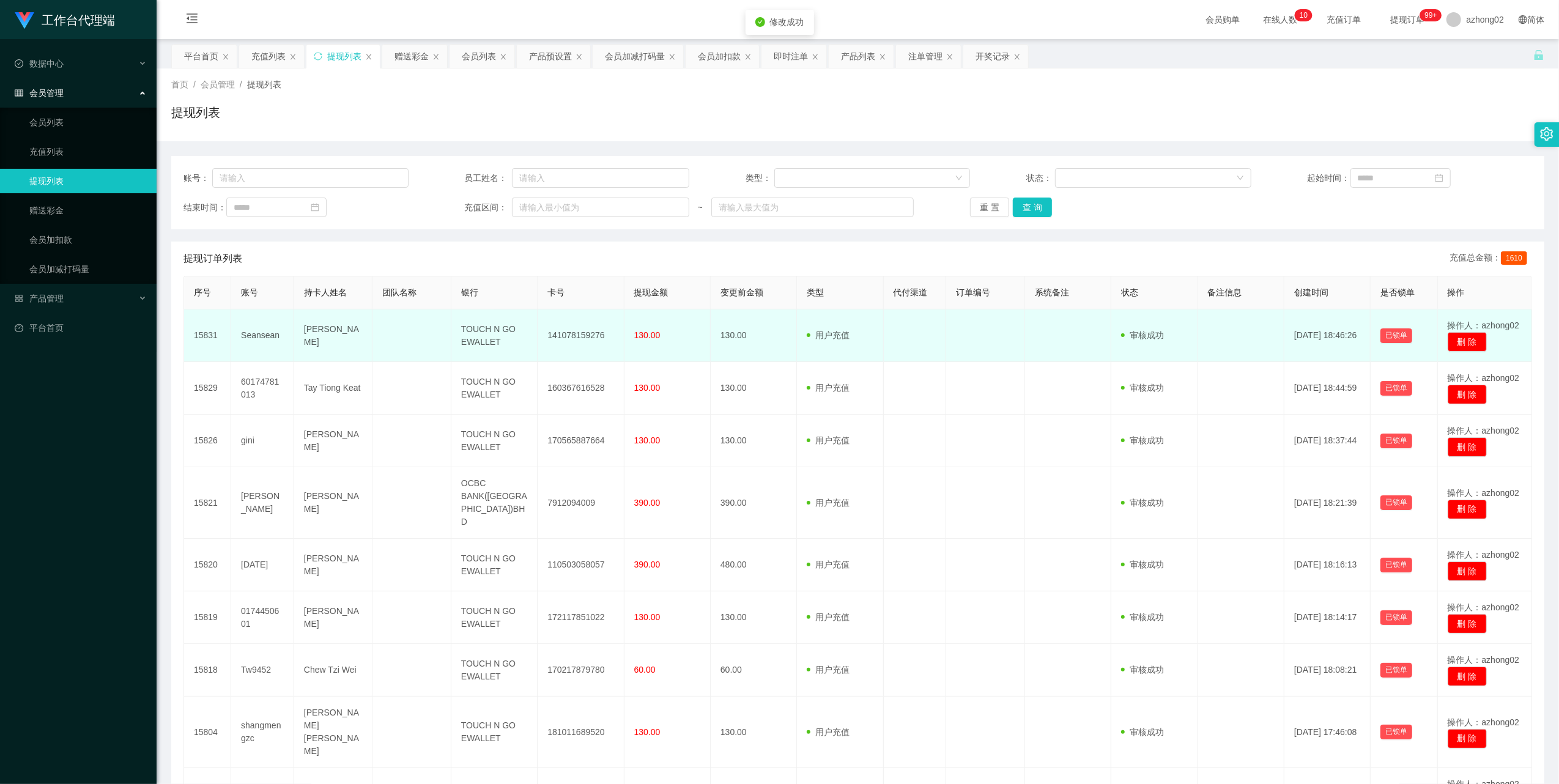
click at [558, 337] on td "141078159276" at bounding box center [580, 335] width 86 height 52
click at [558, 337] on td "141078159276" at bounding box center [580, 335] width 86 height 52
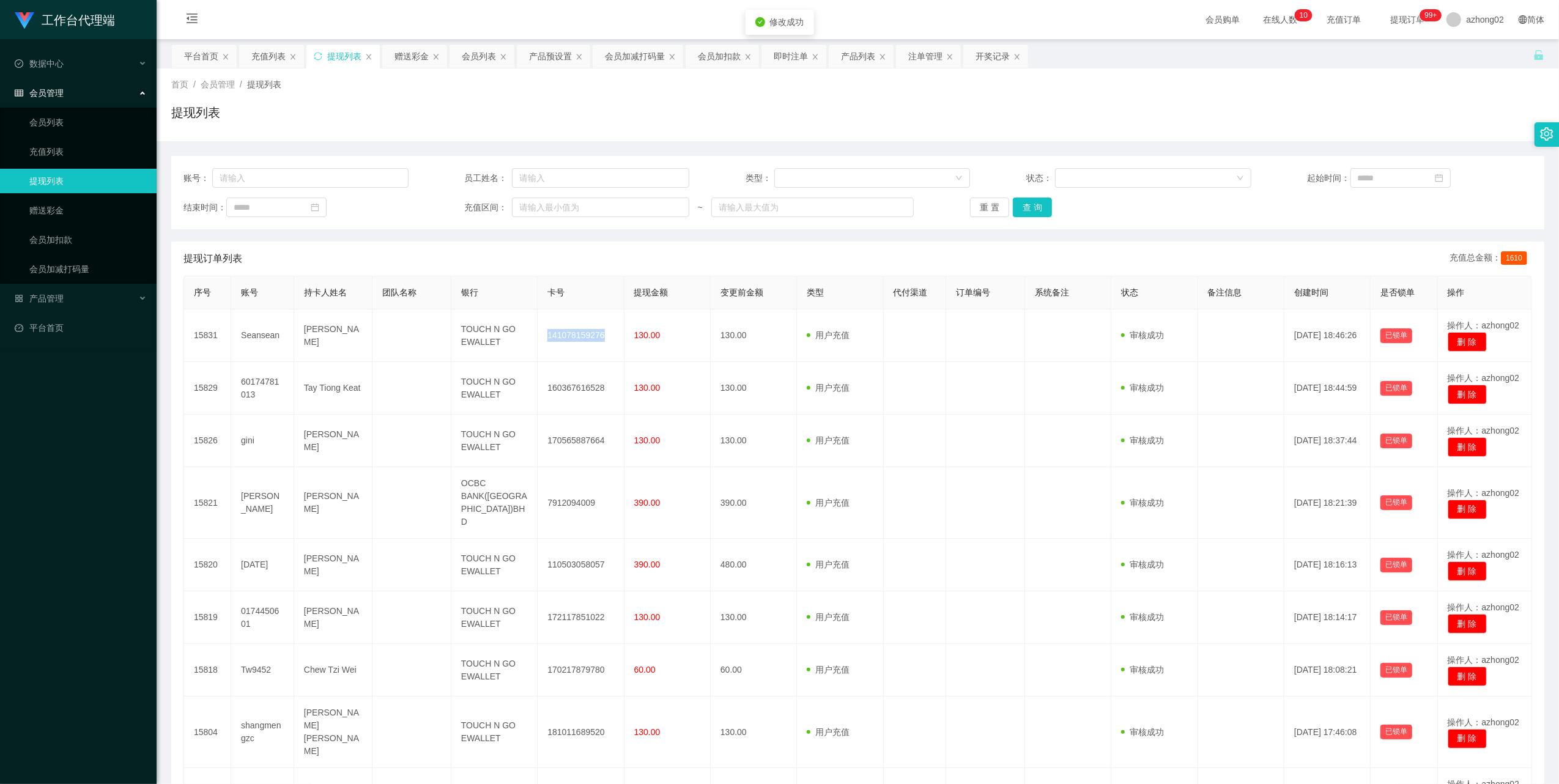
copy td "141078159276"
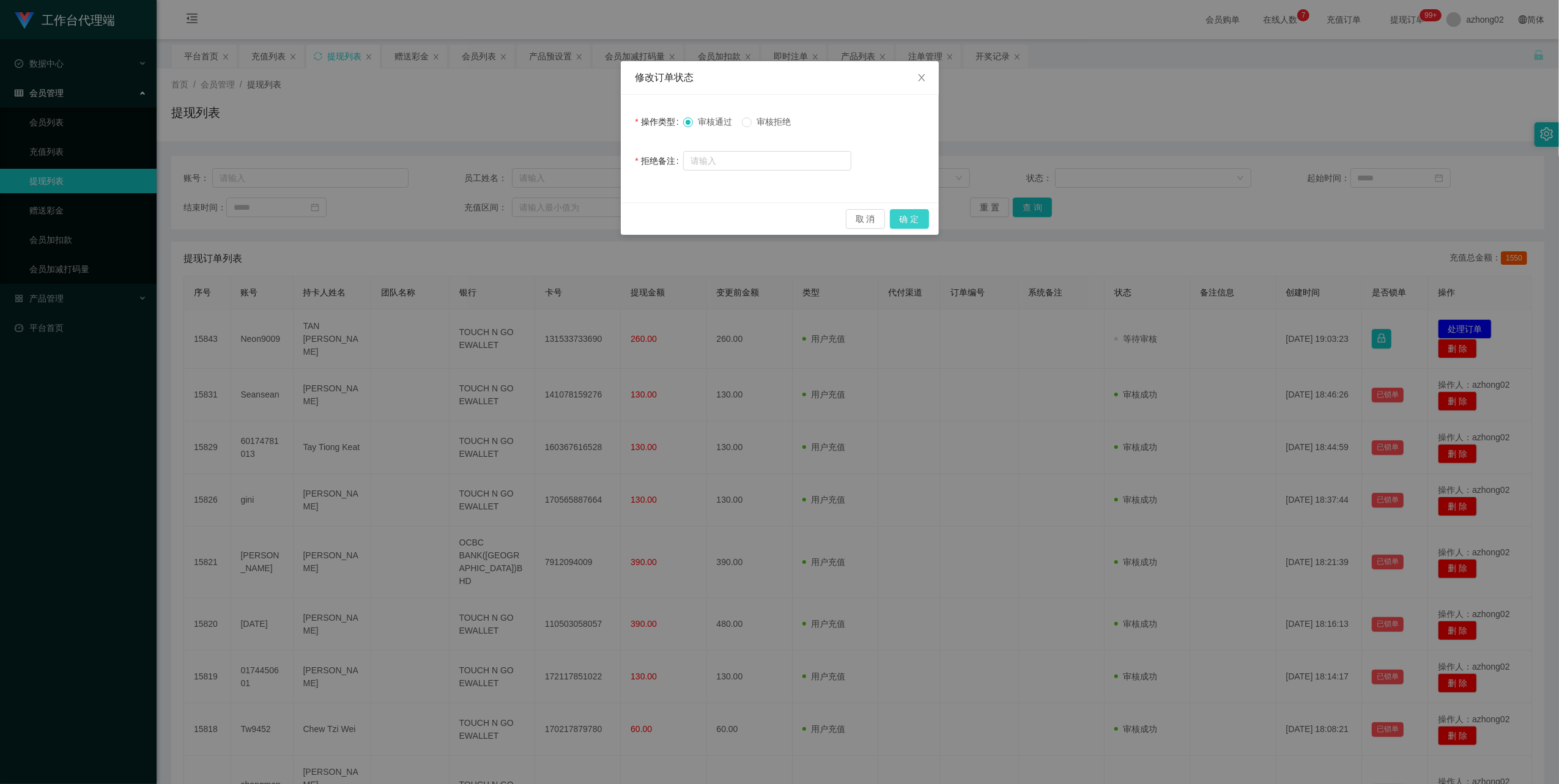
click at [905, 213] on button "确 定" at bounding box center [909, 219] width 39 height 19
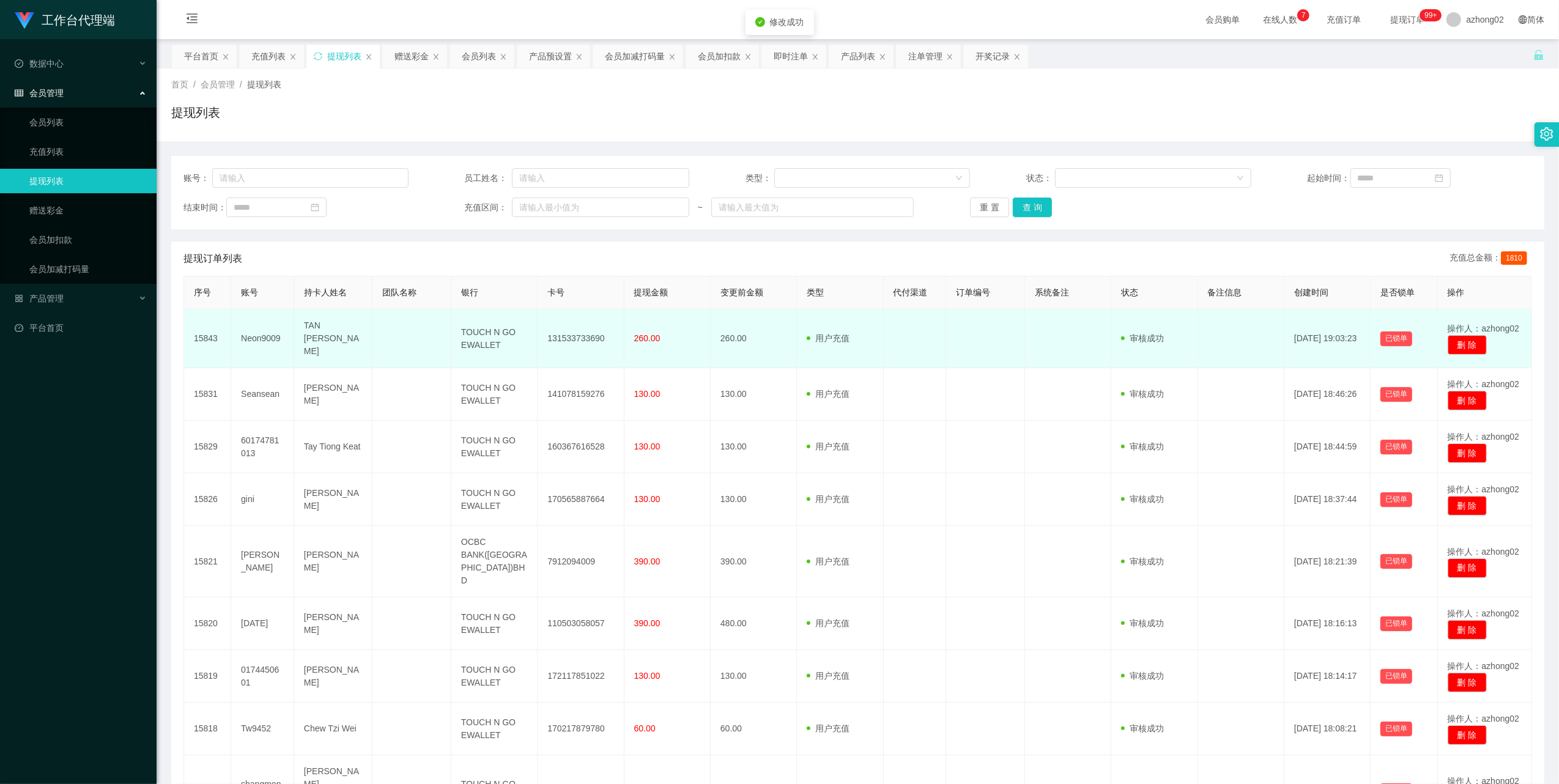
click at [578, 335] on td "131533733690" at bounding box center [580, 338] width 86 height 59
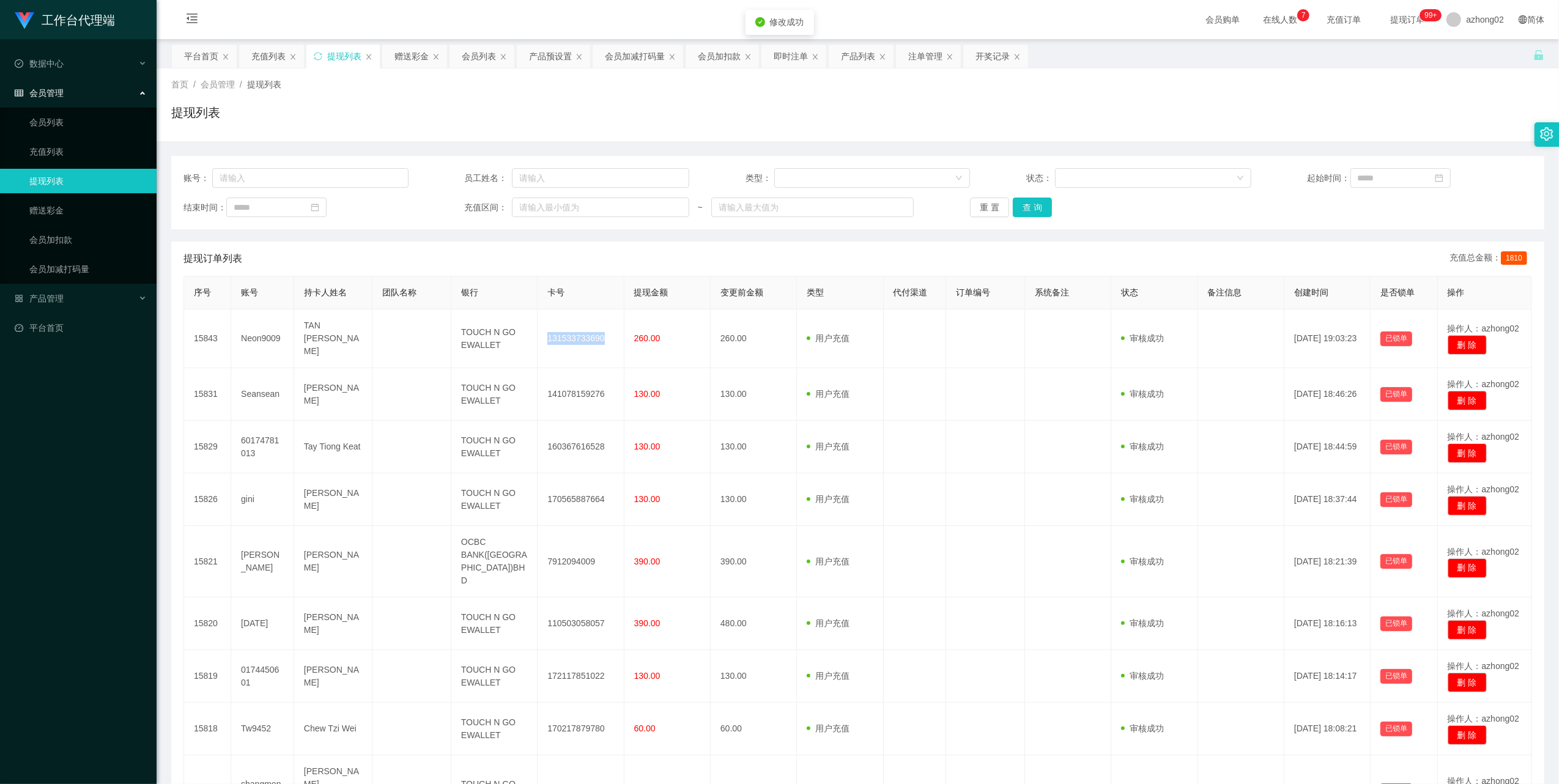
copy td "131533733690"
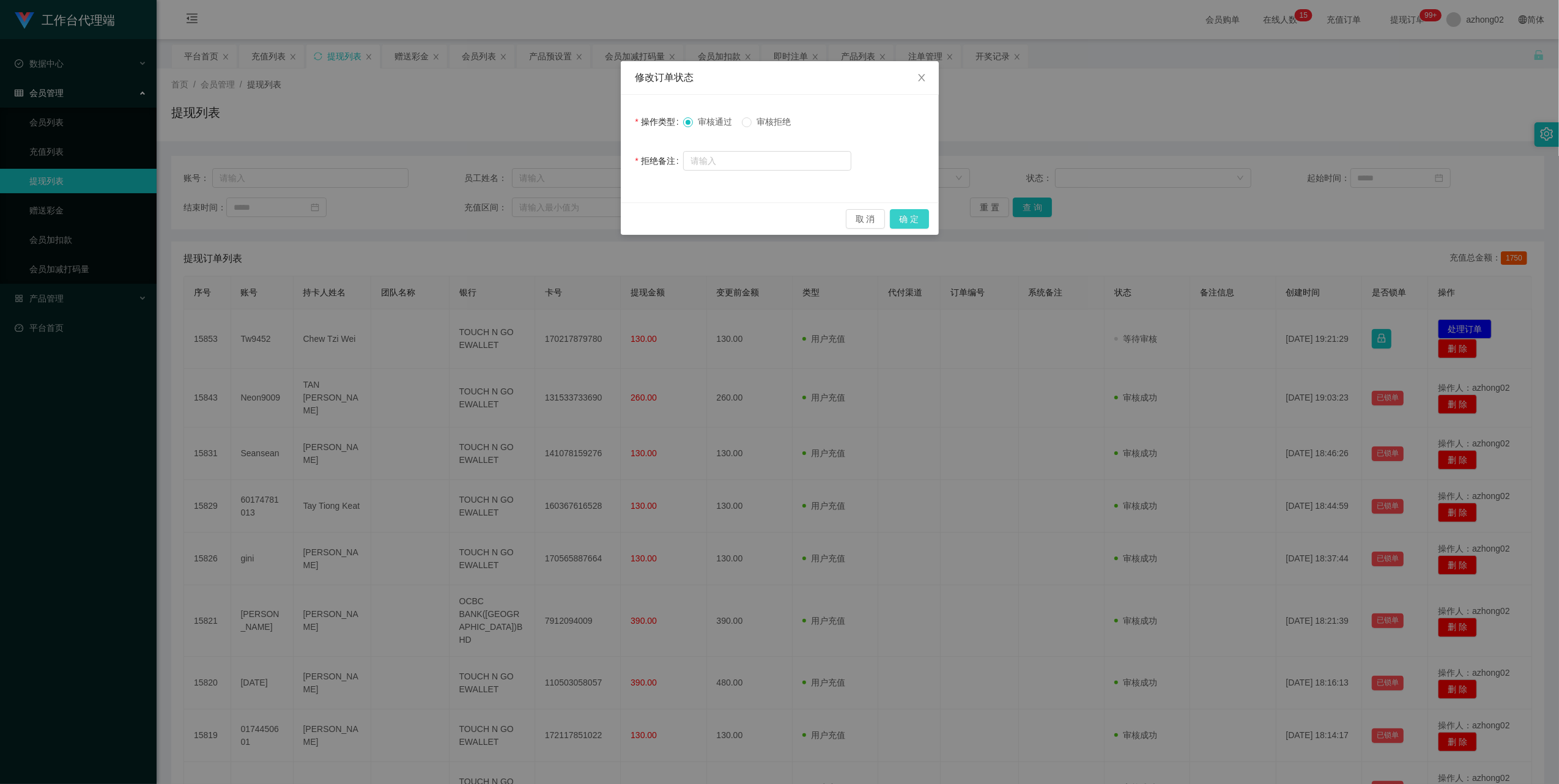
click at [925, 218] on button "确 定" at bounding box center [909, 219] width 39 height 19
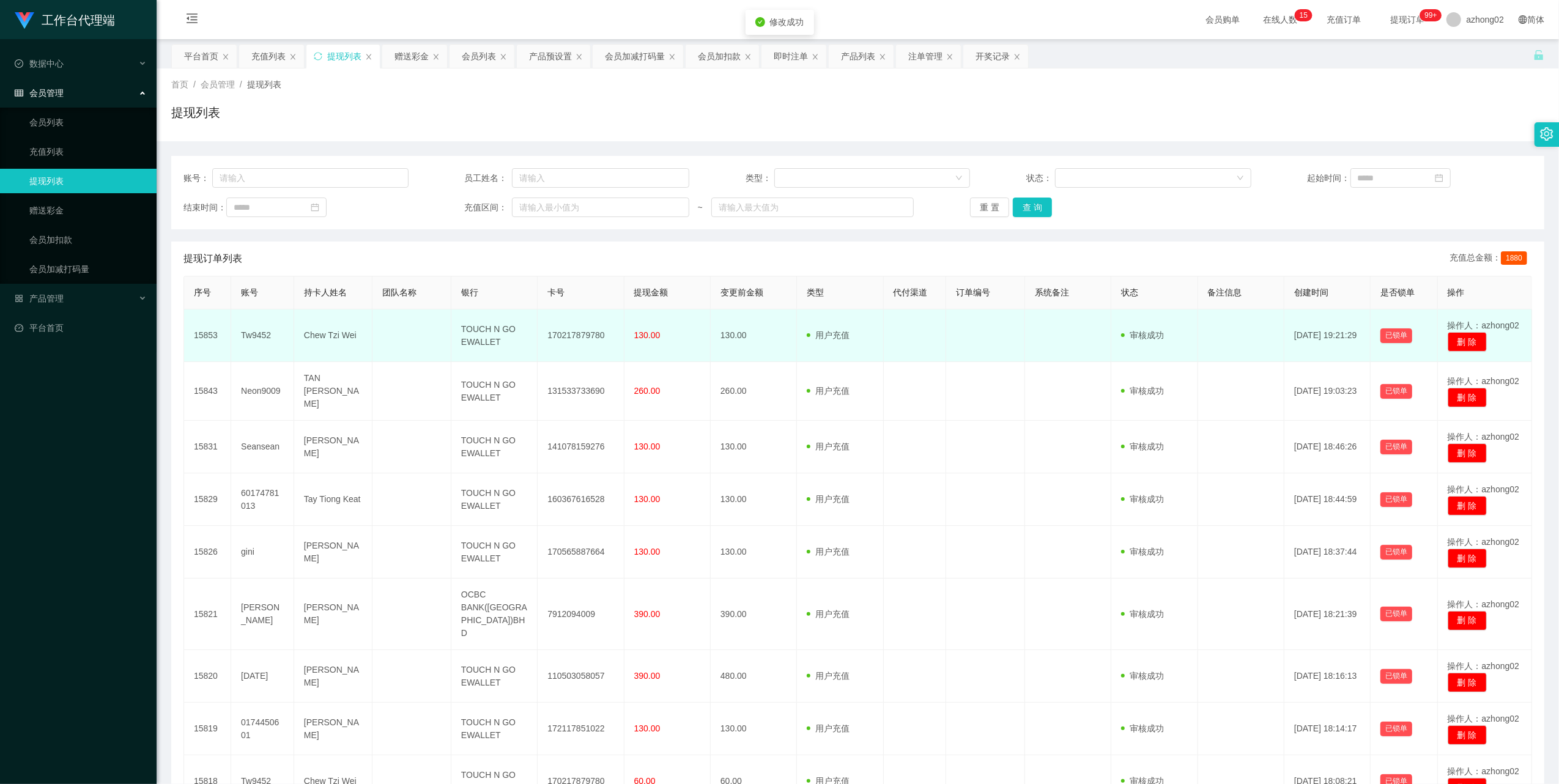
click at [552, 338] on td "170217879780" at bounding box center [580, 335] width 86 height 52
copy td "170217879780"
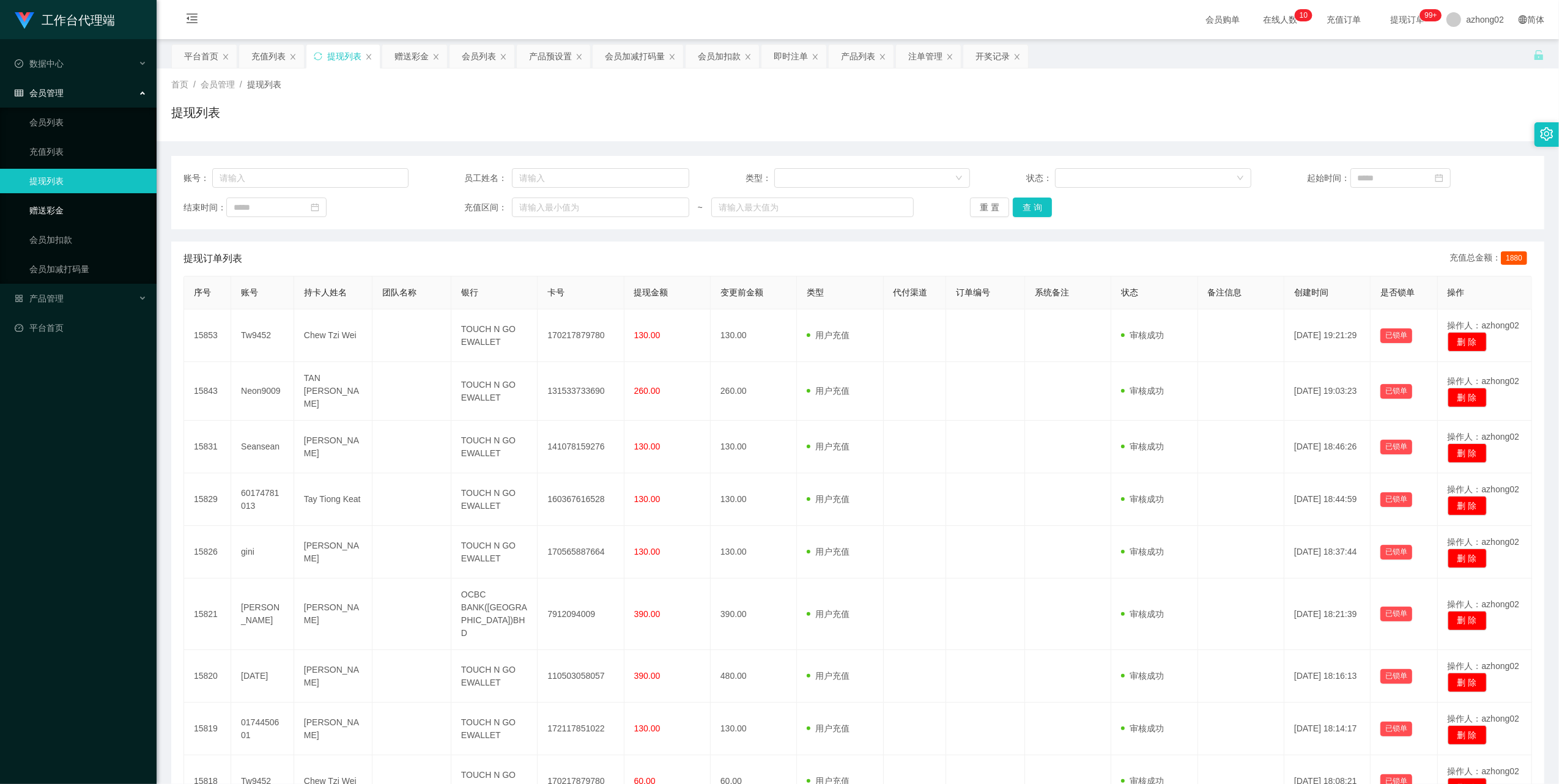
click at [42, 213] on link "赠送彩金" at bounding box center [88, 211] width 118 height 25
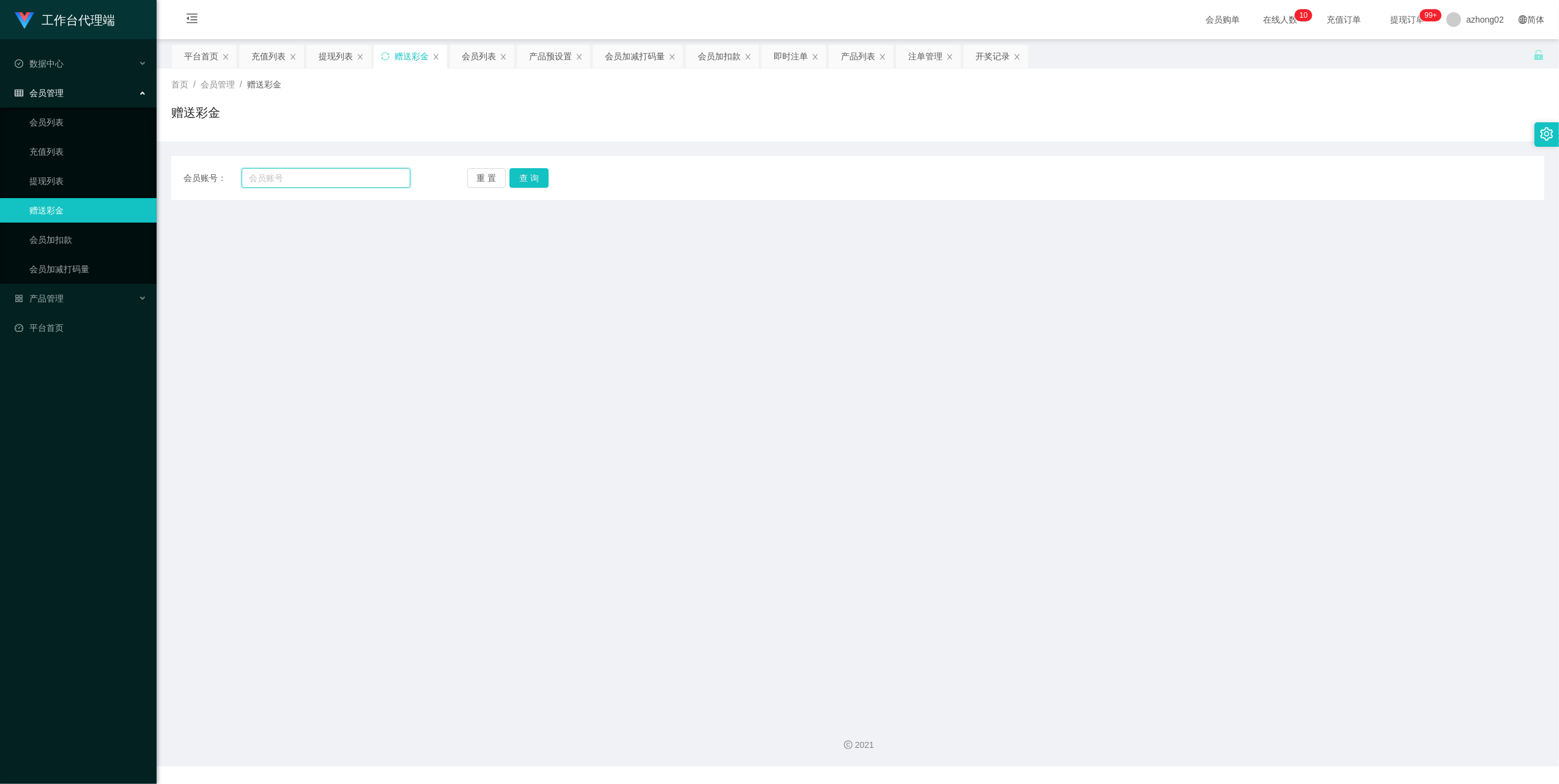
drag, startPoint x: 319, startPoint y: 184, endPoint x: 324, endPoint y: 180, distance: 6.4
click at [319, 184] on input "text" at bounding box center [326, 178] width 169 height 19
paste input "Fung3238"
drag, startPoint x: 532, startPoint y: 178, endPoint x: 552, endPoint y: 184, distance: 20.9
click at [532, 178] on button "查 询" at bounding box center [529, 178] width 39 height 19
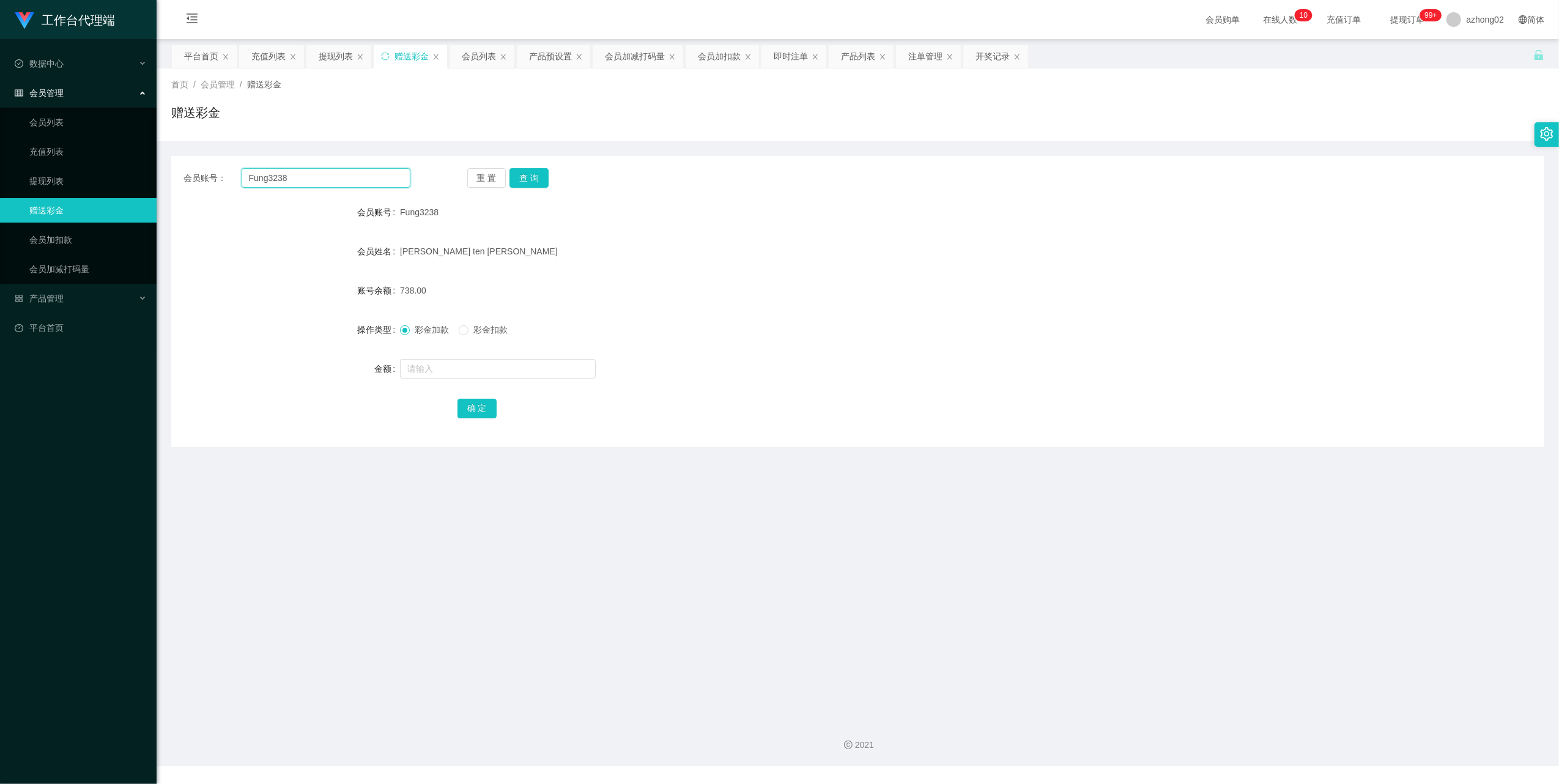
click at [289, 182] on input "Fung3238" at bounding box center [326, 178] width 169 height 19
paste input "061710123"
drag, startPoint x: 527, startPoint y: 178, endPoint x: 519, endPoint y: 192, distance: 16.1
click at [527, 178] on button "查 询" at bounding box center [529, 178] width 39 height 19
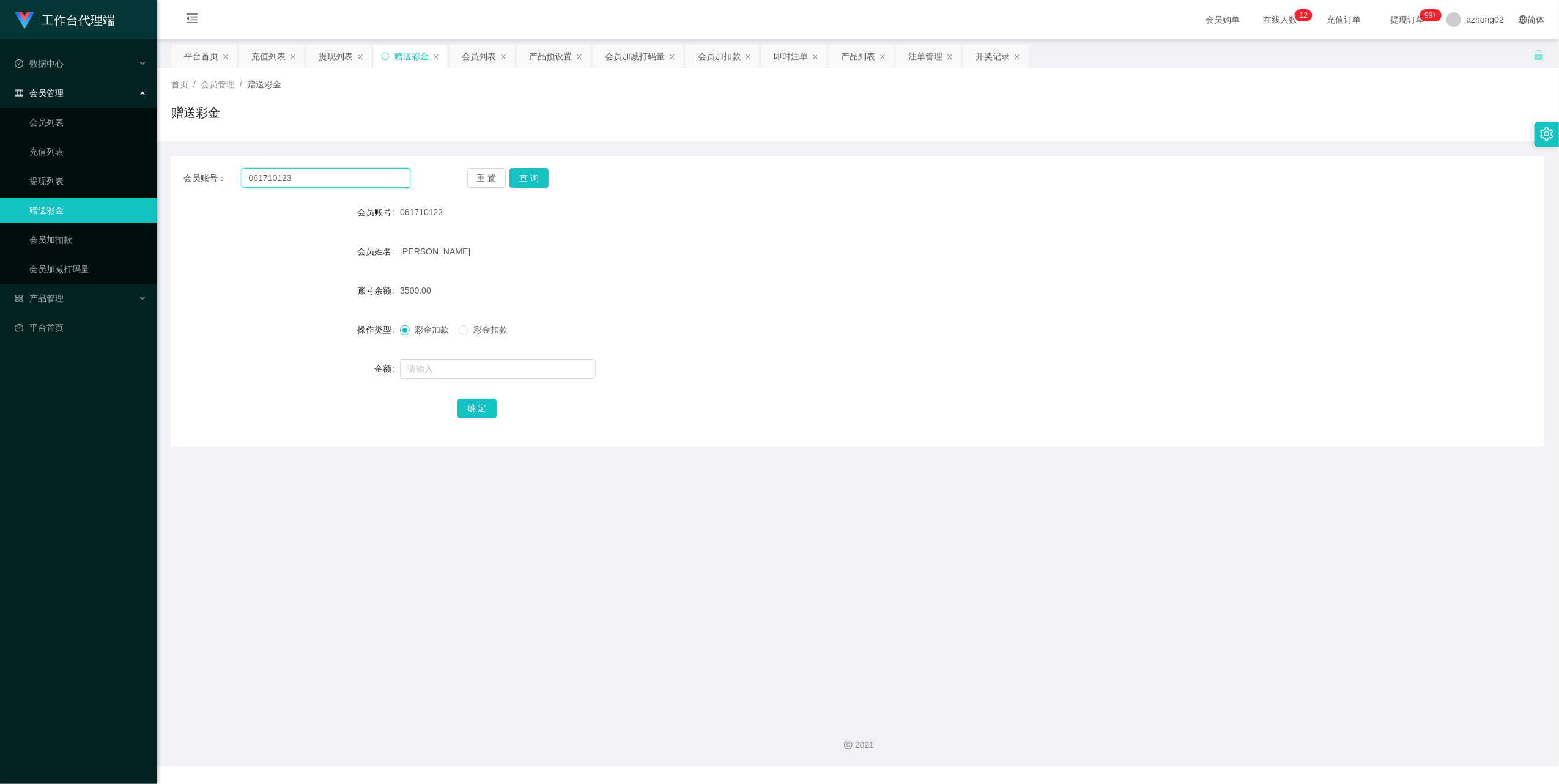
click at [287, 174] on input "061710123" at bounding box center [326, 178] width 169 height 19
paste input "1231"
click at [532, 175] on button "查 询" at bounding box center [529, 178] width 39 height 19
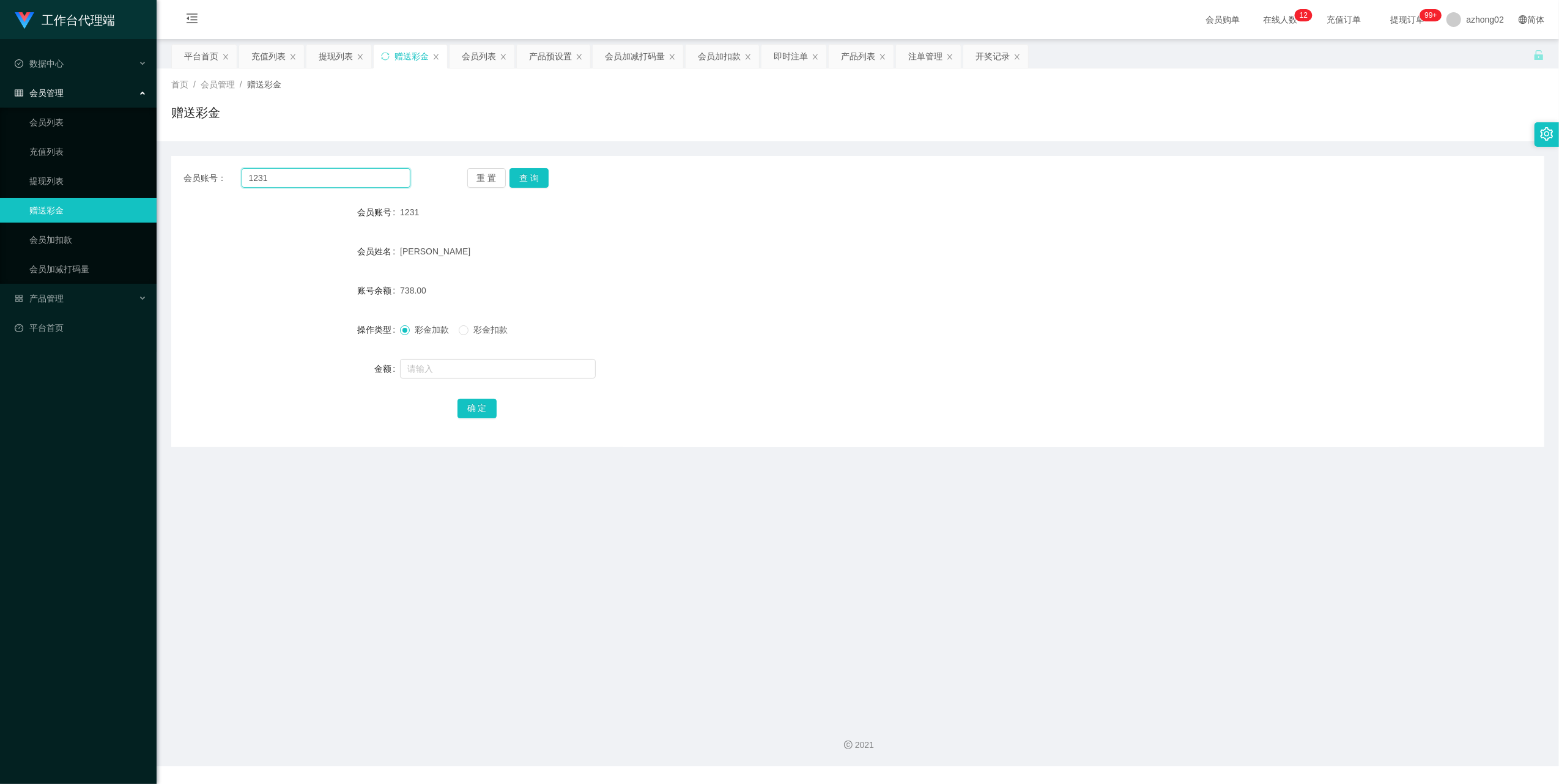
click at [306, 179] on input "1231" at bounding box center [326, 178] width 169 height 19
paste input "tayseeyin"
click at [522, 174] on button "查 询" at bounding box center [529, 178] width 39 height 19
click at [324, 178] on input "tayseeyin" at bounding box center [326, 178] width 169 height 19
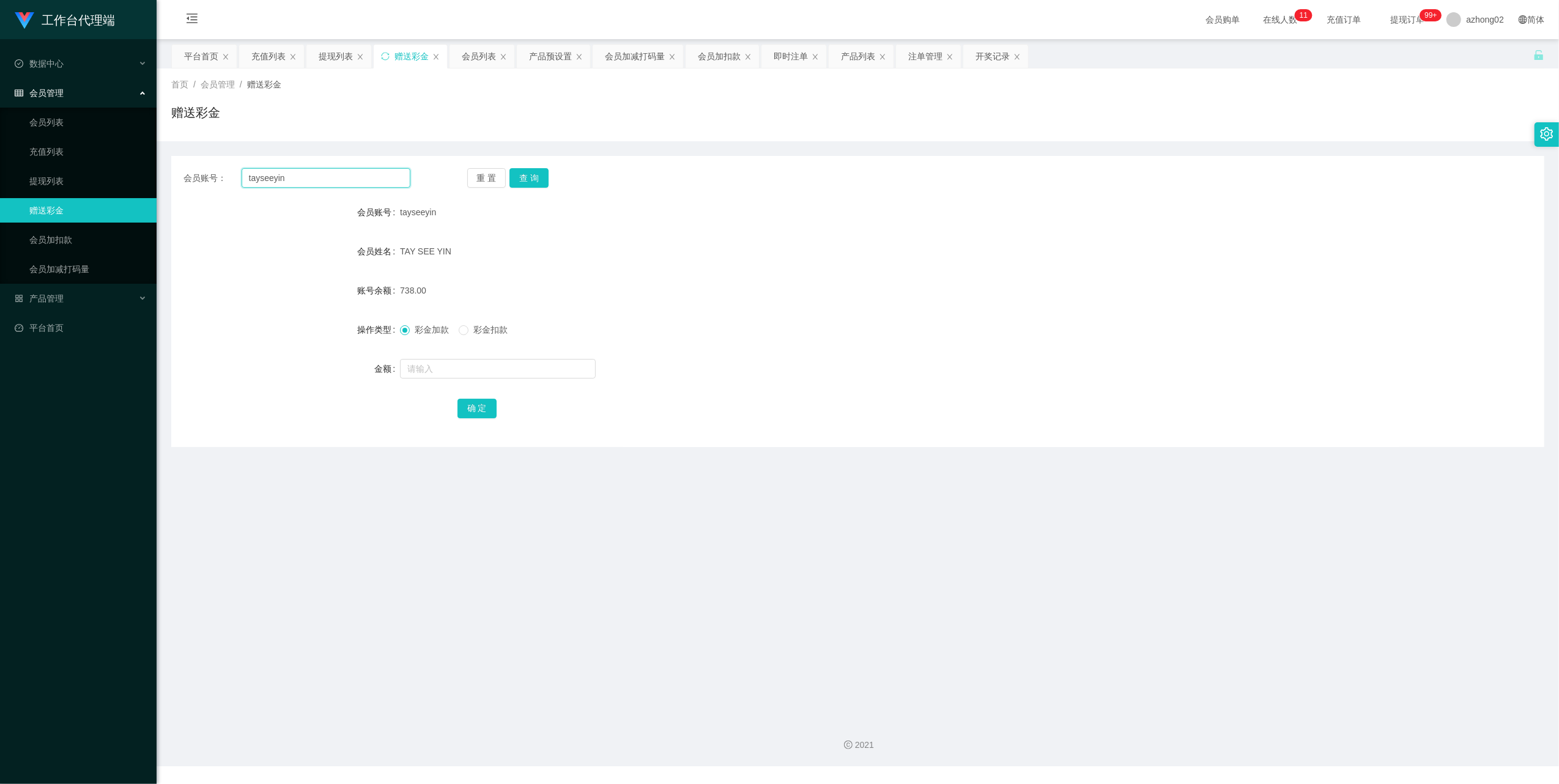
click at [324, 178] on input "tayseeyin" at bounding box center [326, 178] width 169 height 19
paste input "0183723263"
click at [527, 169] on button "查 询" at bounding box center [529, 178] width 39 height 19
click at [317, 172] on input "0183723263" at bounding box center [326, 178] width 169 height 19
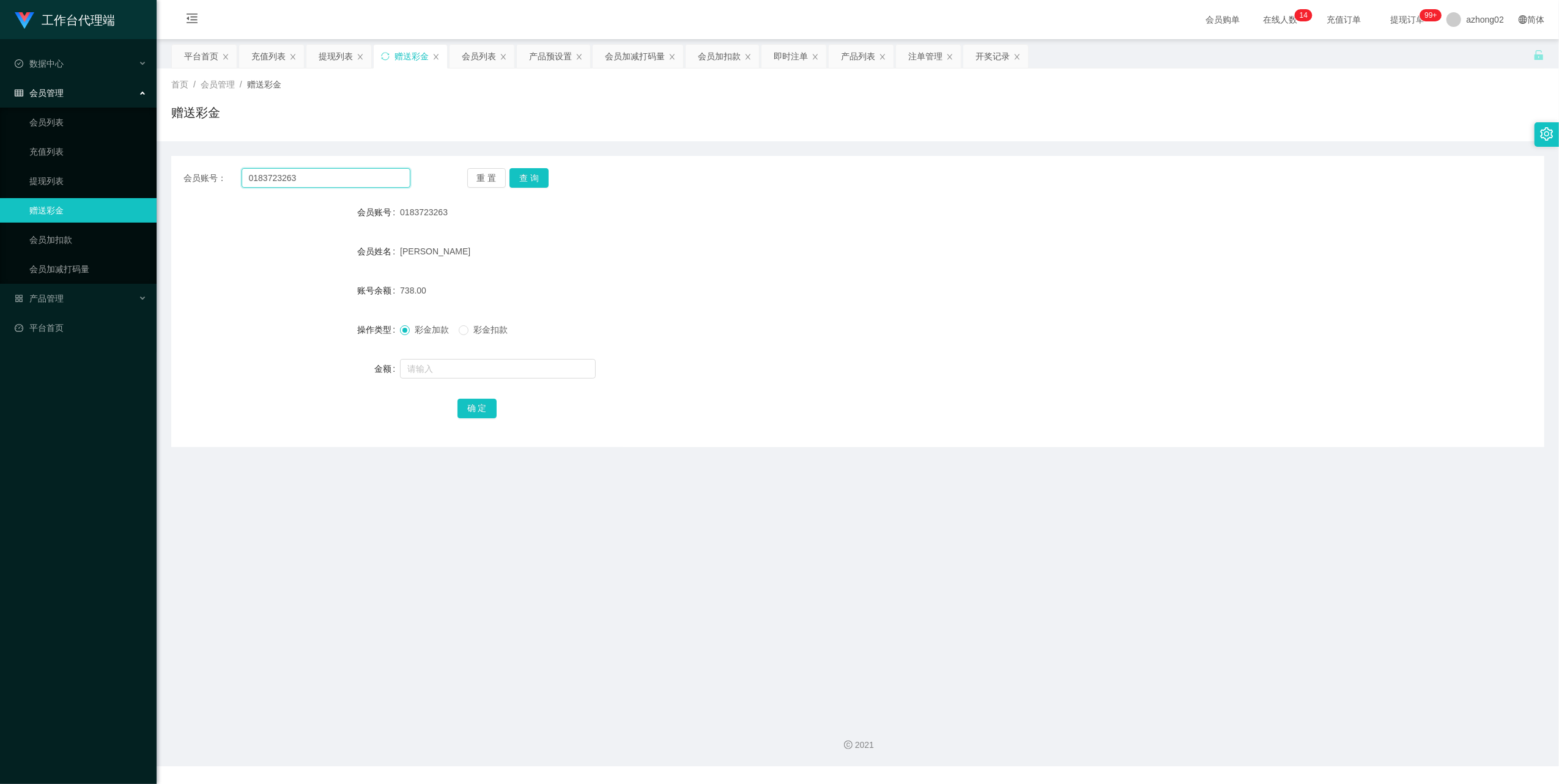
paste input "6171012"
type input "061710123"
click at [523, 171] on button "查 询" at bounding box center [529, 178] width 39 height 19
